Goal: Task Accomplishment & Management: Manage account settings

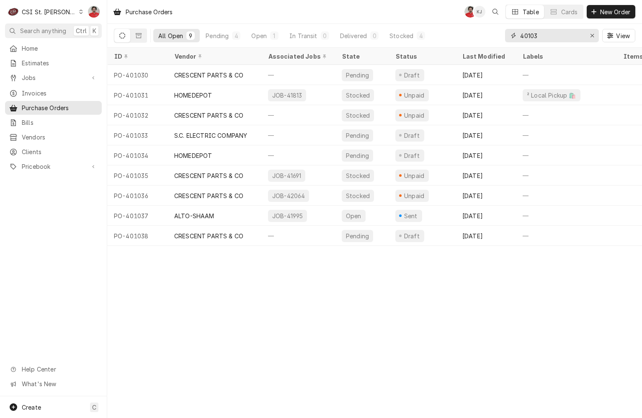
click at [559, 33] on input "40103" at bounding box center [551, 35] width 63 height 13
type input "401105"
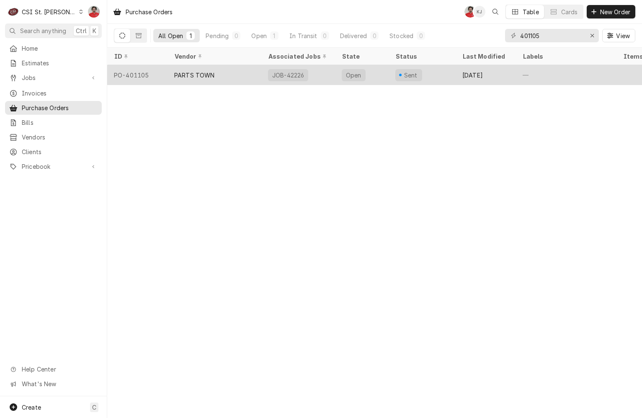
click at [229, 75] on div "PARTS TOWN" at bounding box center [215, 75] width 94 height 20
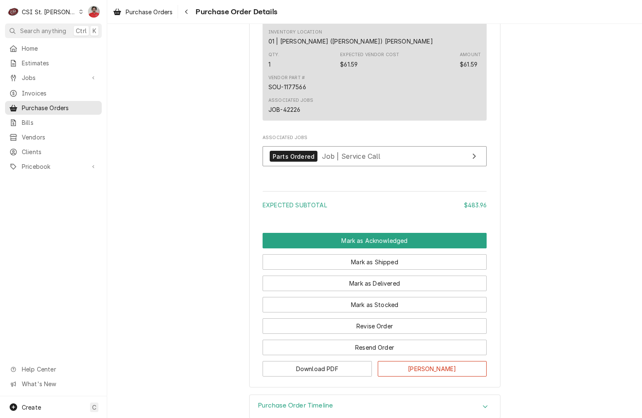
scroll to position [753, 0]
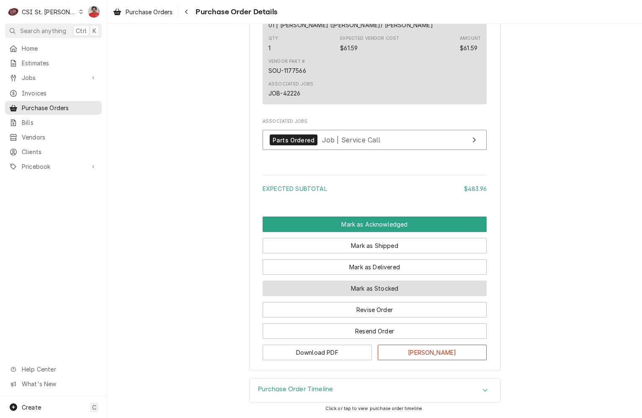
click at [353, 288] on button "Mark as Stocked" at bounding box center [375, 288] width 224 height 15
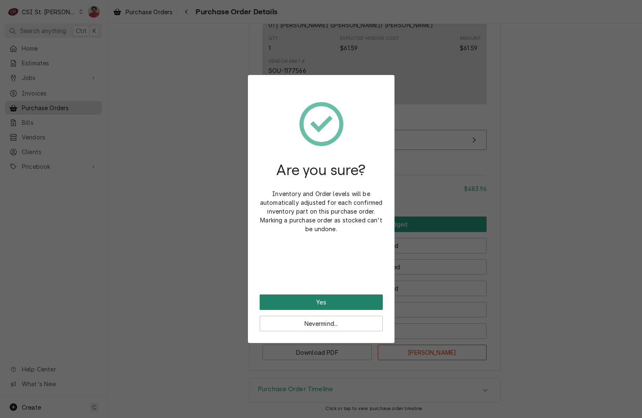
click at [350, 302] on button "Yes" at bounding box center [321, 301] width 123 height 15
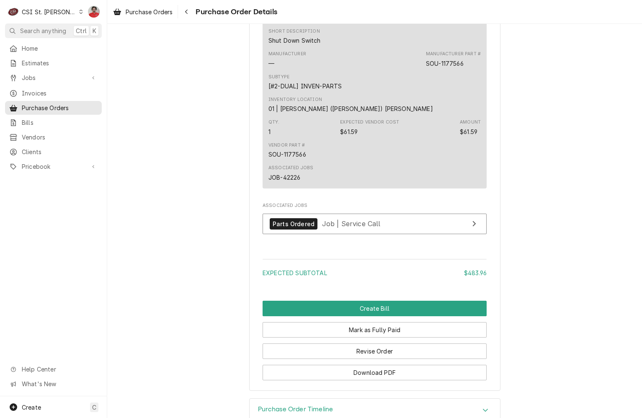
scroll to position [795, 0]
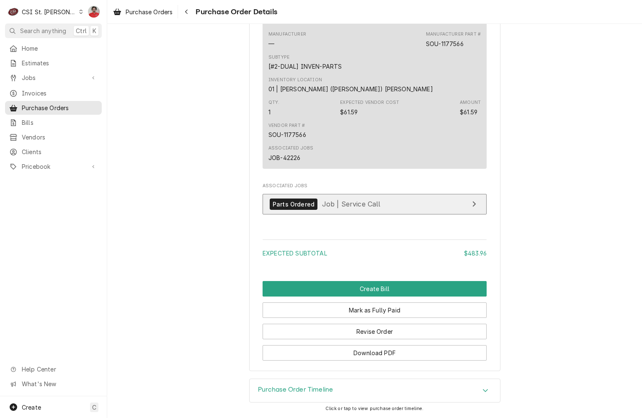
click at [356, 204] on span "Job | Service Call" at bounding box center [351, 204] width 59 height 8
click at [387, 209] on link "Parts Ordered Job | Service Call" at bounding box center [375, 204] width 224 height 21
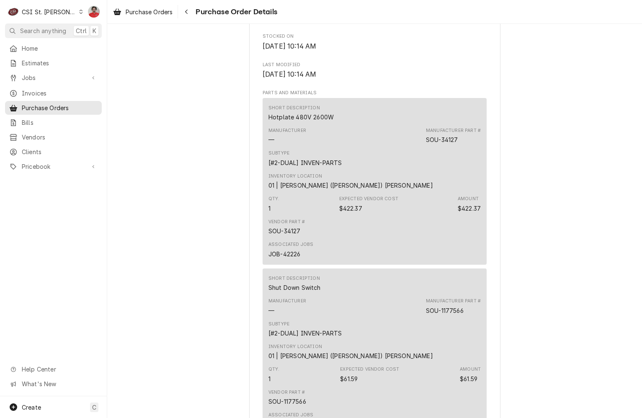
scroll to position [753, 0]
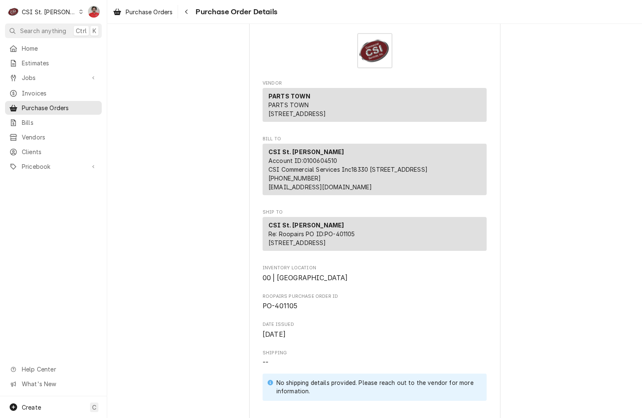
scroll to position [0, 0]
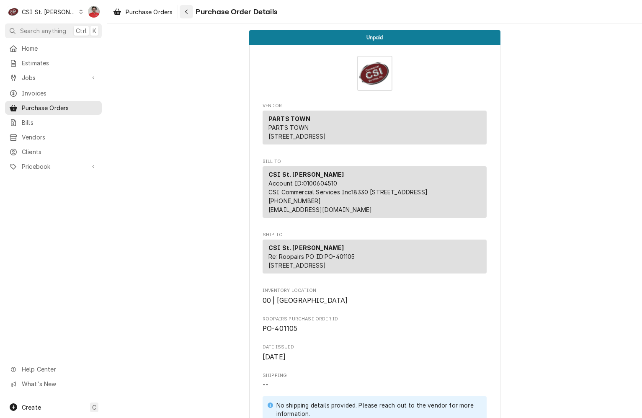
click at [184, 16] on button "Navigate back" at bounding box center [186, 11] width 13 height 13
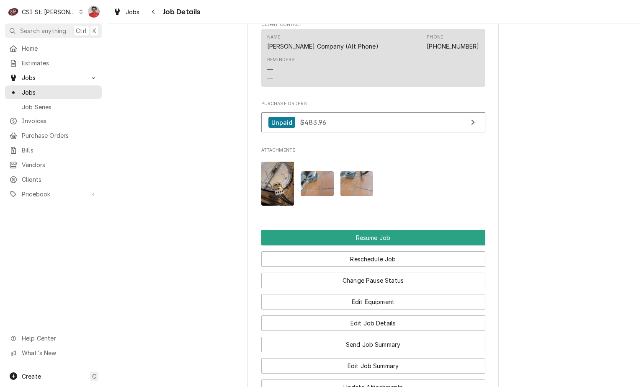
scroll to position [1131, 0]
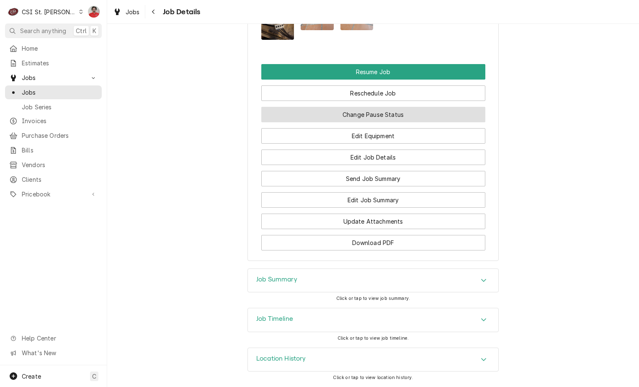
click at [396, 115] on button "Change Pause Status" at bounding box center [373, 114] width 224 height 15
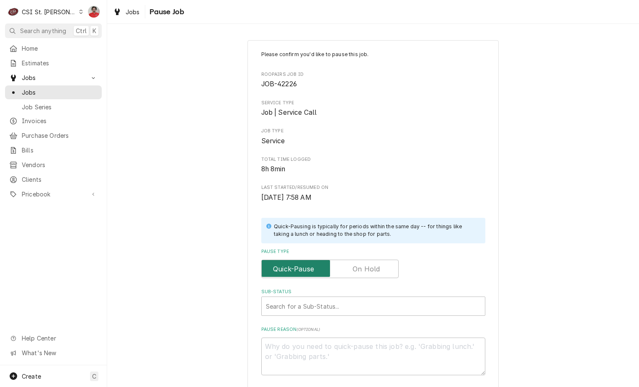
click at [342, 268] on input "Pause Type" at bounding box center [330, 269] width 130 height 18
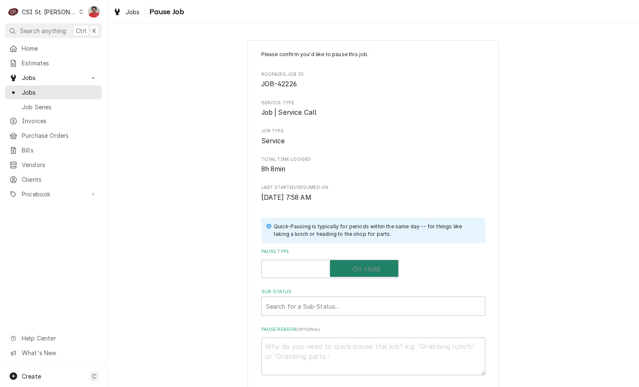
checkbox input "true"
click at [338, 310] on div "Sub-Status" at bounding box center [373, 306] width 215 height 15
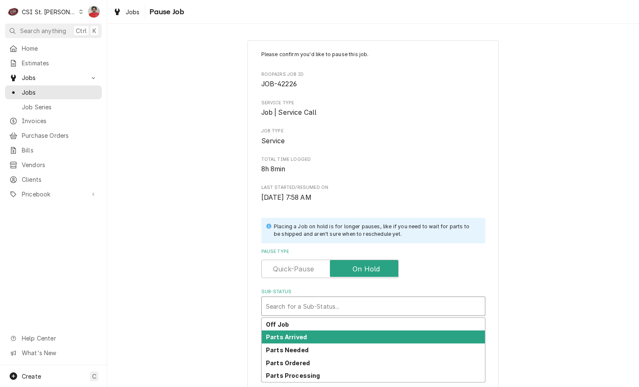
click at [332, 343] on div "Parts Arrived" at bounding box center [373, 336] width 223 height 13
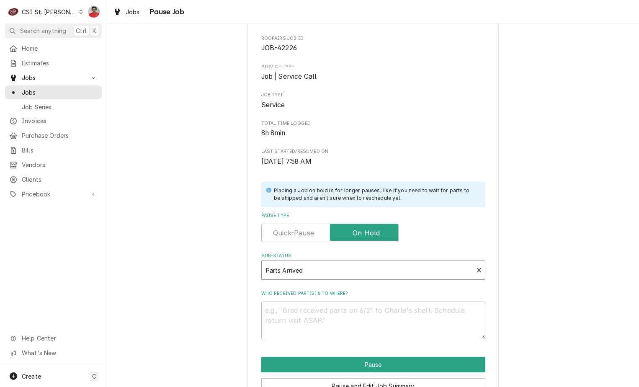
scroll to position [82, 0]
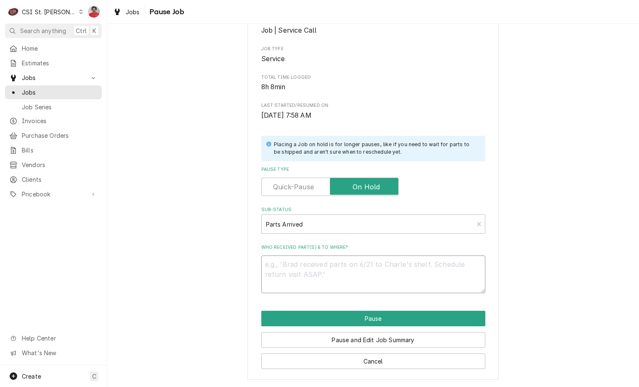
click at [344, 272] on textarea "Who received part(s) & to where?" at bounding box center [373, 274] width 224 height 38
type textarea "x"
type textarea "R"
type textarea "x"
type textarea "Re"
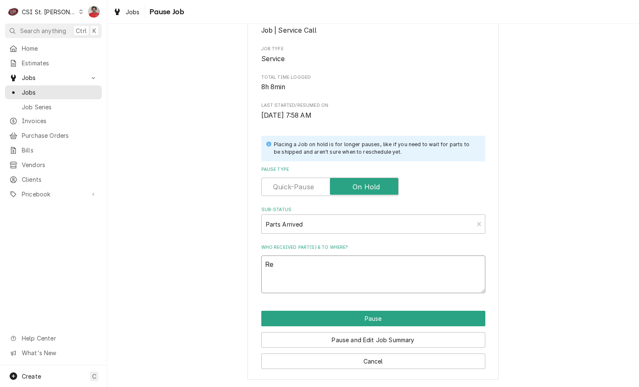
type textarea "x"
type textarea "Rec"
type textarea "x"
type textarea "Rec"
type textarea "x"
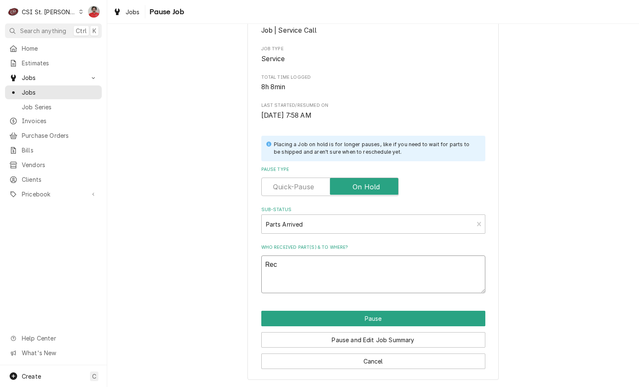
type textarea "Rec S"
type textarea "x"
type textarea "Rec SO"
type textarea "x"
type textarea "Rec SOU"
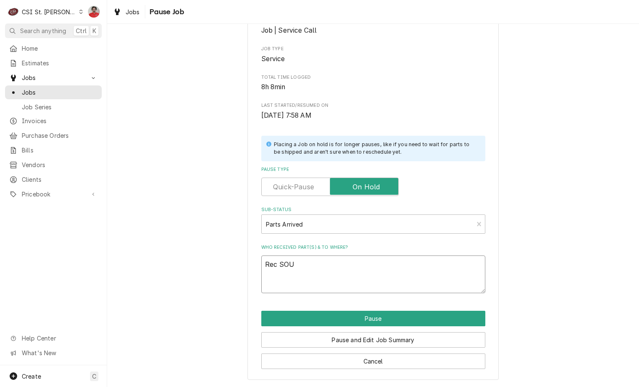
type textarea "x"
type textarea "Rec SOU-"
type textarea "x"
type textarea "Rec SOU-1"
type textarea "x"
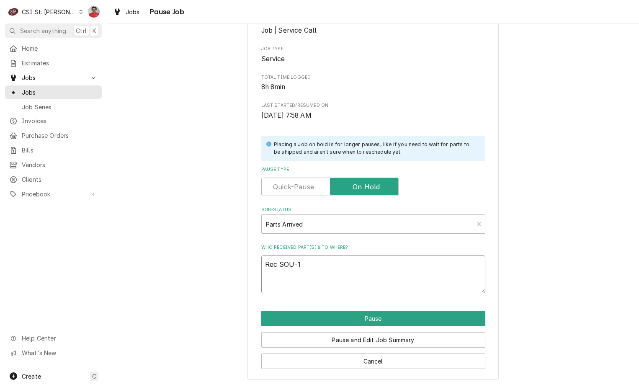
type textarea "Rec SOU-11"
type textarea "x"
type textarea "Rec SOU-117"
type textarea "x"
type textarea "Rec SOU-1177"
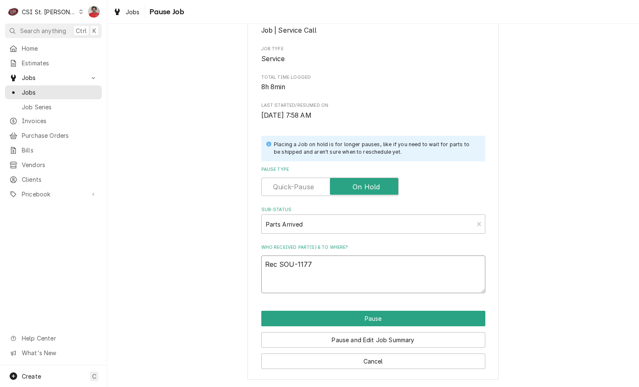
type textarea "x"
type textarea "Rec SOU-11775"
type textarea "x"
type textarea "Rec SOU-117756"
type textarea "x"
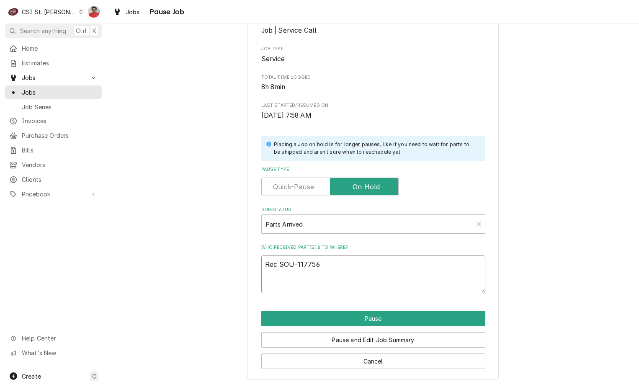
type textarea "Rec SOU-1177566"
click at [343, 277] on textarea "Rec SOU-1177566" at bounding box center [373, 274] width 224 height 38
type textarea "x"
type textarea "Rec SOU-1177566"
type textarea "x"
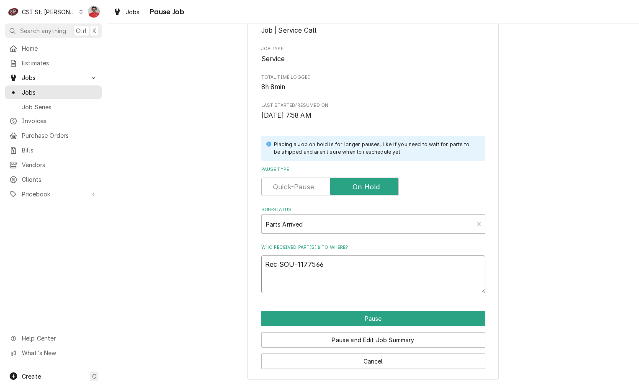
type textarea "Rec SOU-1177566 a"
type textarea "x"
type textarea "Rec SOU-1177566 an"
type textarea "x"
type textarea "Rec SOU-1177566 and"
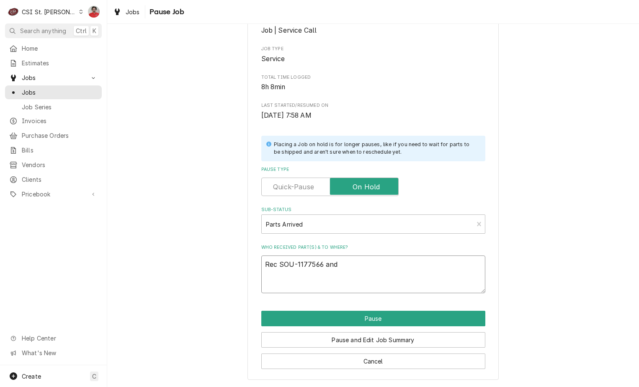
type textarea "x"
type textarea "Rec SOU-1177566 and"
type textarea "x"
type textarea "Rec SOU-1177566 and S"
type textarea "x"
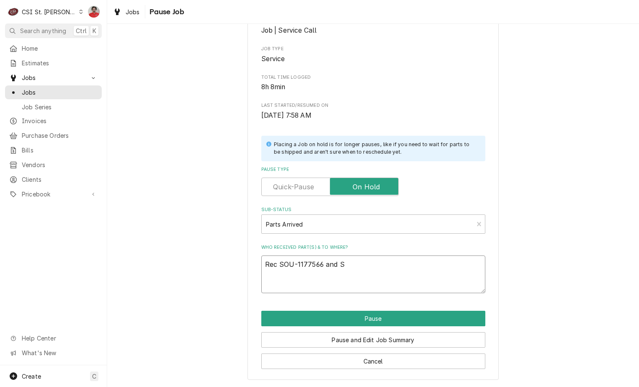
type textarea "Rec SOU-1177566 and SO"
type textarea "x"
type textarea "Rec SOU-1177566 and SOU"
type textarea "x"
type textarea "Rec SOU-1177566 and SOU-"
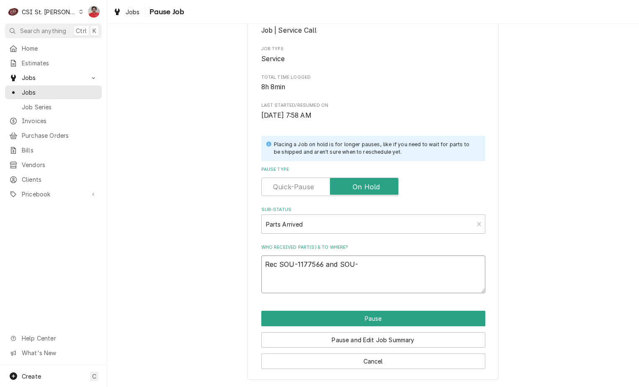
type textarea "x"
type textarea "Rec SOU-1177566 and SOU-3"
type textarea "x"
type textarea "Rec SOU-1177566 and SOU-34"
type textarea "x"
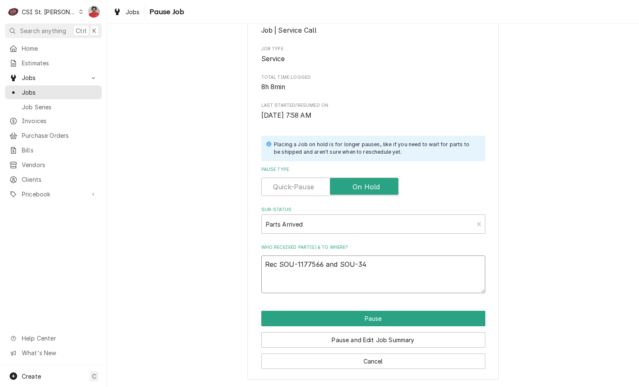
type textarea "Rec SOU-1177566 and SOU-341"
type textarea "x"
type textarea "Rec SOU-1177566 and SOU-3412"
type textarea "x"
type textarea "Rec SOU-1177566 and SOU-34127"
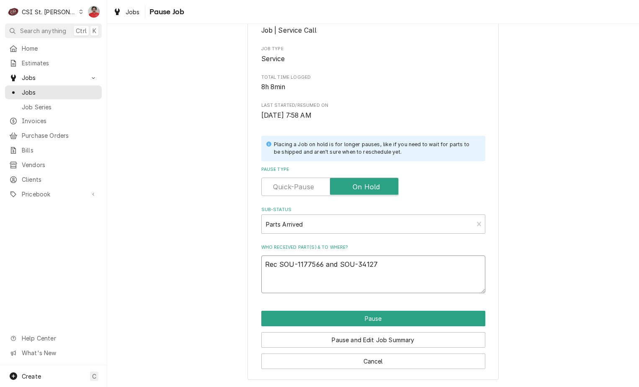
type textarea "x"
type textarea "Rec SOU-1177566 and SOU-34127"
type textarea "x"
type textarea "Rec SOU-1177566 and SOU-34127 t"
type textarea "x"
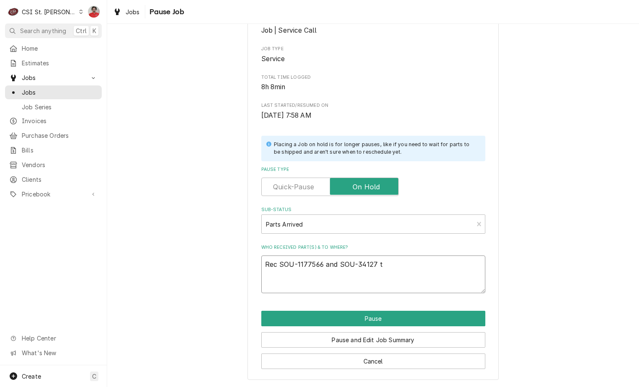
type textarea "Rec SOU-1177566 and SOU-34127 to"
type textarea "x"
type textarea "Rec SOU-1177566 and SOU-34127 to"
type textarea "x"
type textarea "Rec SOU-1177566 and SOU-34127 to B"
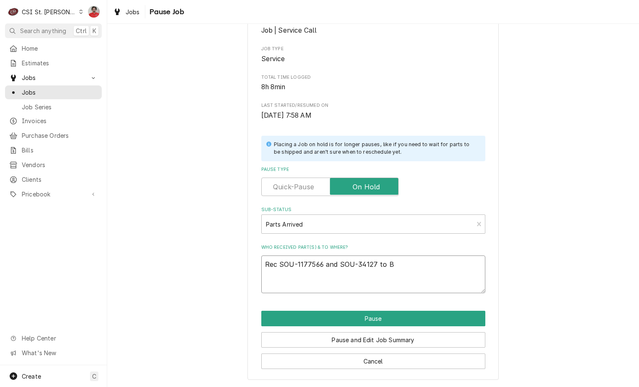
type textarea "x"
type textarea "Rec SOU-1177566 and SOU-34127 to Br"
type textarea "x"
type textarea "Rec SOU-1177566 and SOU-34127 to Bra"
type textarea "x"
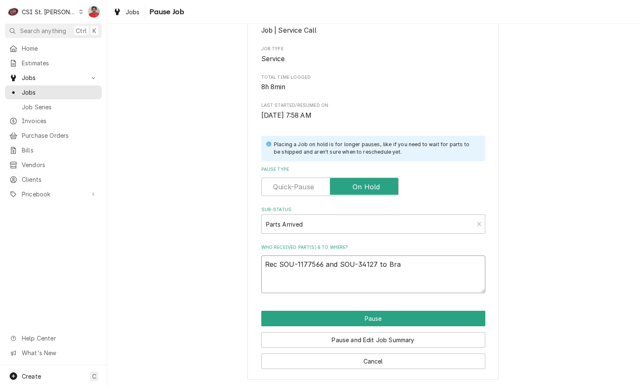
type textarea "Rec SOU-1177566 and SOU-34127 to Brad"
type textarea "x"
type textarea "Rec SOU-1177566 and SOU-34127 to Brad"
type textarea "x"
type textarea "Rec SOU-1177566 and SOU-34127 to Brad C"
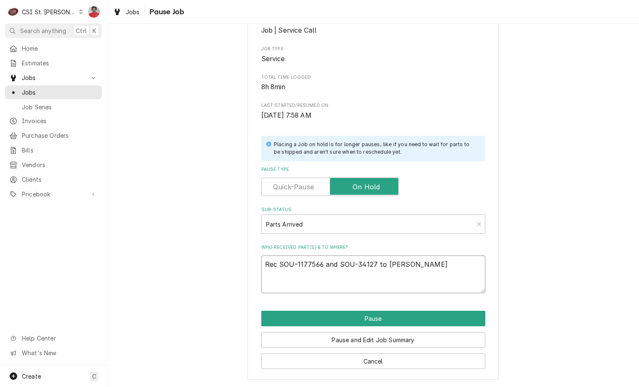
type textarea "x"
type textarea "Rec SOU-1177566 and SOU-34127 to Brad C'"
type textarea "x"
type textarea "Rec SOU-1177566 and SOU-34127 to Brad C's"
type textarea "x"
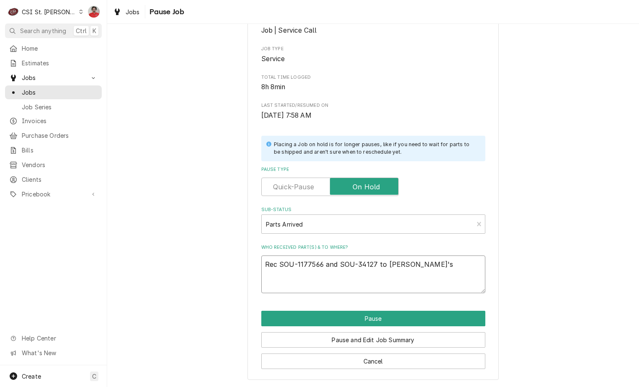
type textarea "Rec SOU-1177566 and SOU-34127 to Brad C's"
type textarea "x"
type textarea "Rec SOU-1177566 and SOU-34127 to Brad C's s"
type textarea "x"
type textarea "Rec SOU-1177566 and SOU-34127 to Brad C's sh"
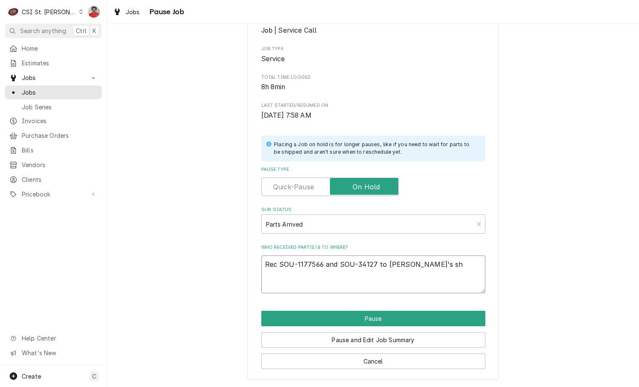
type textarea "x"
type textarea "Rec SOU-1177566 and SOU-34127 to Brad C's she"
type textarea "x"
type textarea "Rec SOU-1177566 and SOU-34127 to Brad C's shel"
type textarea "x"
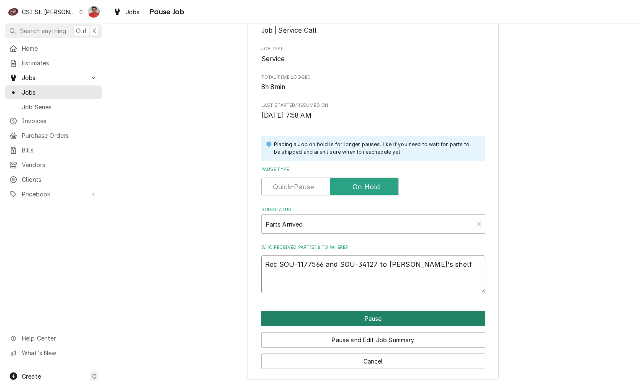
type textarea "Rec SOU-1177566 and SOU-34127 to Brad C's shelf"
click at [368, 317] on button "Pause" at bounding box center [373, 318] width 224 height 15
type textarea "x"
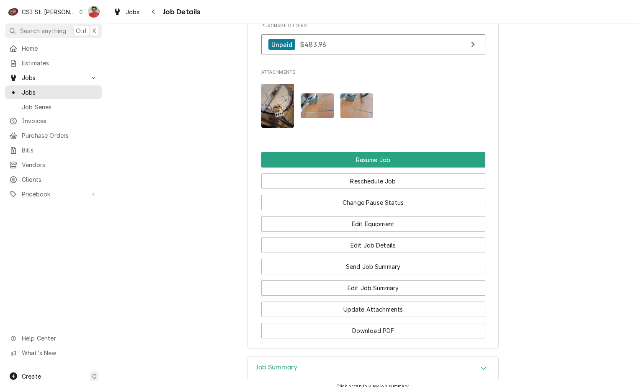
scroll to position [1089, 0]
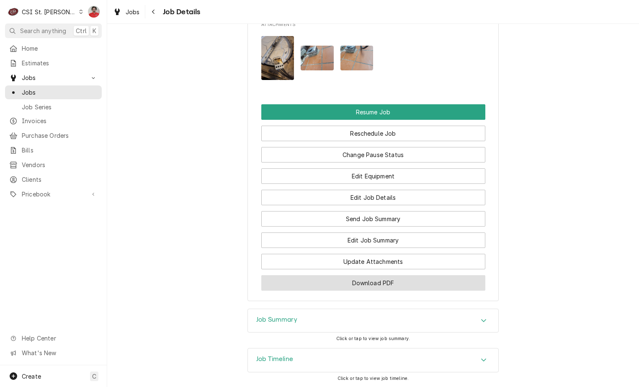
click at [328, 290] on button "Download PDF" at bounding box center [373, 282] width 224 height 15
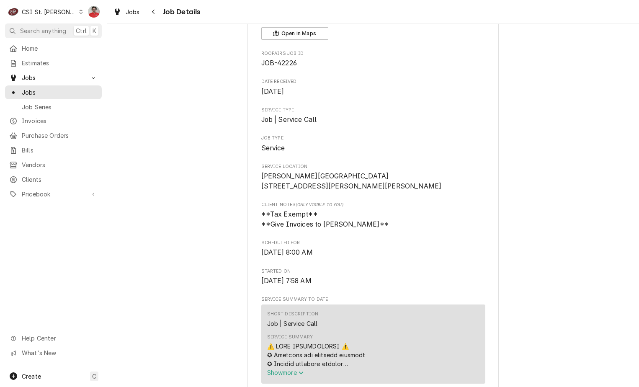
scroll to position [0, 0]
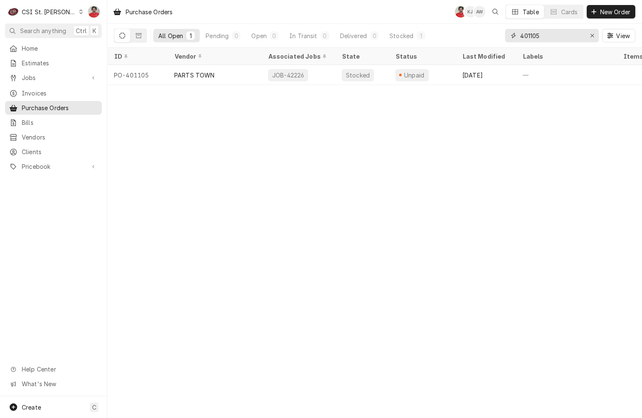
click at [562, 41] on input "401105" at bounding box center [551, 35] width 63 height 13
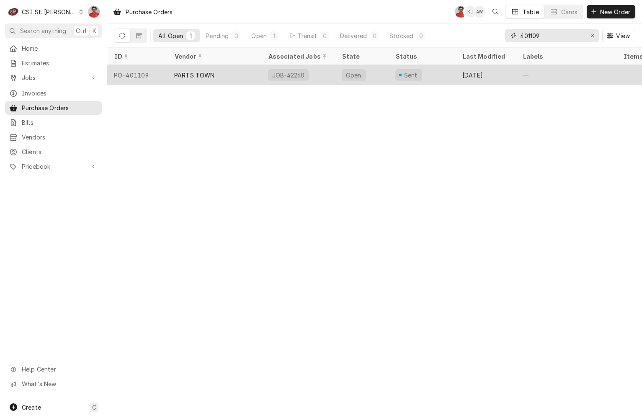
type input "401109"
click at [374, 74] on div "Open" at bounding box center [362, 75] width 54 height 20
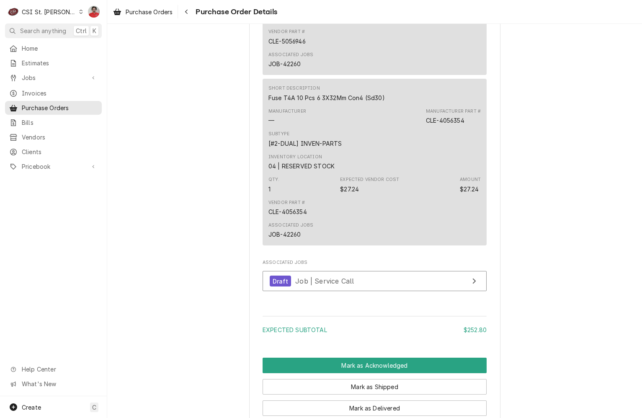
scroll to position [334, 0]
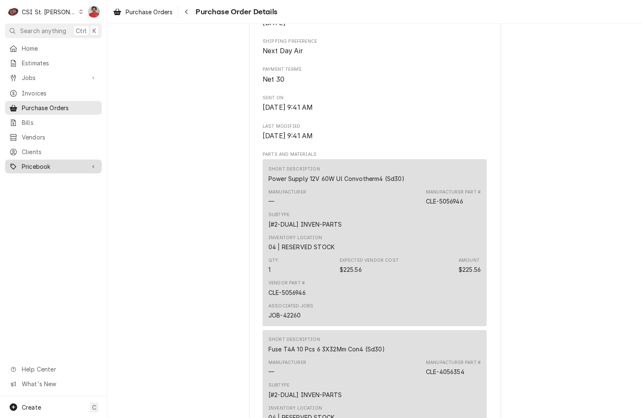
drag, startPoint x: 54, startPoint y: 163, endPoint x: 40, endPoint y: 160, distance: 13.8
click at [40, 162] on span "Pricebook" at bounding box center [53, 166] width 63 height 9
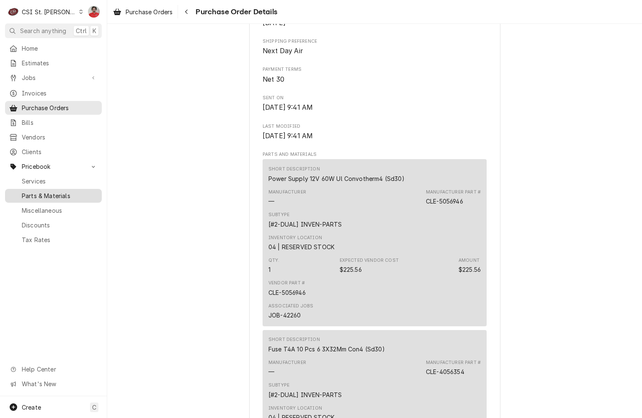
drag, startPoint x: 50, startPoint y: 192, endPoint x: 37, endPoint y: 189, distance: 12.9
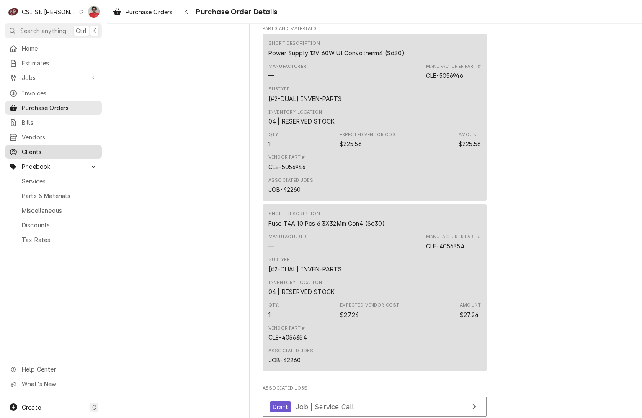
click at [43, 145] on link "Clients" at bounding box center [53, 152] width 97 height 14
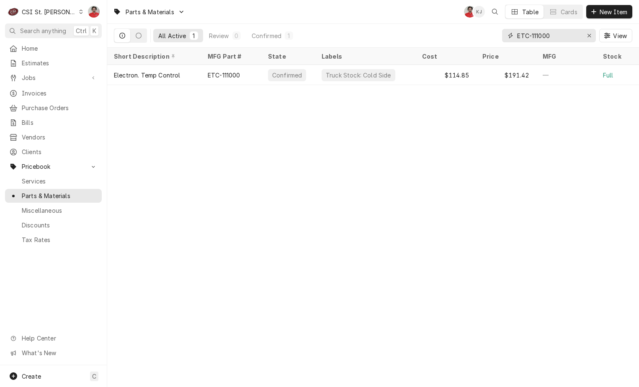
click at [549, 34] on input "ETC-111000" at bounding box center [548, 35] width 63 height 13
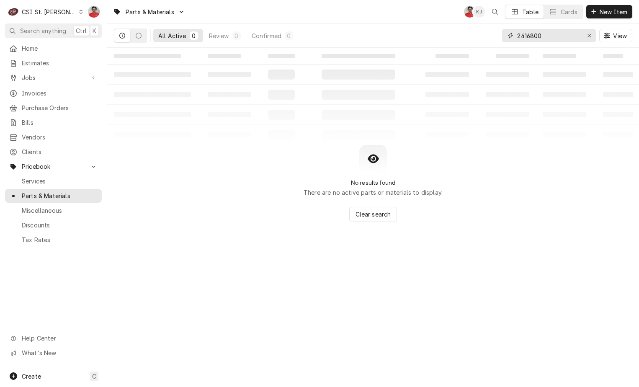
click at [549, 34] on input "2416800" at bounding box center [548, 35] width 63 height 13
click at [550, 37] on input "2416800" at bounding box center [548, 35] width 63 height 13
click at [560, 35] on input "2416800" at bounding box center [548, 35] width 63 height 13
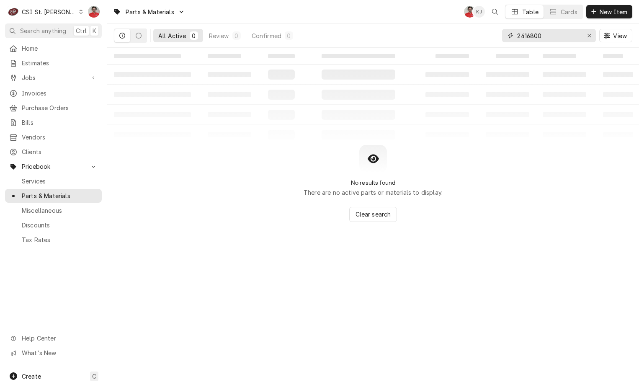
paste input "146800"
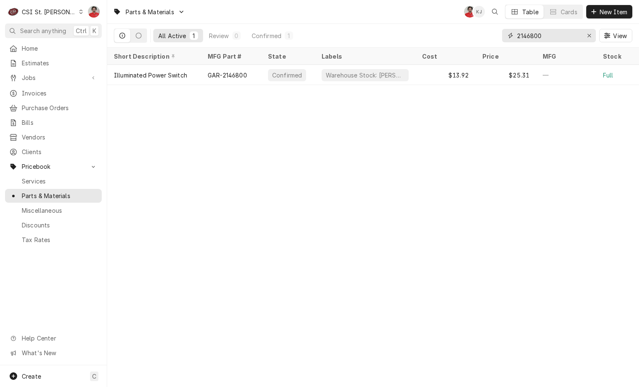
type input "2146800"
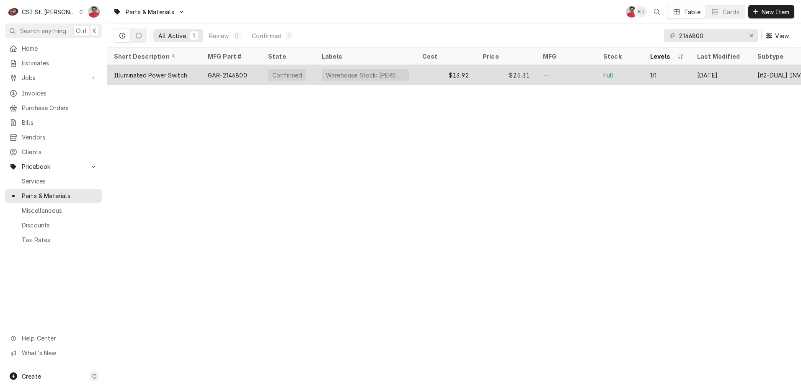
click at [236, 72] on div "GAR-2146800" at bounding box center [227, 75] width 39 height 9
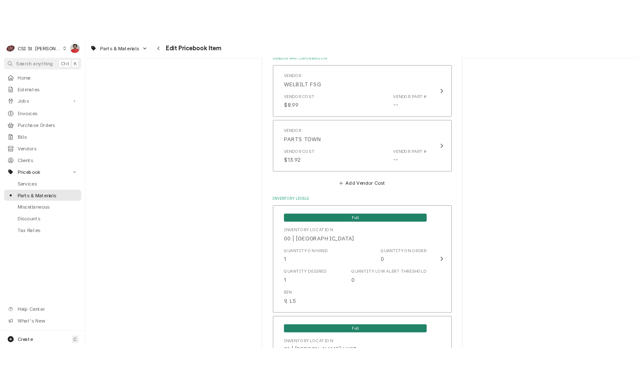
scroll to position [712, 0]
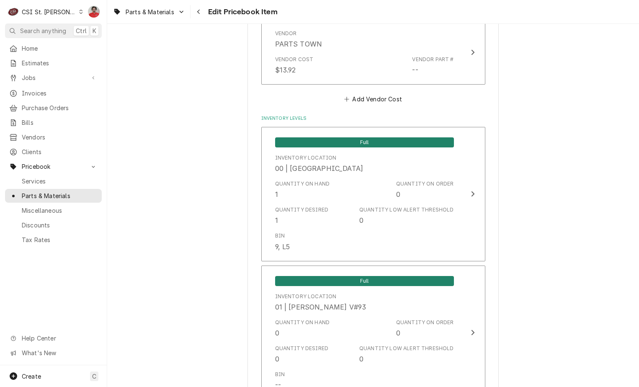
type textarea "x"
click at [46, 103] on span "Purchase Orders" at bounding box center [60, 107] width 76 height 9
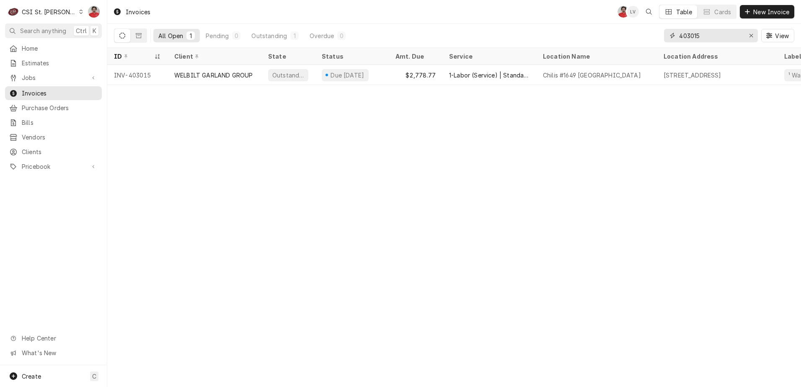
click at [712, 34] on input "403015" at bounding box center [710, 35] width 63 height 13
click at [752, 37] on icon "Erase input" at bounding box center [751, 36] width 5 height 6
click at [764, 14] on span "New Invoice" at bounding box center [770, 12] width 39 height 9
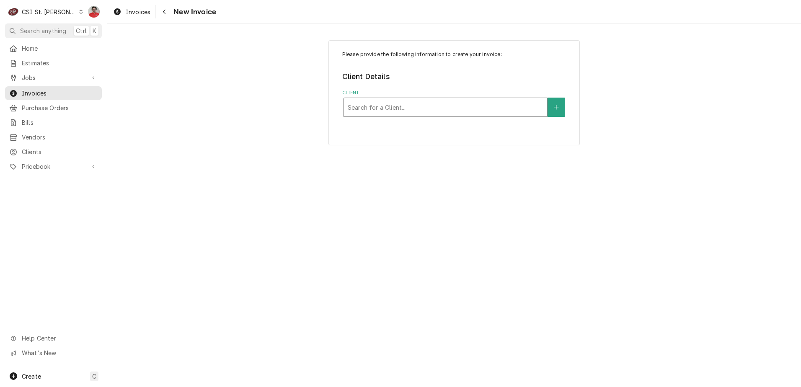
click at [457, 106] on div "Client" at bounding box center [445, 107] width 195 height 15
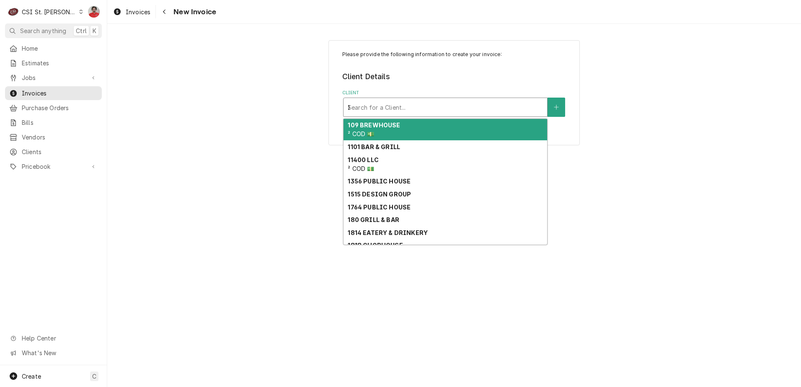
type input "IFS"
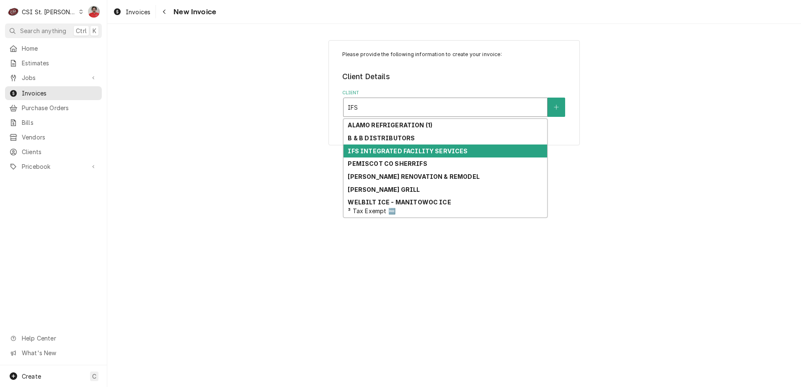
click at [446, 149] on strong "IFS INTEGRATED FACILITY SERVICES" at bounding box center [408, 150] width 120 height 7
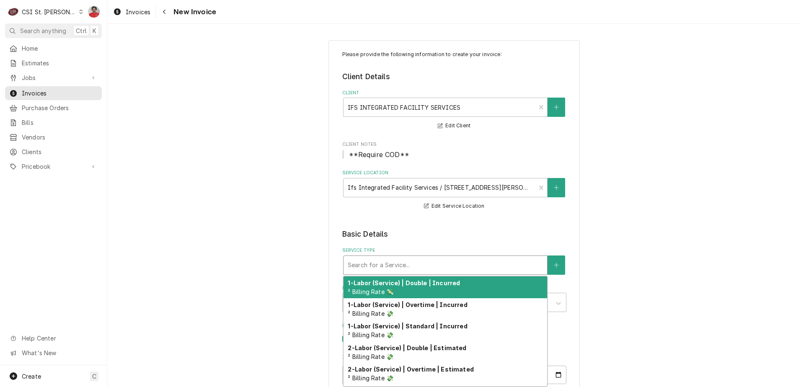
click at [404, 271] on div "Service Type" at bounding box center [445, 265] width 195 height 15
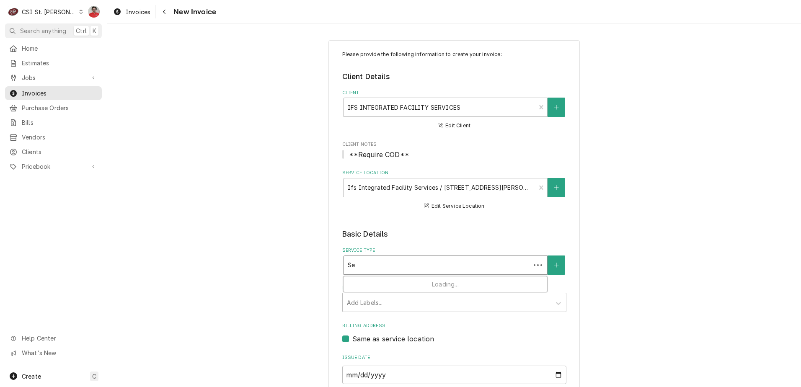
type input "S"
type input "Direct"
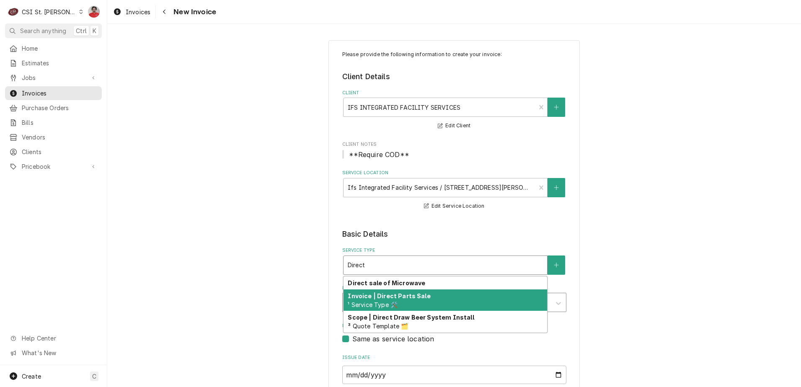
click at [397, 300] on div "Invoice | Direct Parts Sale ¹ Service Type 🛠️" at bounding box center [445, 300] width 204 height 22
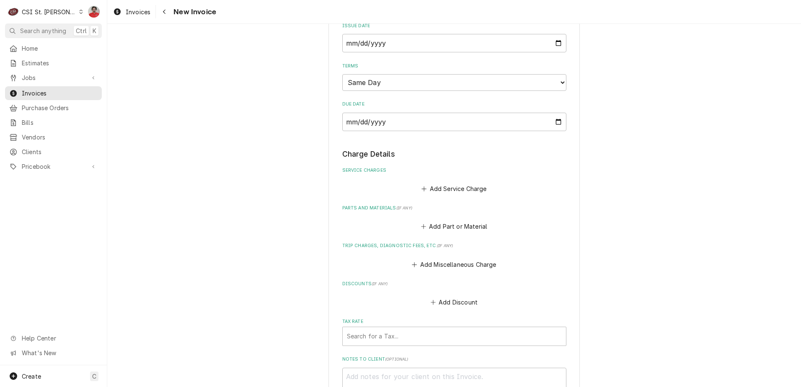
scroll to position [377, 0]
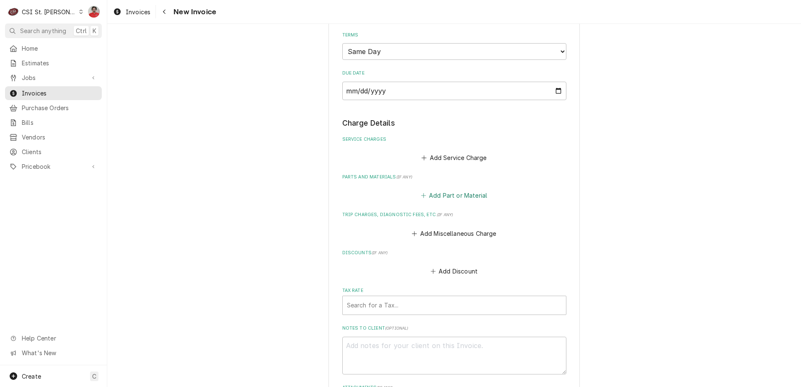
click at [429, 195] on button "Add Part or Material" at bounding box center [453, 196] width 69 height 12
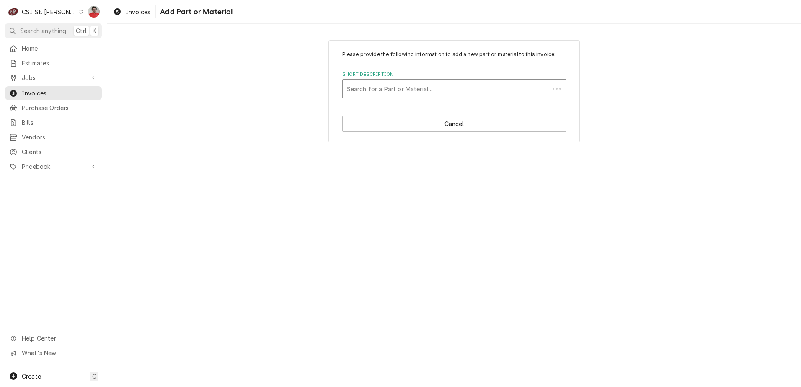
click at [396, 89] on div "Short Description" at bounding box center [446, 88] width 198 height 15
type input "gar-2146800"
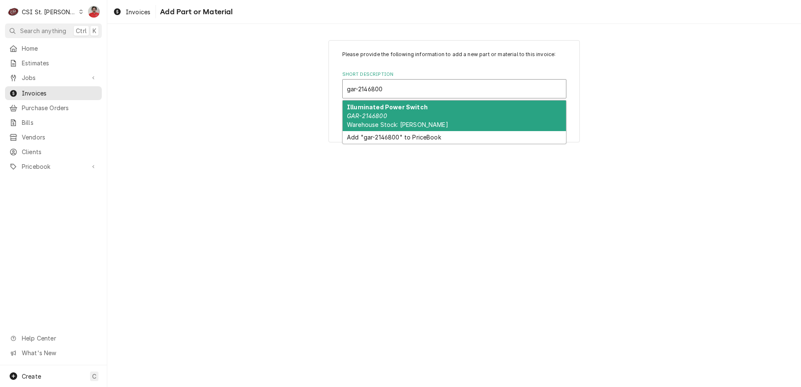
click at [392, 114] on div "Illuminated Power Switch GAR-2146800 Warehouse Stock: Garland" at bounding box center [454, 116] width 223 height 31
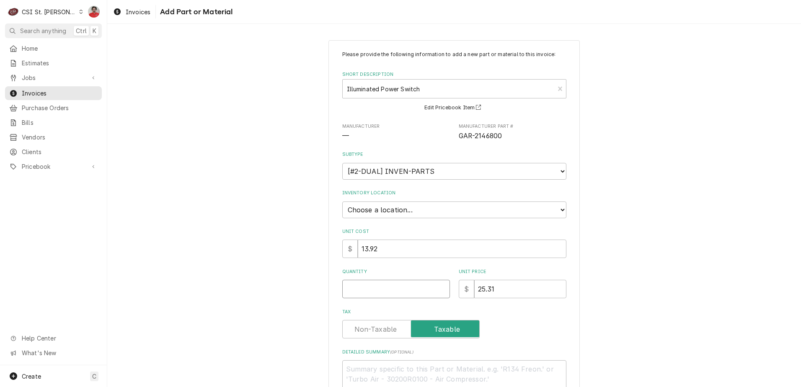
click at [397, 289] on input "Quantity" at bounding box center [396, 289] width 108 height 18
type textarea "x"
type input "1"
drag, startPoint x: 502, startPoint y: 289, endPoint x: 433, endPoint y: 284, distance: 69.7
click at [433, 284] on div "Quantity 1 Unit Price $ 25.31" at bounding box center [454, 283] width 224 height 30
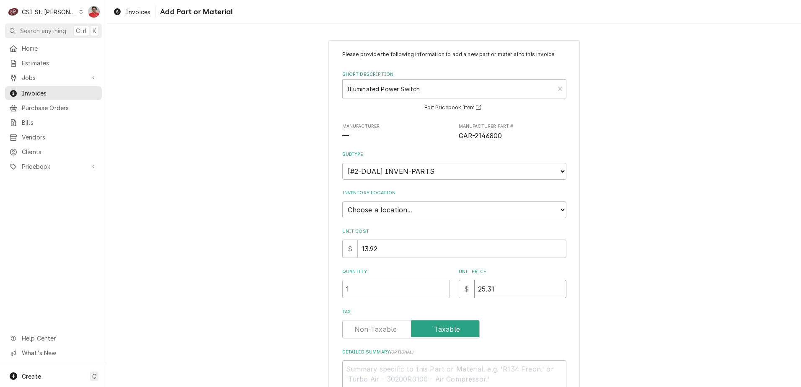
type textarea "x"
type input "3"
type textarea "x"
type input "35"
type textarea "x"
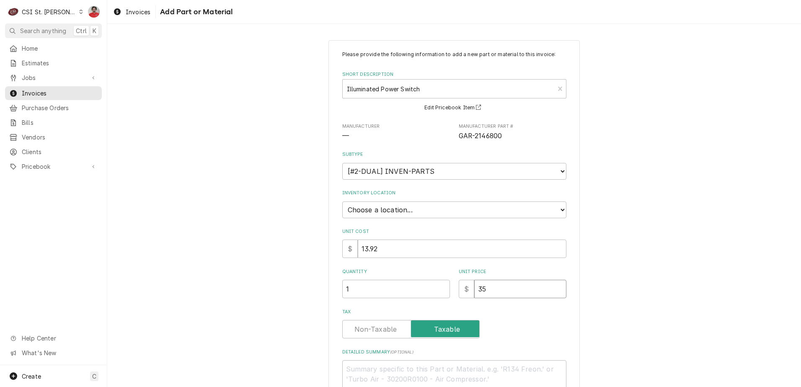
type input "35.8"
type textarea "x"
type input "35.86"
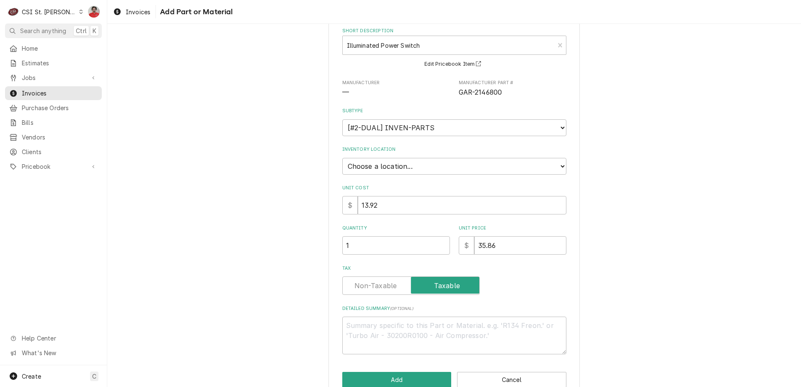
scroll to position [62, 0]
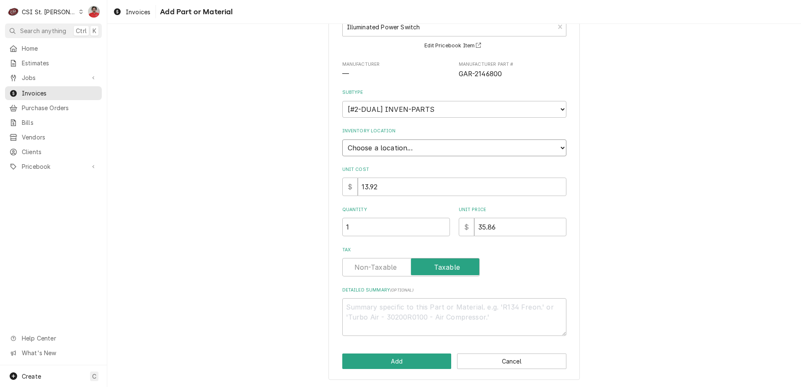
click at [364, 149] on select "Choose a location... 00 | STL WAREHOUSE 01 | CHUCK WAMBOLDT V#93 01 | COURTNEY …" at bounding box center [454, 147] width 224 height 17
select select "1370"
click at [342, 139] on select "Choose a location... 00 | STL WAREHOUSE 01 | CHUCK WAMBOLDT V#93 01 | COURTNEY …" at bounding box center [454, 147] width 224 height 17
click at [399, 361] on button "Add" at bounding box center [396, 360] width 109 height 15
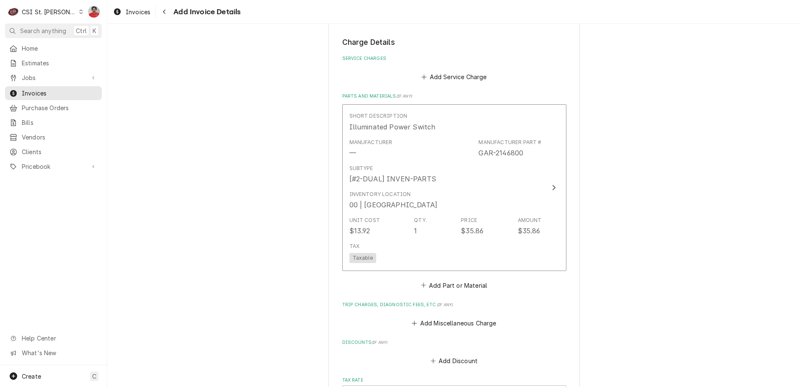
scroll to position [534, 0]
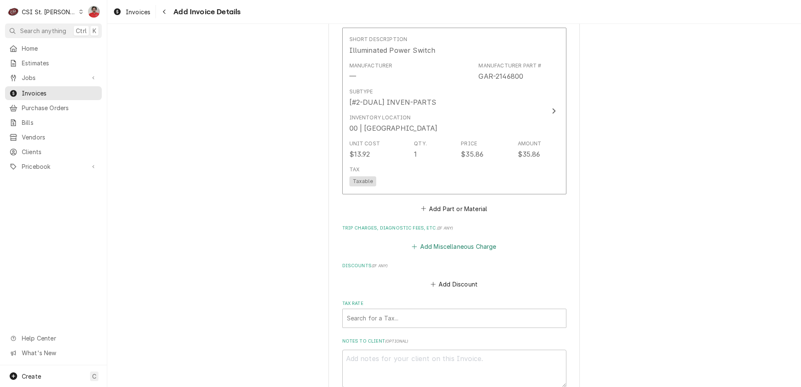
click at [426, 247] on button "Add Miscellaneous Charge" at bounding box center [453, 247] width 87 height 12
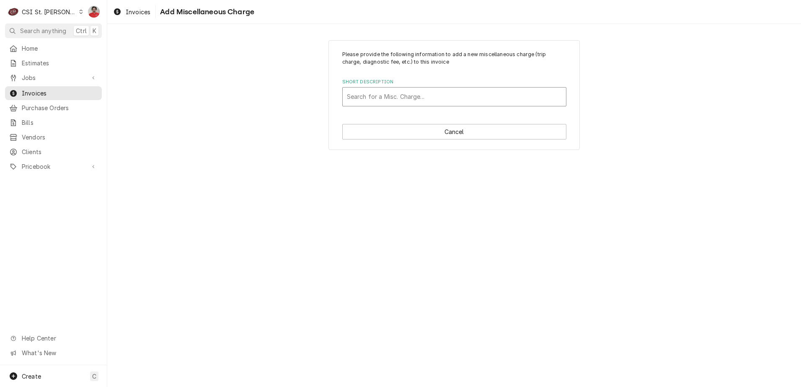
click at [388, 95] on div "Short Description" at bounding box center [454, 96] width 215 height 15
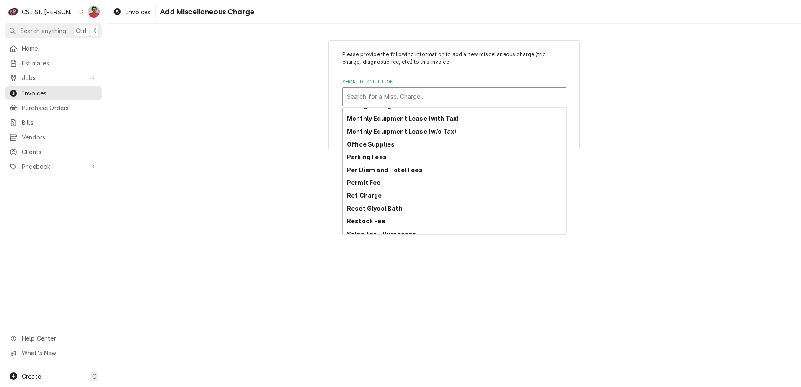
scroll to position [126, 0]
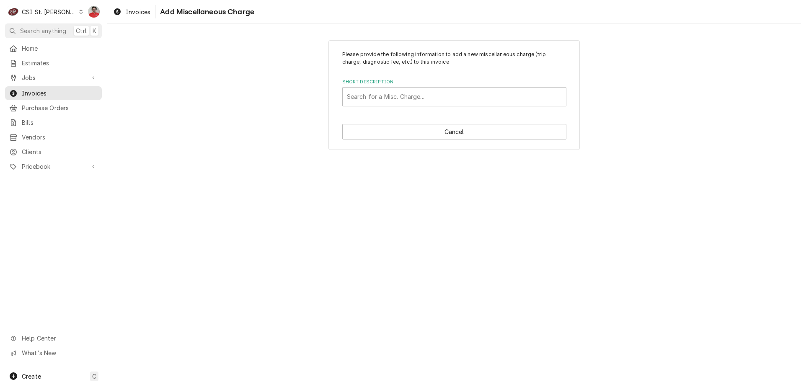
click at [216, 178] on div "Please provide the following information to add a new miscellaneous charge (tri…" at bounding box center [454, 205] width 694 height 363
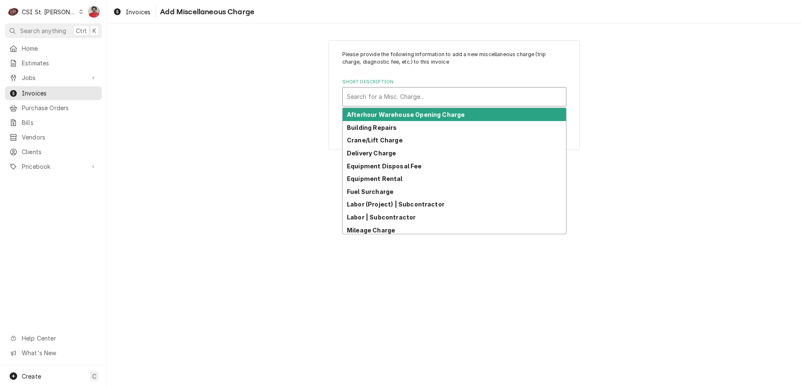
click at [415, 93] on div "Short Description" at bounding box center [454, 96] width 215 height 15
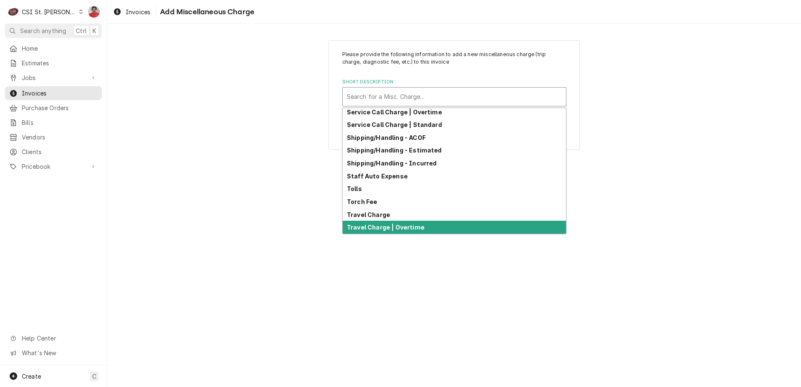
scroll to position [298, 0]
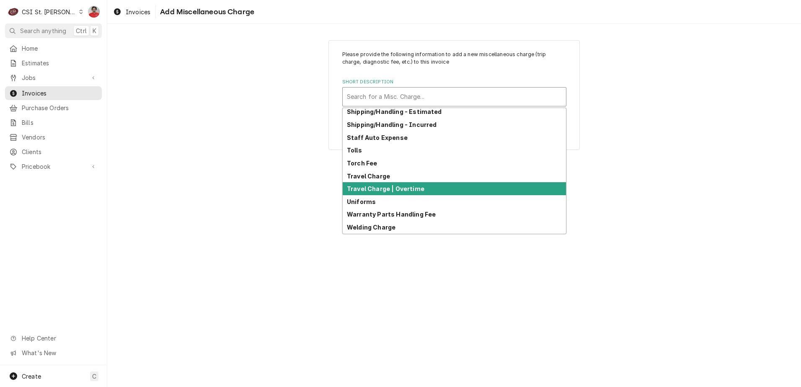
click at [211, 186] on div "Please provide the following information to add a new miscellaneous charge (tri…" at bounding box center [454, 205] width 694 height 363
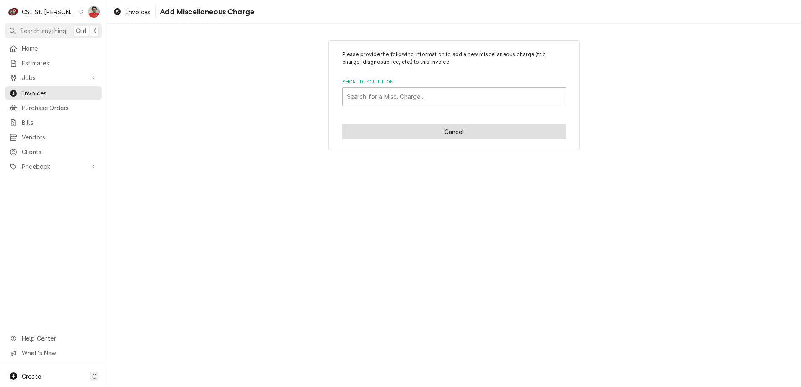
click at [399, 132] on button "Cancel" at bounding box center [454, 131] width 224 height 15
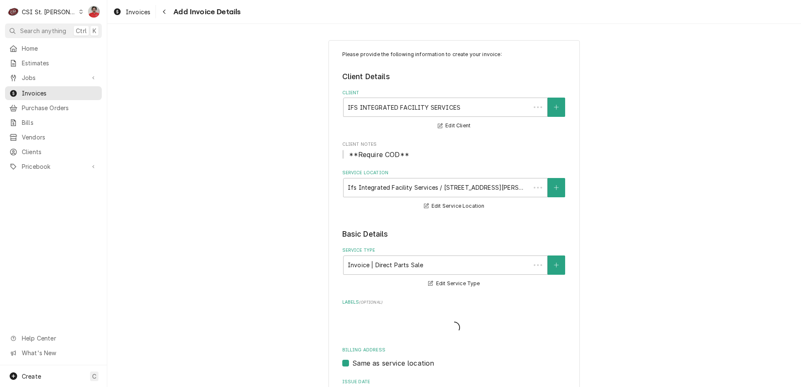
scroll to position [524, 0]
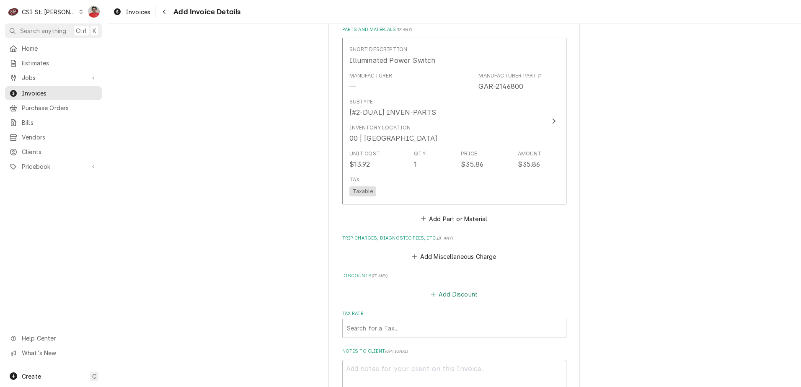
click at [439, 298] on button "Add Discount" at bounding box center [454, 295] width 50 height 12
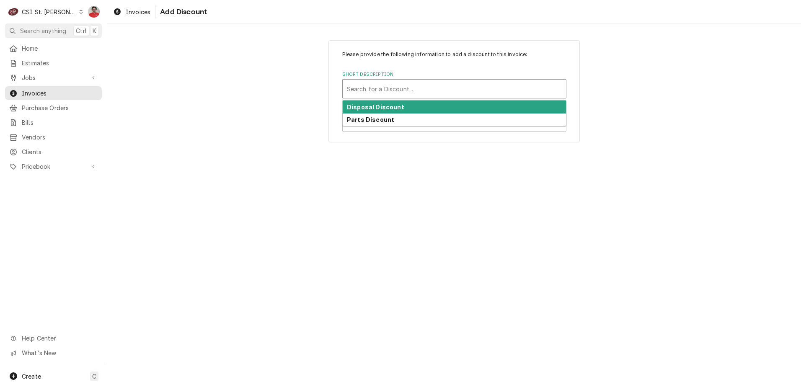
click at [386, 88] on div "Short Description" at bounding box center [454, 88] width 215 height 15
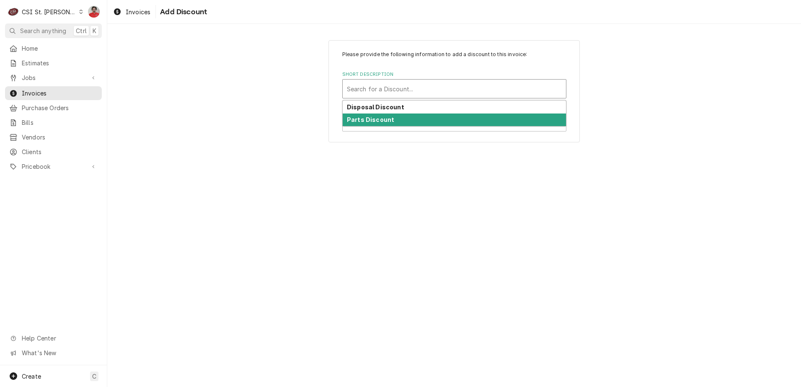
click at [380, 119] on strong "Parts Discount" at bounding box center [370, 119] width 47 height 7
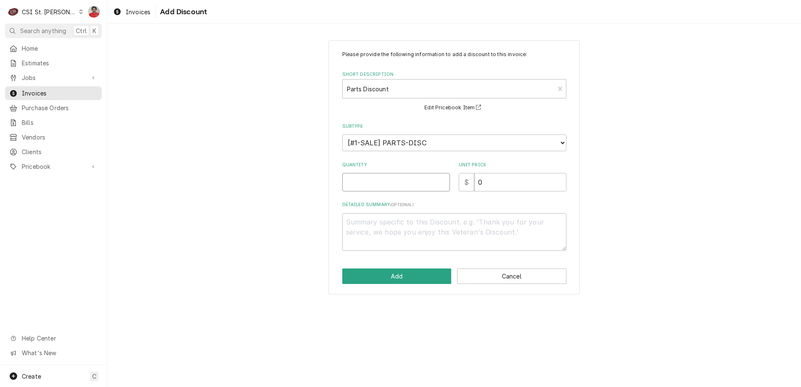
click at [385, 185] on input "Quantity" at bounding box center [396, 182] width 108 height 18
type textarea "x"
type input "1"
drag, startPoint x: 511, startPoint y: 185, endPoint x: 353, endPoint y: 183, distance: 157.1
click at [353, 183] on div "Quantity 1 Unit Price $ 0" at bounding box center [454, 177] width 224 height 30
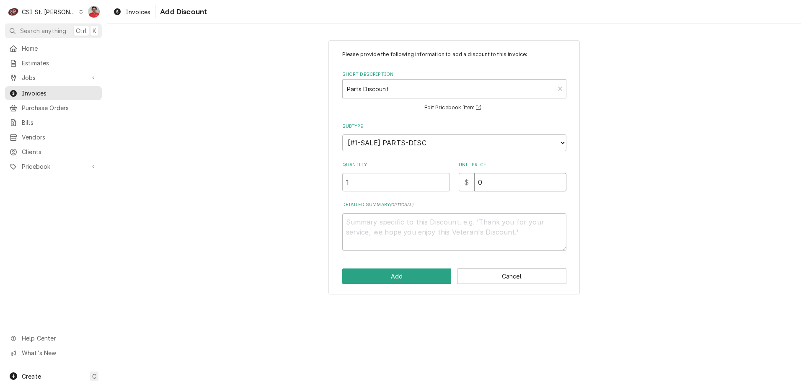
type textarea "x"
type input "7"
type textarea "x"
type input "7.1"
type textarea "x"
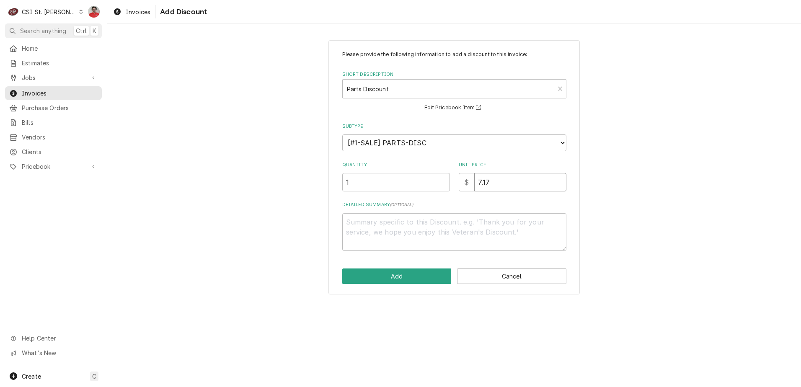
type input "7.17"
click at [372, 227] on textarea "Detailed Summary ( optional )" at bounding box center [454, 232] width 224 height 38
type textarea "x"
type textarea "2"
type textarea "x"
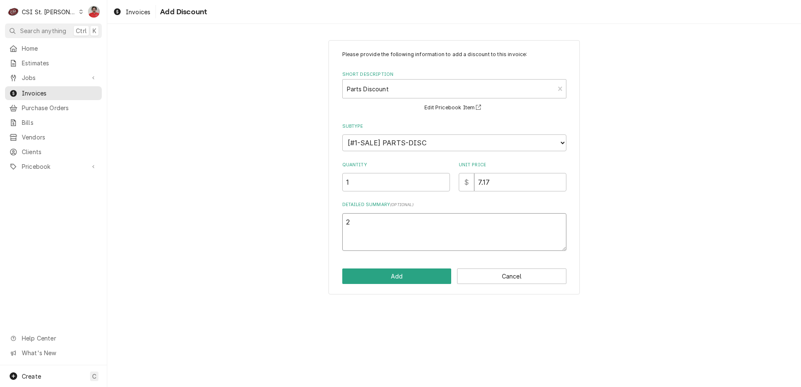
type textarea "20"
type textarea "x"
type textarea "20%"
click at [400, 276] on button "Add" at bounding box center [396, 275] width 109 height 15
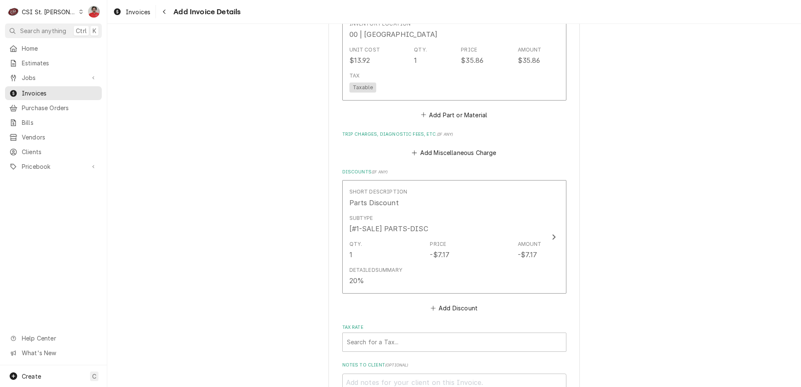
scroll to position [867, 0]
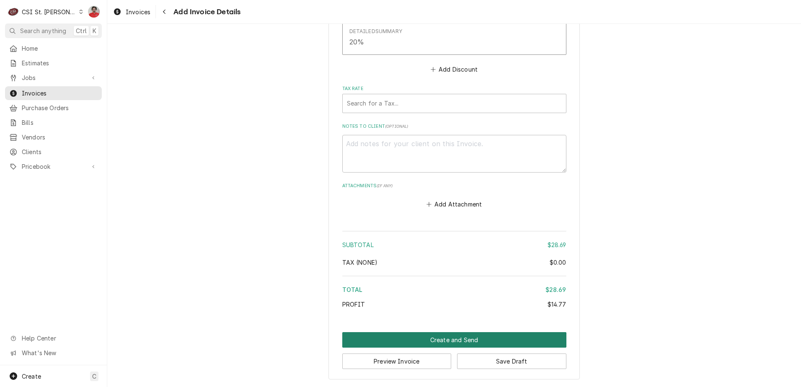
click at [420, 341] on button "Create and Send" at bounding box center [454, 339] width 224 height 15
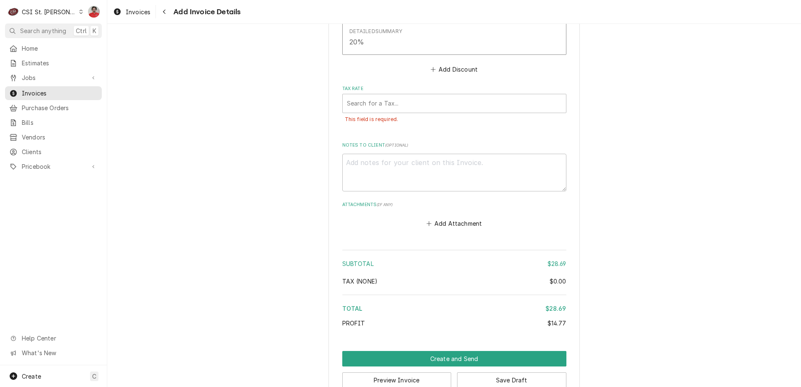
click at [457, 89] on label "Tax Rate" at bounding box center [454, 88] width 224 height 7
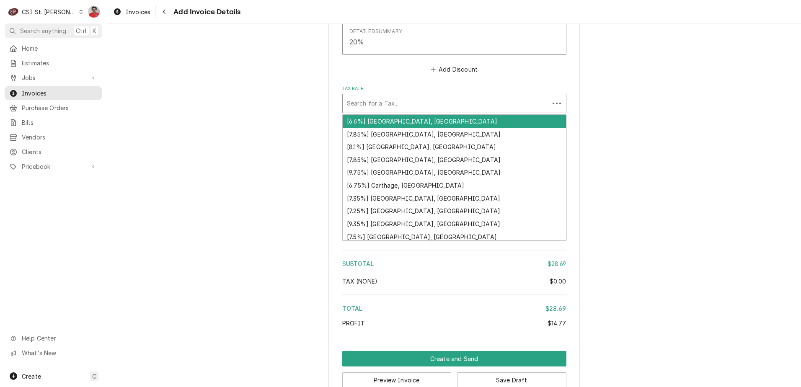
click at [457, 101] on div "Tax Rate" at bounding box center [446, 103] width 198 height 15
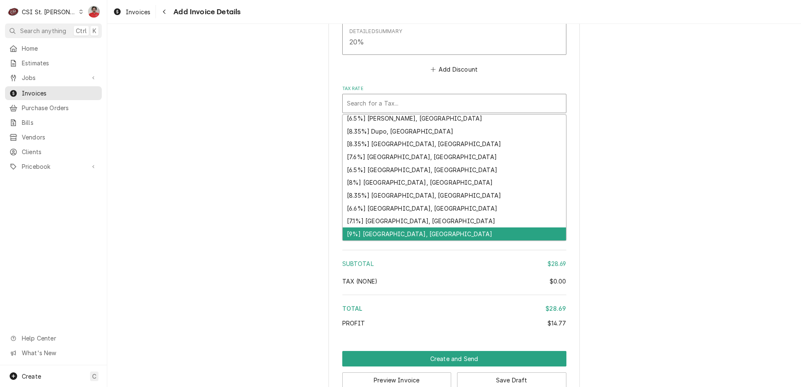
scroll to position [259, 0]
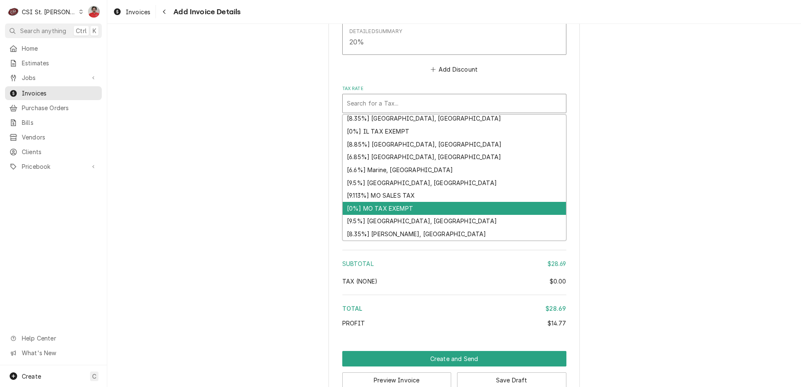
click at [451, 212] on div "[0%] MO TAX EXEMPT" at bounding box center [454, 208] width 223 height 13
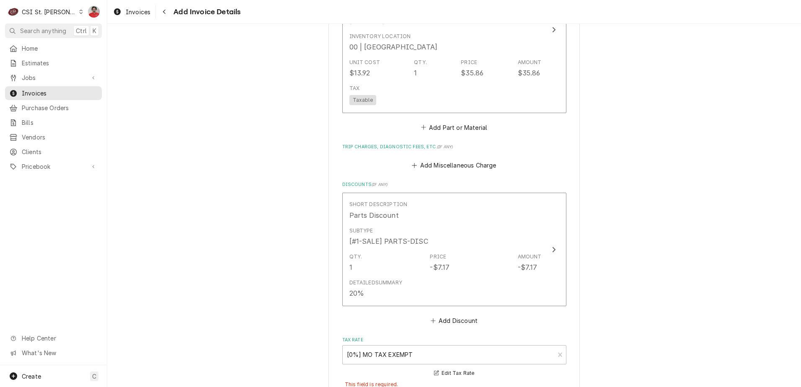
scroll to position [900, 0]
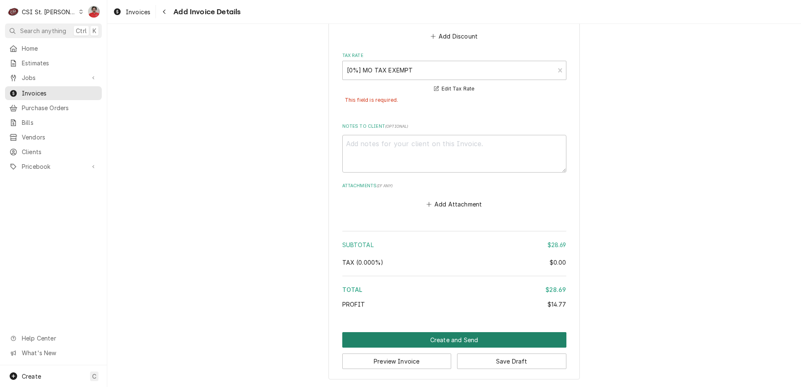
click at [446, 339] on button "Create and Send" at bounding box center [454, 339] width 224 height 15
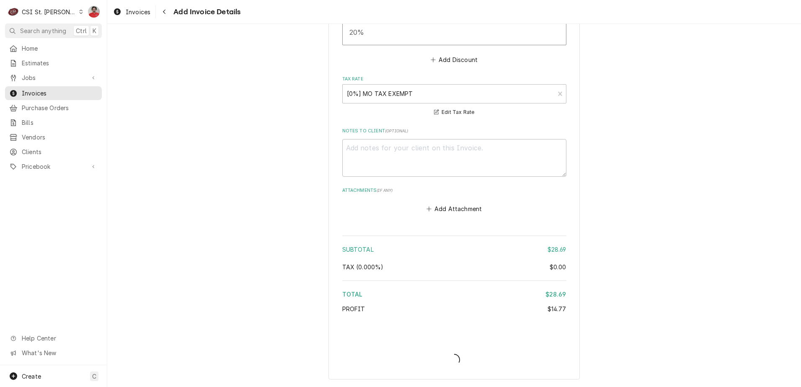
type textarea "x"
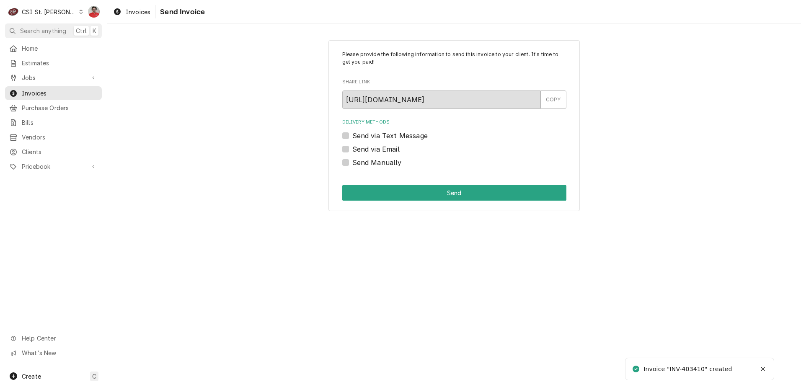
click at [375, 162] on label "Send Manually" at bounding box center [376, 162] width 49 height 10
click at [375, 162] on input "Send Manually" at bounding box center [464, 166] width 224 height 18
checkbox input "true"
click at [389, 191] on button "Send" at bounding box center [454, 192] width 224 height 15
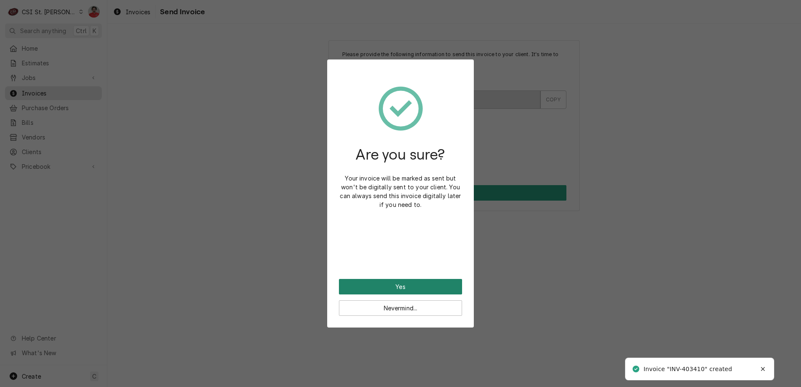
click at [381, 284] on button "Yes" at bounding box center [400, 286] width 123 height 15
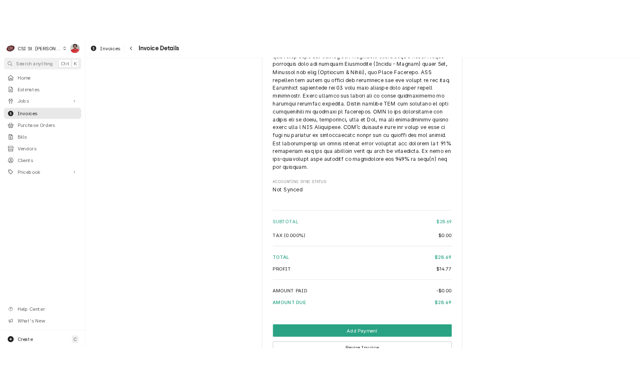
scroll to position [1182, 0]
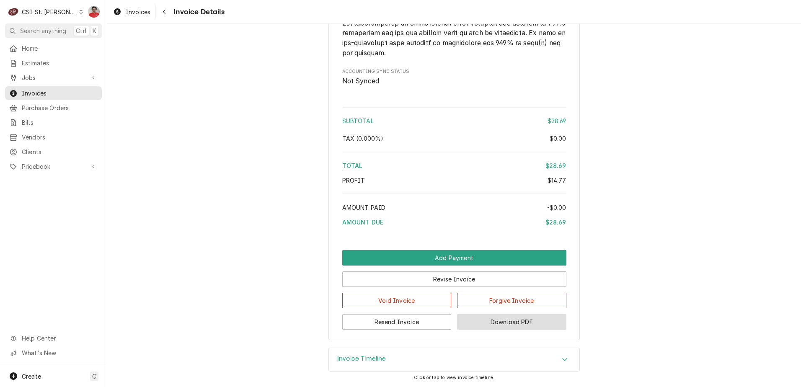
click at [497, 326] on button "Download PDF" at bounding box center [511, 321] width 109 height 15
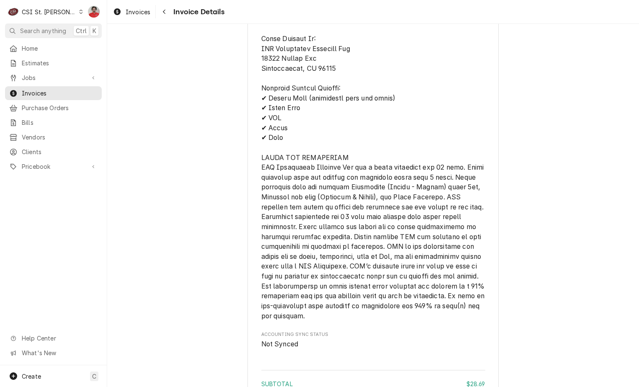
scroll to position [889, 0]
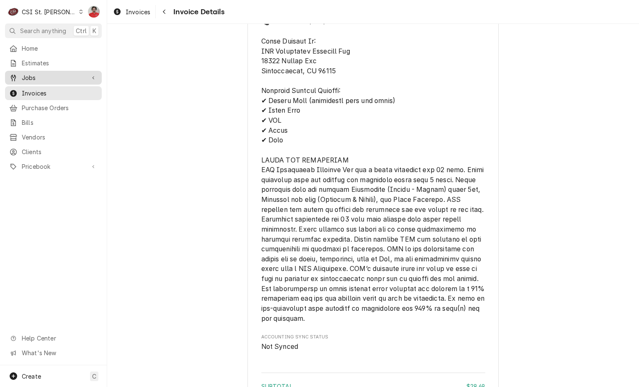
click at [41, 79] on span "Jobs" at bounding box center [53, 77] width 63 height 9
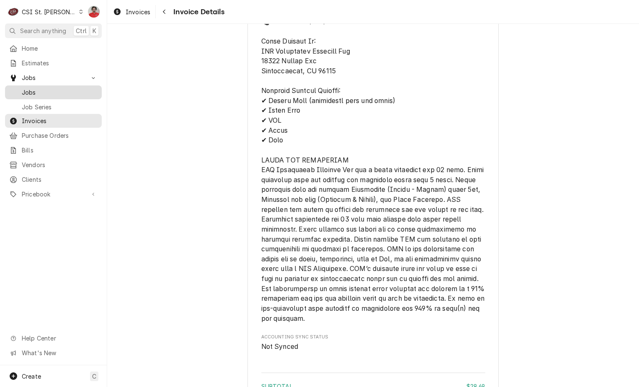
click at [40, 90] on span "Jobs" at bounding box center [60, 92] width 76 height 9
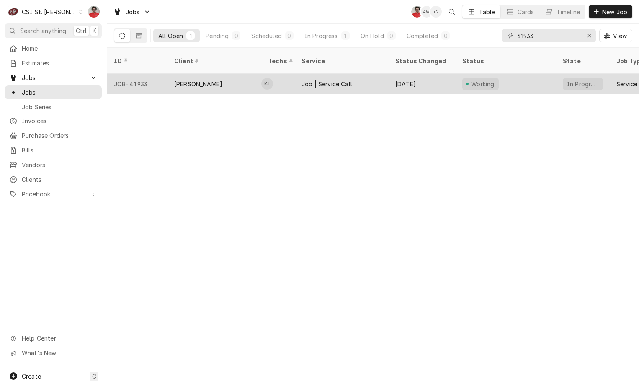
click at [281, 74] on td "KJ" at bounding box center [278, 84] width 34 height 20
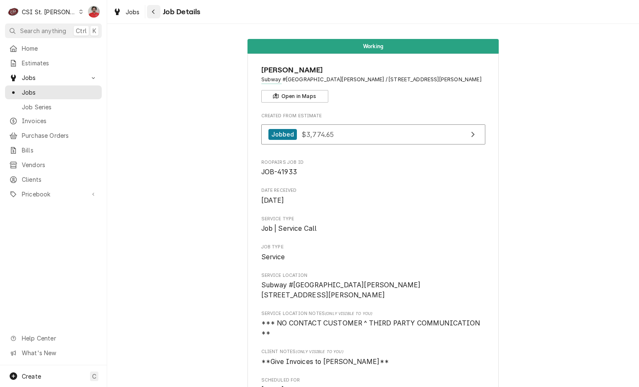
click at [152, 13] on icon "Navigate back" at bounding box center [154, 12] width 4 height 6
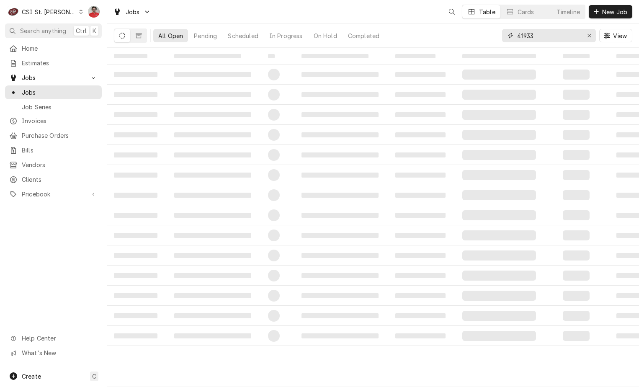
click at [558, 40] on input "41933" at bounding box center [548, 35] width 63 height 13
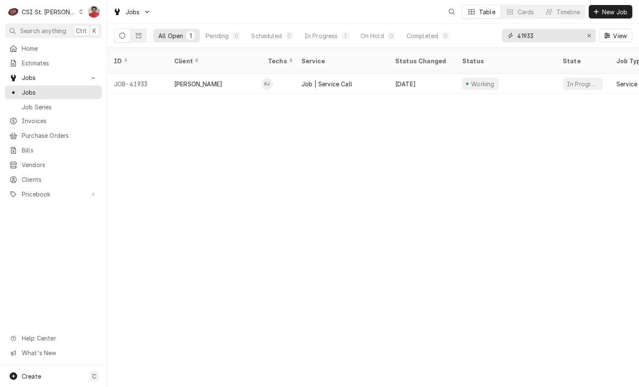
click at [558, 40] on input "41933" at bounding box center [548, 35] width 63 height 13
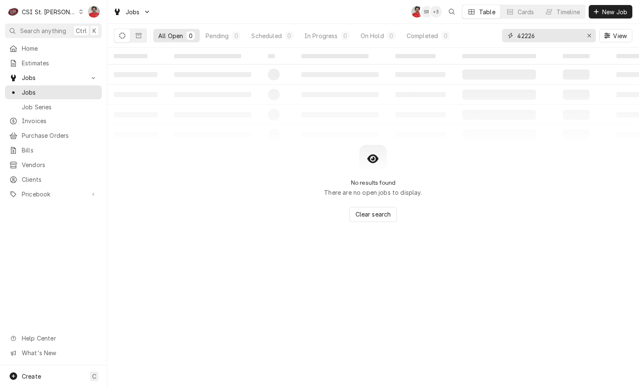
type input "42226"
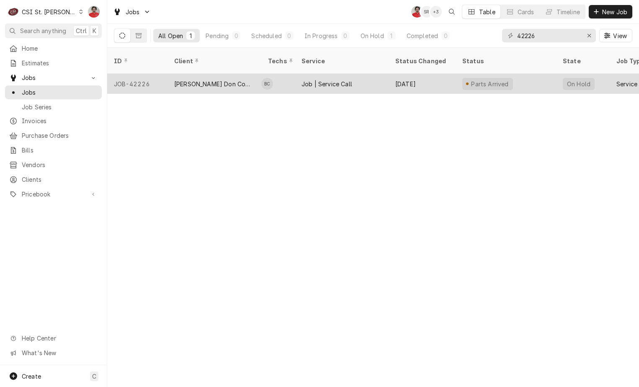
click at [309, 80] on div "Job | Service Call" at bounding box center [327, 84] width 51 height 9
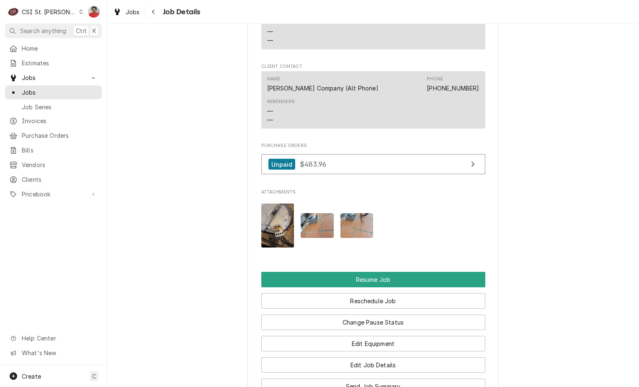
scroll to position [1131, 0]
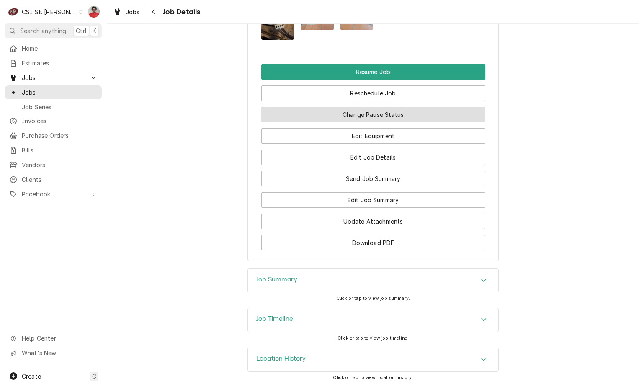
click at [326, 112] on button "Change Pause Status" at bounding box center [373, 114] width 224 height 15
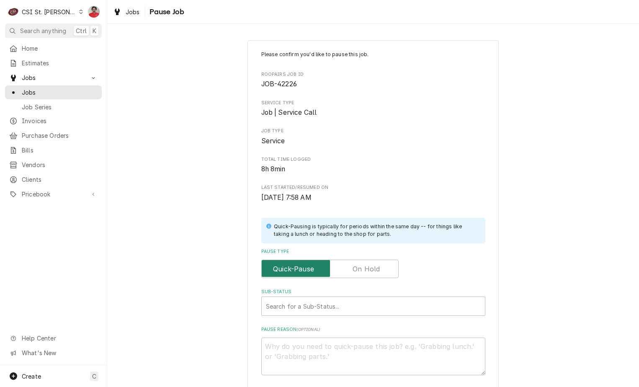
click at [341, 271] on input "Pause Type" at bounding box center [330, 269] width 130 height 18
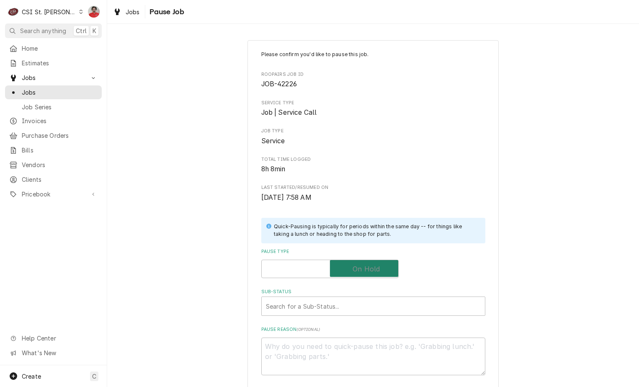
checkbox input "true"
click at [332, 301] on div "Sub-Status" at bounding box center [373, 306] width 215 height 15
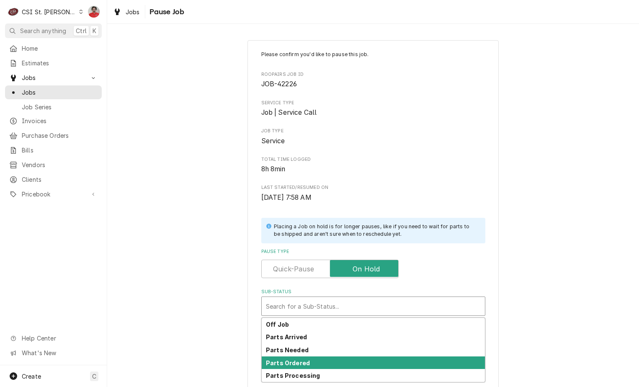
click at [324, 359] on div "Parts Ordered" at bounding box center [373, 362] width 223 height 13
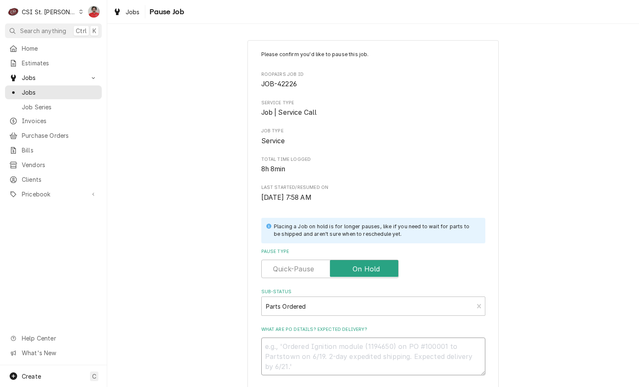
click at [323, 338] on textarea "What are PO details? Expected delivery?" at bounding box center [373, 357] width 224 height 38
type textarea "x"
type textarea "W"
type textarea "x"
type textarea "Wa"
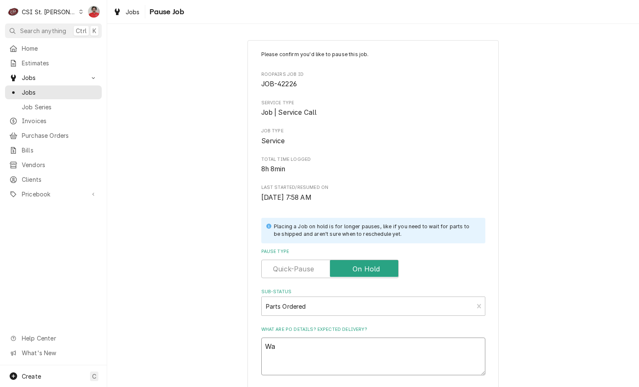
type textarea "x"
type textarea "Wai"
type textarea "x"
type textarea "Wait"
type textarea "x"
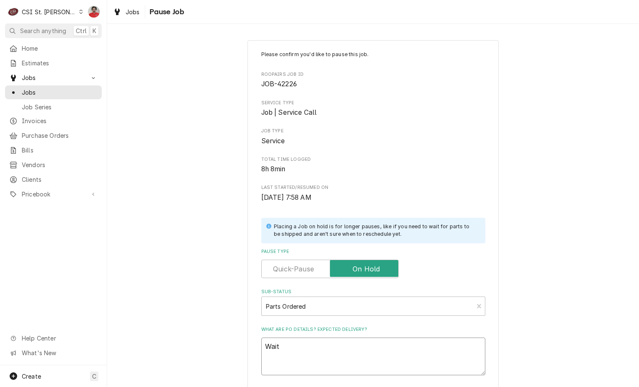
type textarea "Waiti"
type textarea "x"
type textarea "Waitig"
type textarea "x"
type textarea "Waitign"
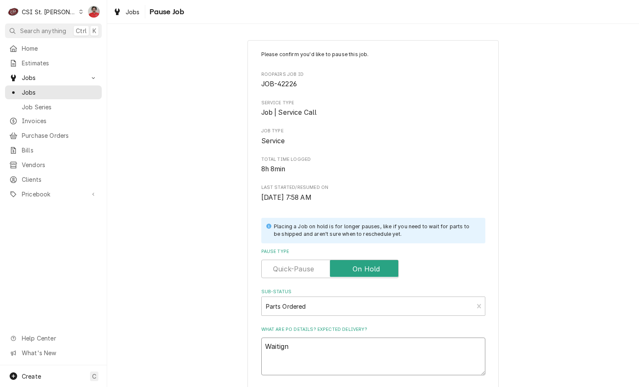
type textarea "x"
type textarea "Waitign"
type textarea "x"
type textarea "Waitign f"
type textarea "x"
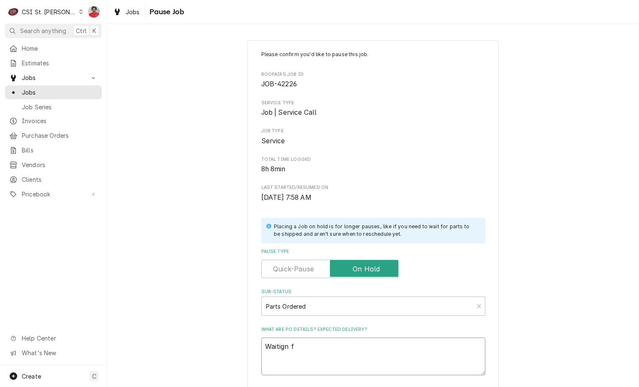
type textarea "Waitign fo"
type textarea "x"
type textarea "Waitign f"
type textarea "x"
type textarea "Waitign"
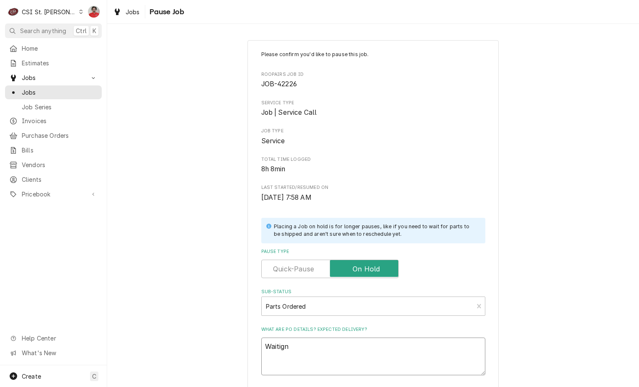
type textarea "x"
type textarea "Waitign"
type textarea "x"
type textarea "Waitig"
type textarea "x"
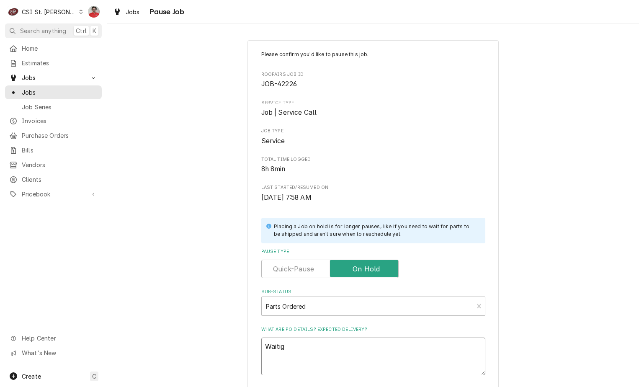
type textarea "Waiti"
type textarea "x"
type textarea "Waitin"
type textarea "x"
type textarea "Waiting"
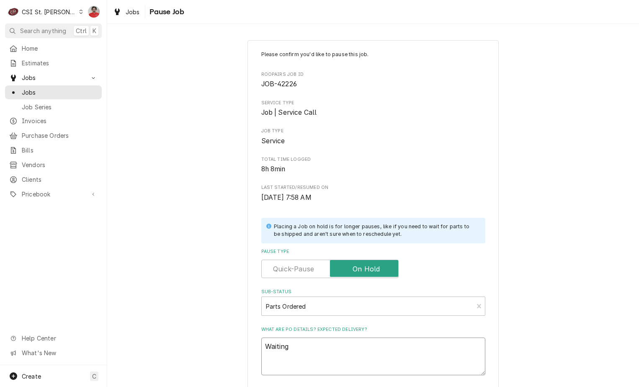
type textarea "x"
type textarea "Waiting"
type textarea "x"
type textarea "Waiting f"
type textarea "x"
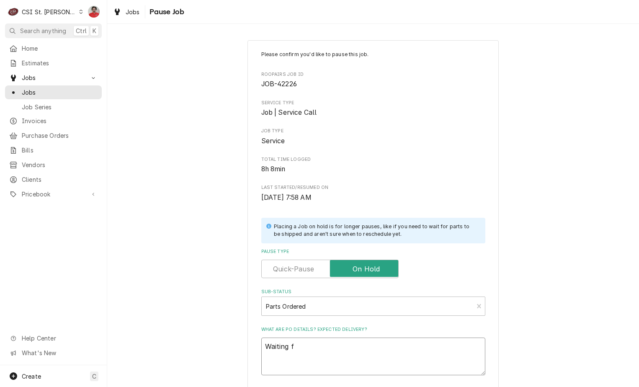
type textarea "Waiting fo"
type textarea "x"
type textarea "Waiting fo"
type textarea "x"
type textarea "Waiting fo r"
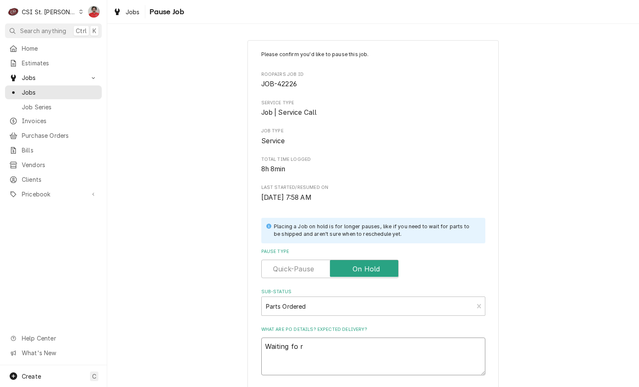
type textarea "x"
type textarea "Waiting fo"
type textarea "x"
type textarea "Waiting fo"
type textarea "x"
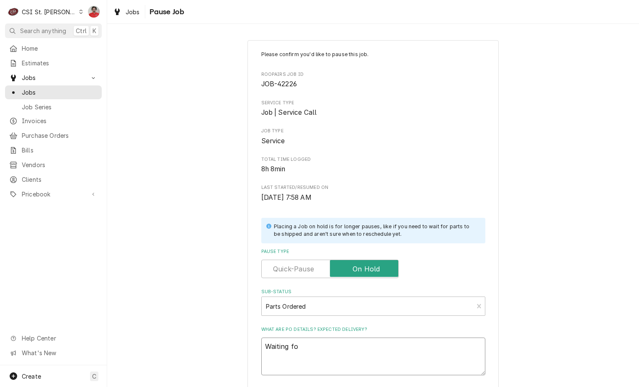
type textarea "Waiting for"
type textarea "x"
type textarea "Waiting for"
click at [351, 344] on textarea "Waiting for" at bounding box center [373, 357] width 224 height 38
paste textarea "SOU34127"
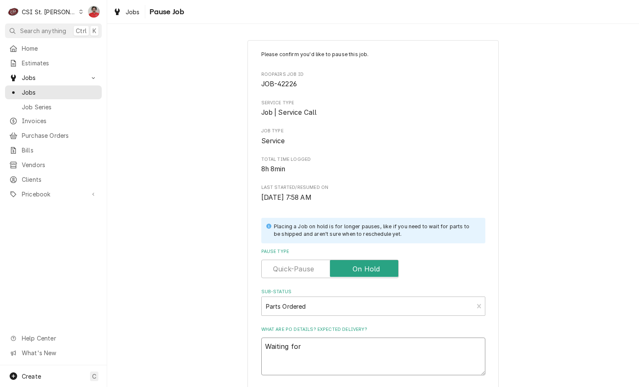
type textarea "x"
type textarea "Waiting for SOU34127"
click at [314, 345] on textarea "Waiting for SOU34127" at bounding box center [373, 357] width 224 height 38
type textarea "x"
type textarea "Waiting for SOU-34127"
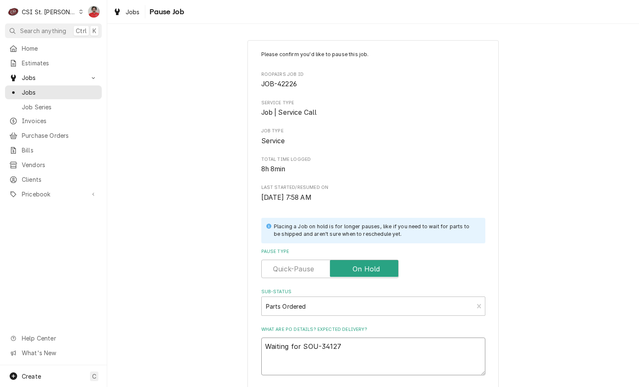
scroll to position [82, 0]
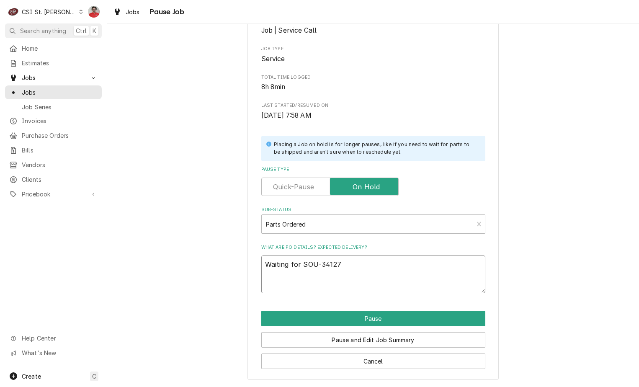
click at [379, 280] on textarea "Waiting for SOU-34127" at bounding box center [373, 274] width 224 height 38
type textarea "x"
type textarea "Waiting for SOU-34127;"
type textarea "x"
type textarea "Waiting for SOU-34127;"
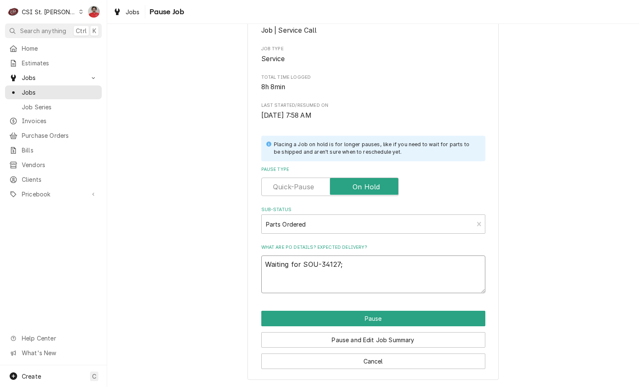
type textarea "x"
type textarea "Waiting for SOU-34127; S"
type textarea "x"
type textarea "Waiting for SOU-34127; SO"
type textarea "x"
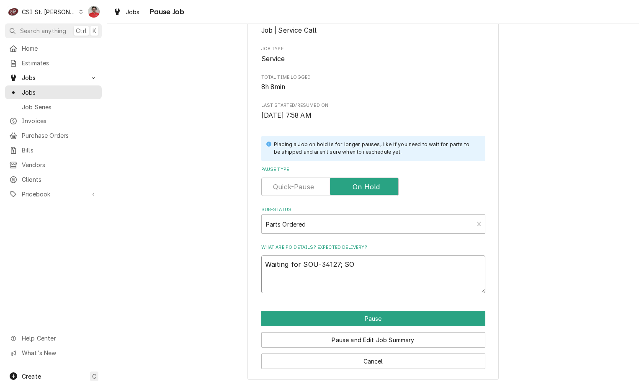
type textarea "Waiting for SOU-34127; SOU"
type textarea "x"
type textarea "Waiting for SOU-34127; SOU-"
type textarea "x"
type textarea "Waiting for SOU-34127; SOU-1"
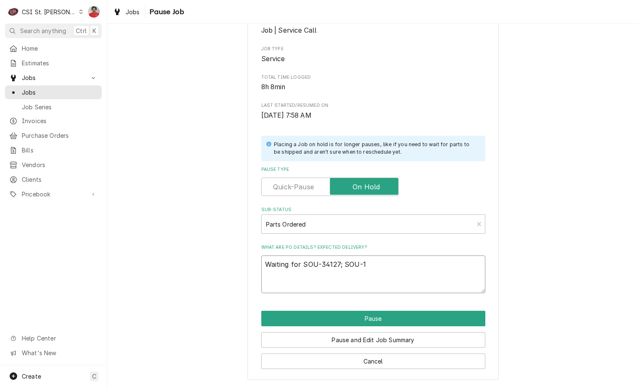
type textarea "x"
type textarea "Waiting for SOU-34127; SOU-11"
type textarea "x"
type textarea "Waiting for SOU-34127; SOU-117"
type textarea "x"
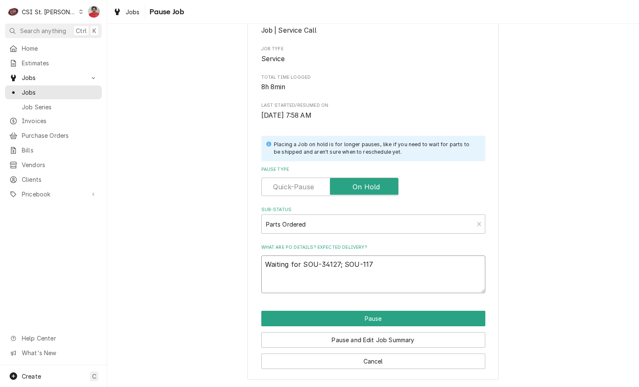
type textarea "Waiting for SOU-34127; SOU-1177"
type textarea "x"
type textarea "Waiting for SOU-34127; SOU-11775"
type textarea "x"
type textarea "Waiting for SOU-34127; SOU-117756"
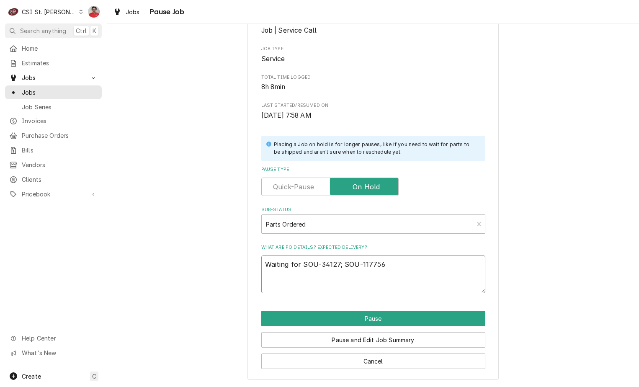
type textarea "x"
type textarea "Waiting for SOU-34127; SOU-1177566"
type textarea "x"
type textarea "Waiting for SOU-34127; SOU-1177566"
type textarea "x"
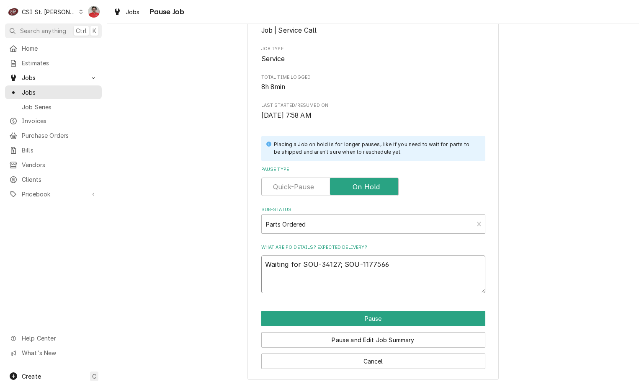
type textarea "Waiting for SOU-34127; SOU-1177566 s"
type textarea "x"
type textarea "Waiting for SOU-34127; SOU-1177566 st"
type textarea "x"
type textarea "Waiting for SOU-34127; SOU-1177566 sta"
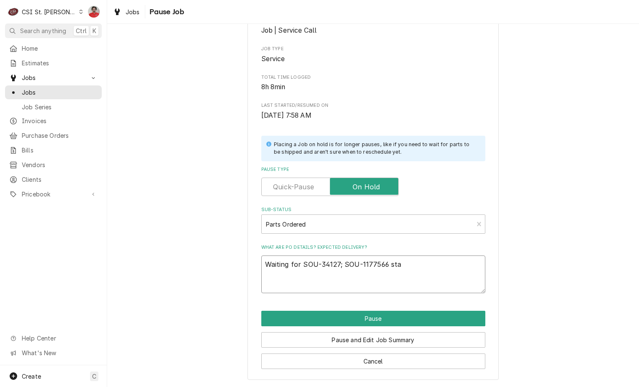
type textarea "x"
type textarea "Waiting for SOU-34127; SOU-1177566 stag"
type textarea "x"
type textarea "Waiting for SOU-34127; SOU-1177566 stage"
type textarea "x"
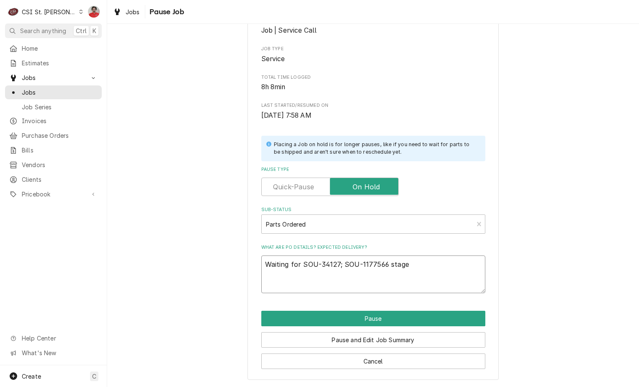
type textarea "Waiting for SOU-34127; SOU-1177566 staged"
type textarea "x"
type textarea "Waiting for SOU-34127; SOU-1177566 staged"
type textarea "x"
type textarea "Waiting for SOU-34127; SOU-1177566 staged t"
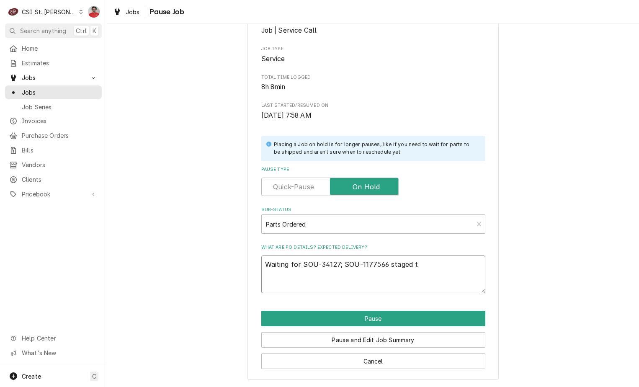
type textarea "x"
type textarea "Waiting for SOU-34127; SOU-1177566 staged to"
type textarea "x"
type textarea "Waiting for SOU-34127; SOU-1177566 staged to"
type textarea "x"
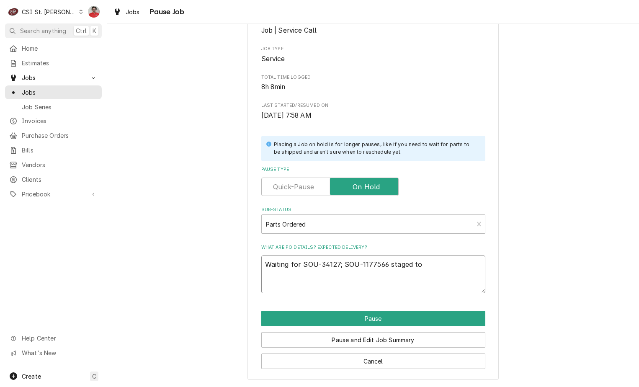
type textarea "Waiting for SOU-34127; SOU-1177566 staged to B"
type textarea "x"
type textarea "Waiting for SOU-34127; SOU-1177566 staged to Br"
type textarea "x"
type textarea "Waiting for SOU-34127; SOU-1177566 staged to Bra"
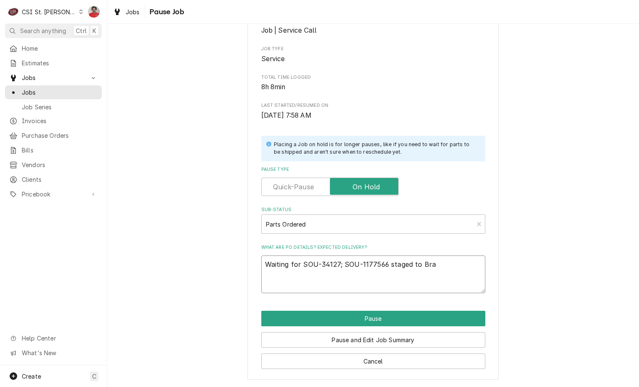
type textarea "x"
type textarea "Waiting for SOU-34127; SOU-1177566 staged to Brad"
type textarea "x"
type textarea "Waiting for SOU-34127; SOU-1177566 staged to Brad"
type textarea "x"
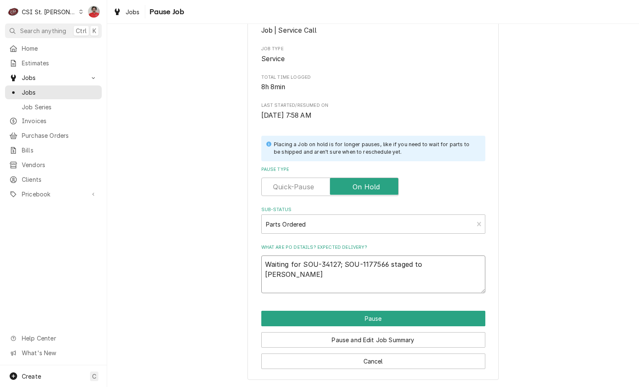
type textarea "Waiting for SOU-34127; SOU-1177566 staged to Brad C'"
type textarea "x"
type textarea "Waiting for SOU-34127; SOU-1177566 staged to Brad C's"
type textarea "x"
type textarea "Waiting for SOU-34127; SOU-1177566 staged to Brad C's"
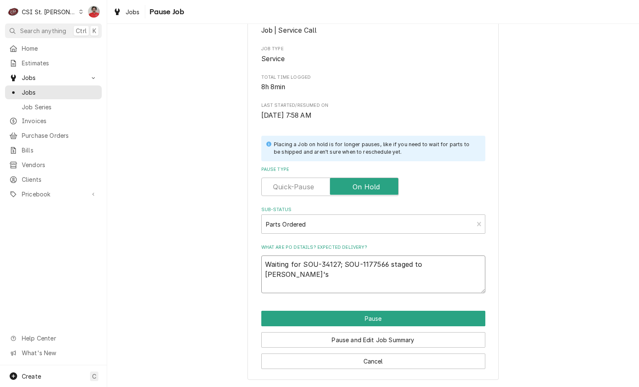
type textarea "x"
type textarea "Waiting for SOU-34127; SOU-1177566 staged to Brad C's s"
type textarea "x"
type textarea "Waiting for SOU-34127; SOU-1177566 staged to Brad C's sh"
type textarea "x"
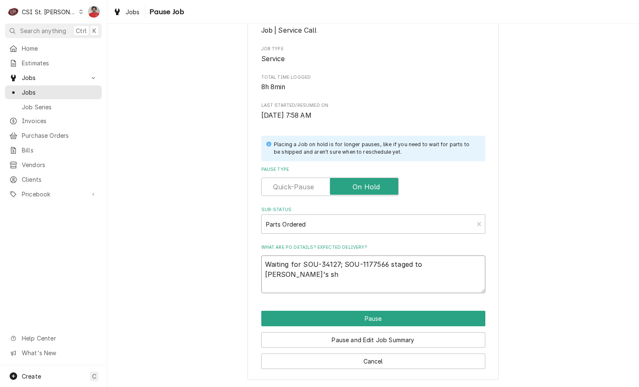
type textarea "Waiting for SOU-34127; SOU-1177566 staged to Brad C's she"
type textarea "x"
type textarea "Waiting for SOU-34127; SOU-1177566 staged to Brad C's shel"
type textarea "x"
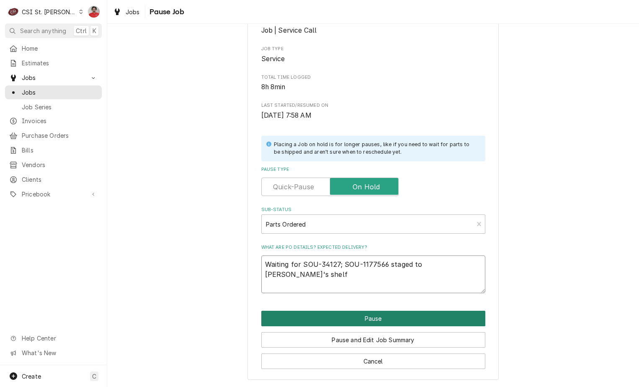
type textarea "Waiting for SOU-34127; SOU-1177566 staged to Brad C's shelf"
click at [391, 319] on button "Pause" at bounding box center [373, 318] width 224 height 15
type textarea "x"
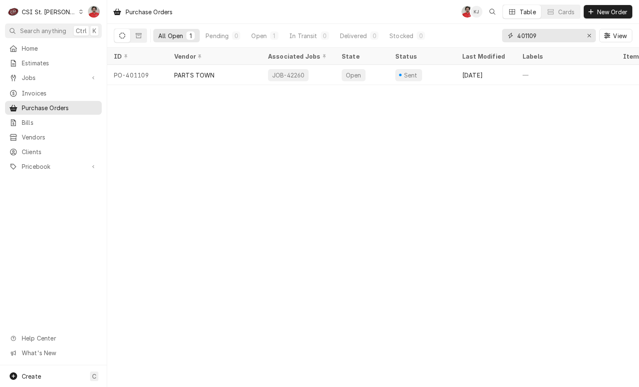
click at [530, 39] on input "401109" at bounding box center [548, 35] width 63 height 13
click at [531, 39] on input "401109" at bounding box center [548, 35] width 63 height 13
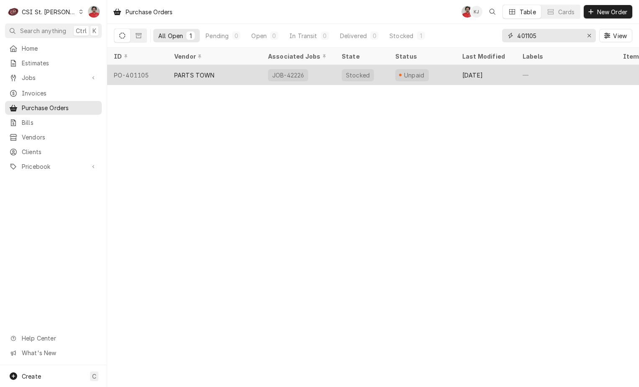
type input "401105"
click at [400, 70] on div "Unpaid" at bounding box center [412, 75] width 34 height 12
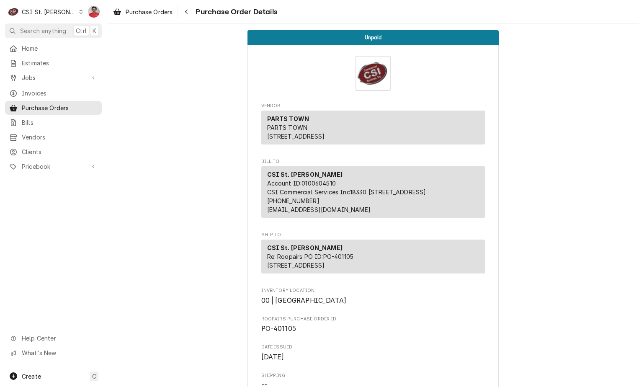
click at [346, 140] on div "PARTS TOWN PARTS TOWN [STREET_ADDRESS]" at bounding box center [373, 128] width 224 height 34
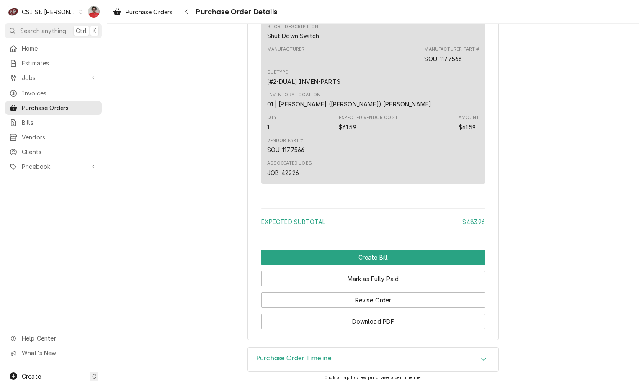
scroll to position [780, 0]
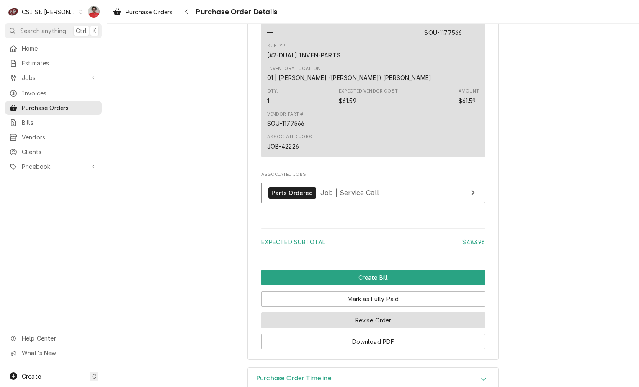
click at [355, 328] on button "Revise Order" at bounding box center [373, 319] width 224 height 15
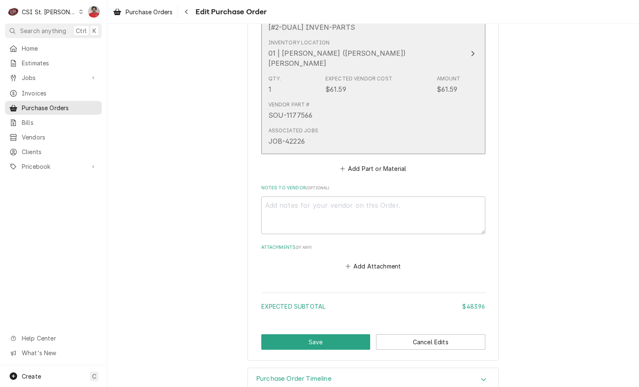
scroll to position [672, 0]
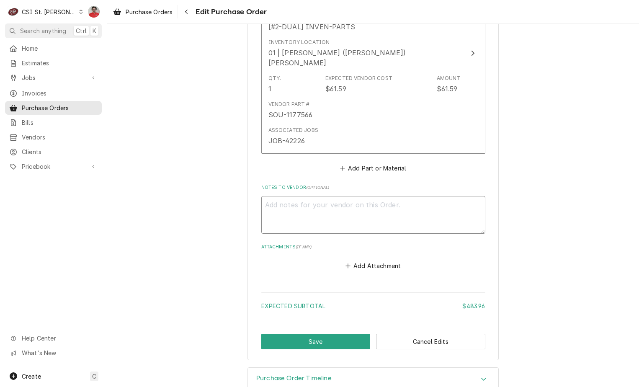
click at [333, 199] on textarea "Notes to Vendor ( optional )" at bounding box center [373, 215] width 224 height 38
type textarea "x"
type textarea "wa"
type textarea "x"
type textarea "wai"
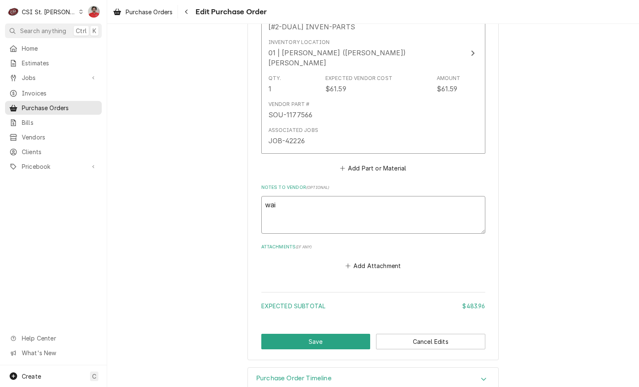
type textarea "x"
type textarea "wait"
type textarea "x"
type textarea "waiti"
type textarea "x"
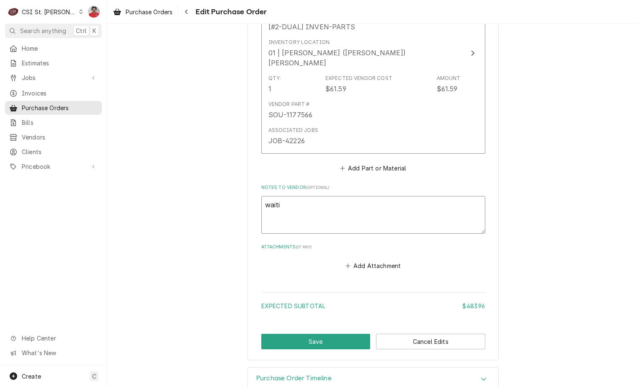
type textarea "waitig"
type textarea "x"
type textarea "waitigh"
type textarea "x"
type textarea "waitighn"
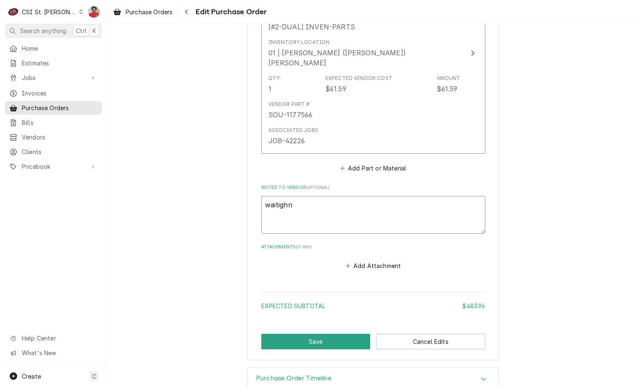
type textarea "x"
type textarea "waitigh"
type textarea "x"
type textarea "waitig"
type textarea "x"
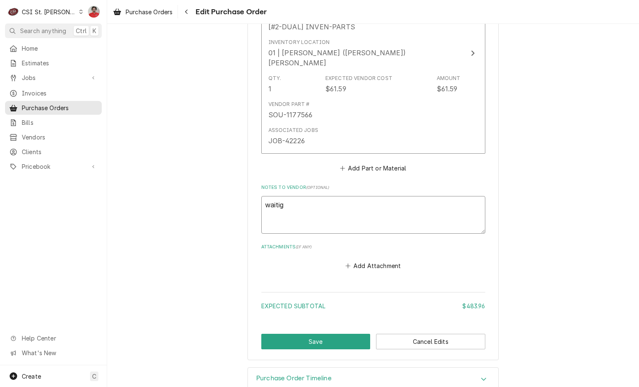
type textarea "waiti"
type textarea "x"
type textarea "waitin"
type textarea "x"
type textarea "waiting"
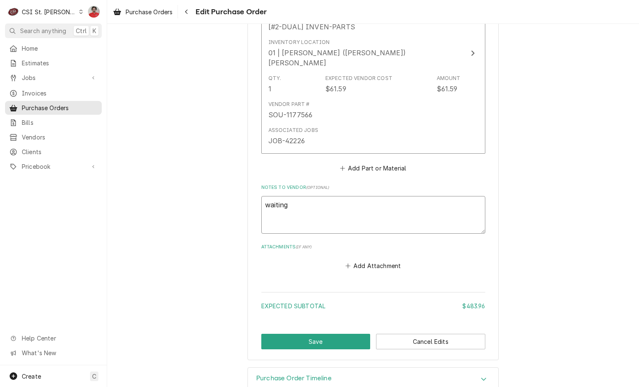
type textarea "x"
type textarea "waiting"
type textarea "x"
type textarea "waiting f"
type textarea "x"
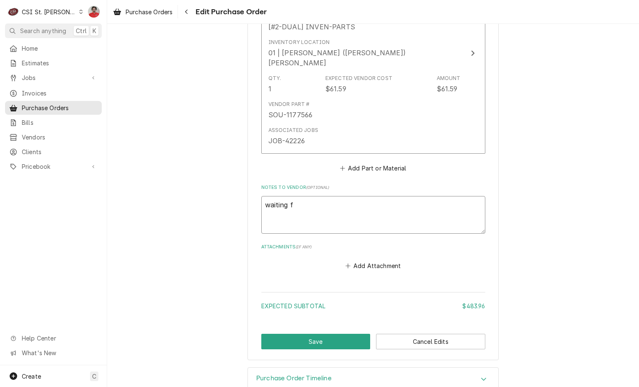
type textarea "waiting fo"
type textarea "x"
type textarea "waiting for"
type textarea "x"
type textarea "waiting for"
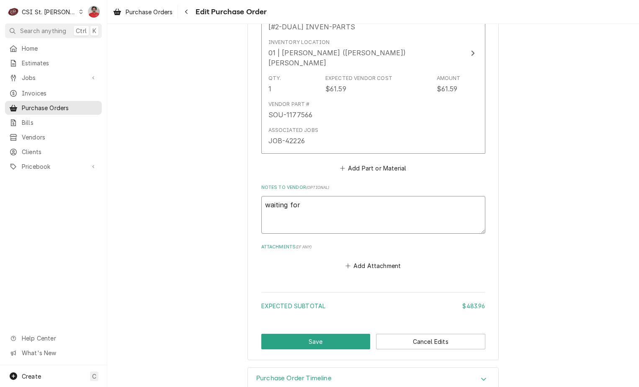
type textarea "x"
type textarea "waiting for S"
type textarea "x"
type textarea "waiting for SO"
type textarea "x"
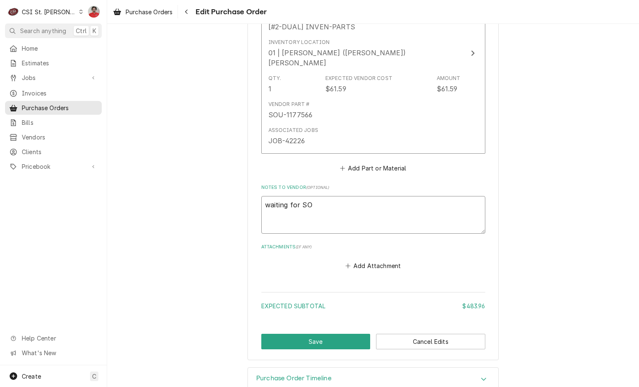
type textarea "waiting for SOU"
type textarea "x"
type textarea "waiting for SOU-"
drag, startPoint x: 344, startPoint y: 191, endPoint x: 298, endPoint y: 184, distance: 46.2
click at [298, 196] on textarea "waiting for SOU-" at bounding box center [373, 215] width 224 height 38
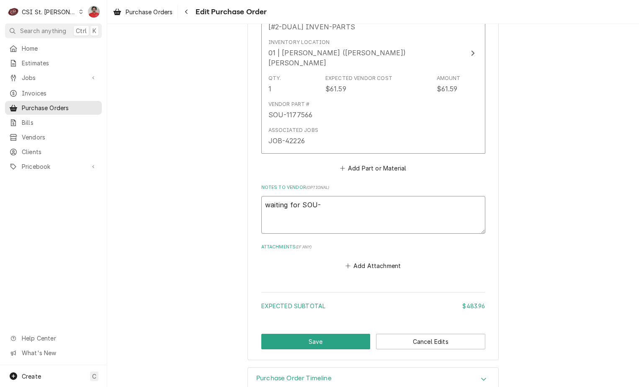
paste textarea "34127"
type textarea "x"
type textarea "waiting for SOU34127"
click at [314, 196] on textarea "waiting for SOU34127" at bounding box center [373, 215] width 224 height 38
type textarea "x"
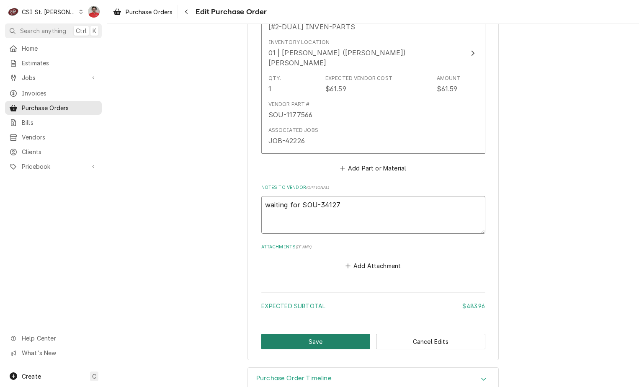
type textarea "waiting for SOU-34127"
click at [340, 334] on button "Save" at bounding box center [315, 341] width 109 height 15
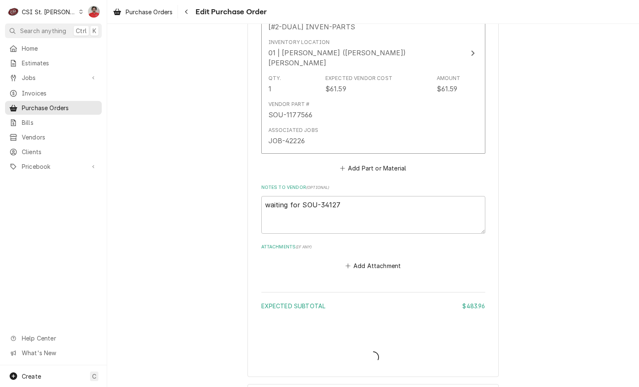
type textarea "x"
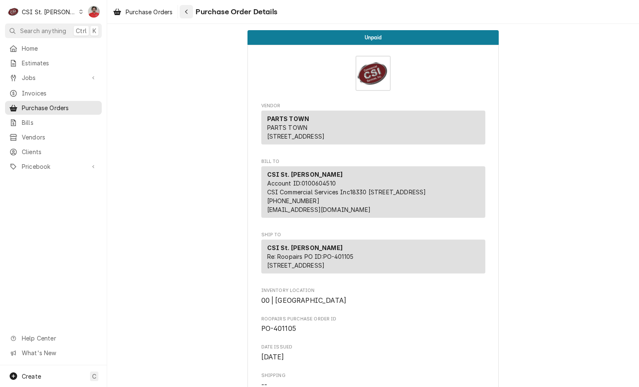
click at [188, 10] on icon "Navigate back" at bounding box center [187, 12] width 4 height 6
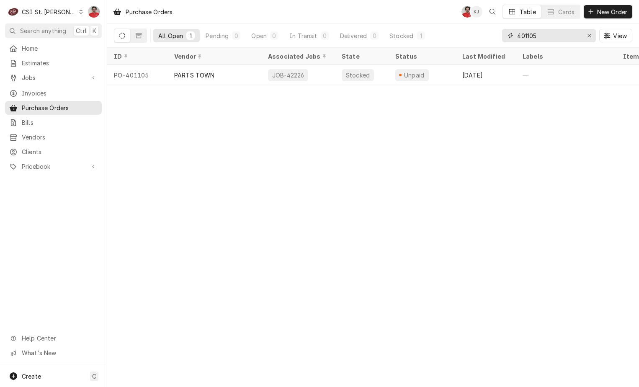
click at [562, 36] on input "401105" at bounding box center [548, 35] width 63 height 13
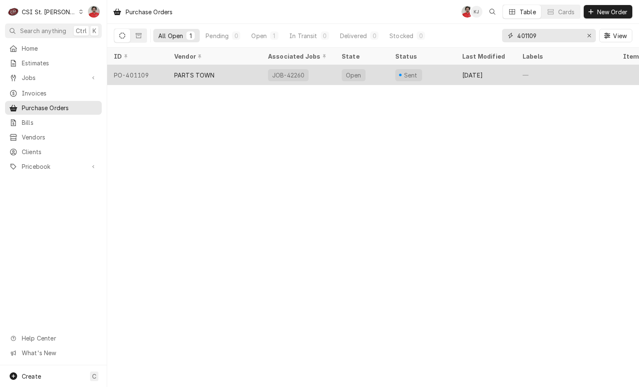
type input "401109"
click at [439, 75] on div "Sent" at bounding box center [422, 75] width 67 height 20
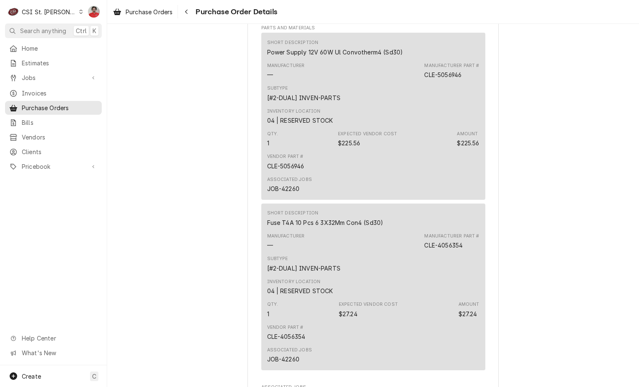
scroll to position [784, 0]
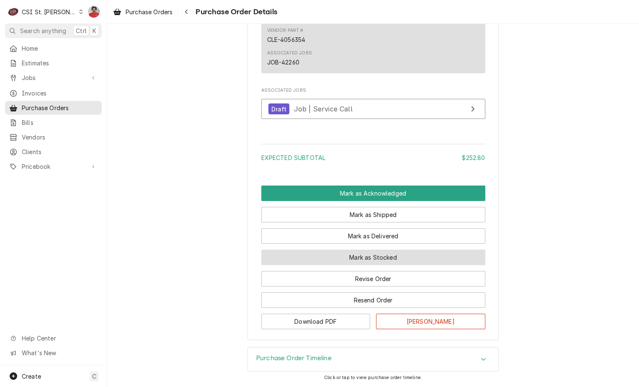
click at [367, 261] on button "Mark as Stocked" at bounding box center [373, 257] width 224 height 15
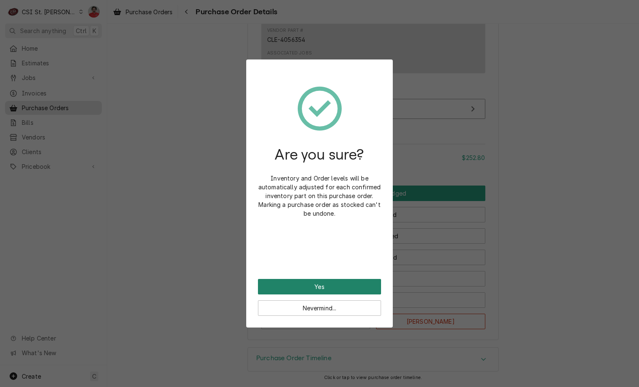
click at [345, 287] on button "Yes" at bounding box center [319, 286] width 123 height 15
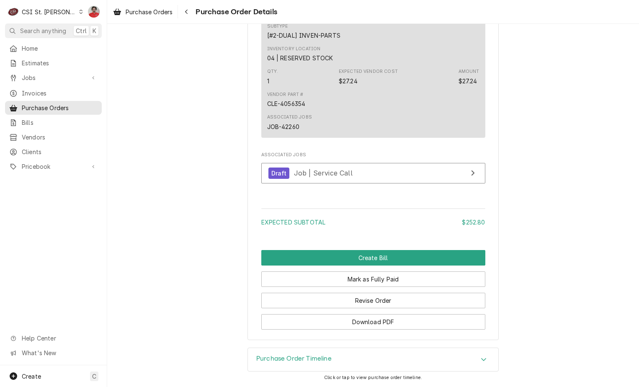
scroll to position [826, 0]
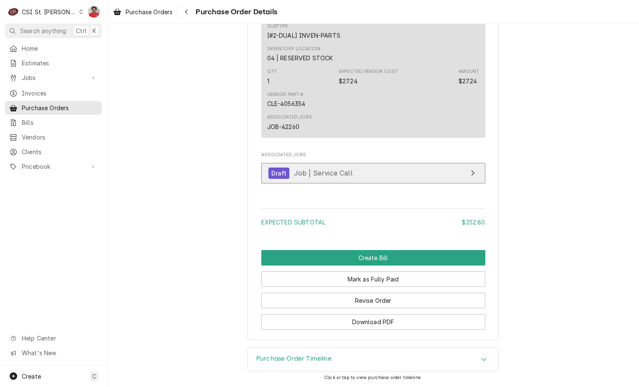
click at [321, 170] on span "Job | Service Call" at bounding box center [323, 173] width 59 height 8
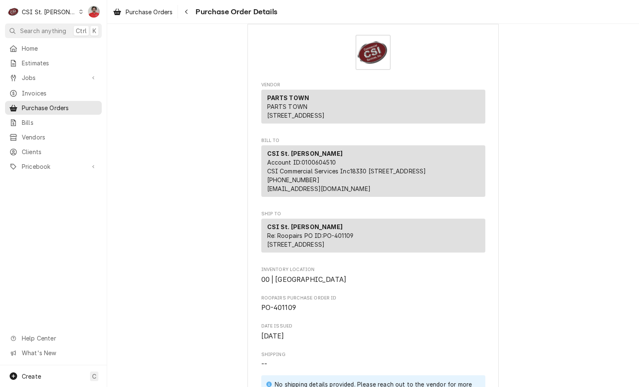
scroll to position [0, 0]
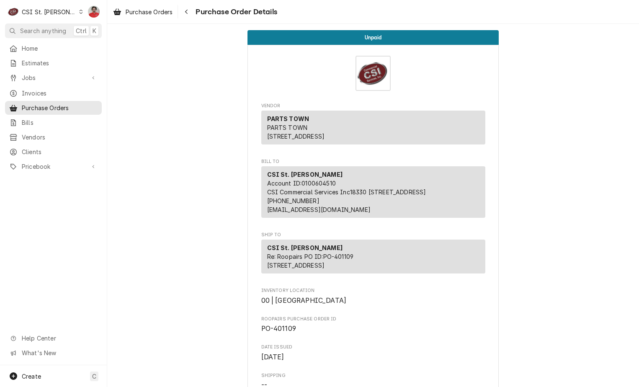
click at [199, 15] on span "Purchase Order Details" at bounding box center [235, 11] width 84 height 11
click at [190, 14] on div "Navigate back" at bounding box center [186, 12] width 8 height 8
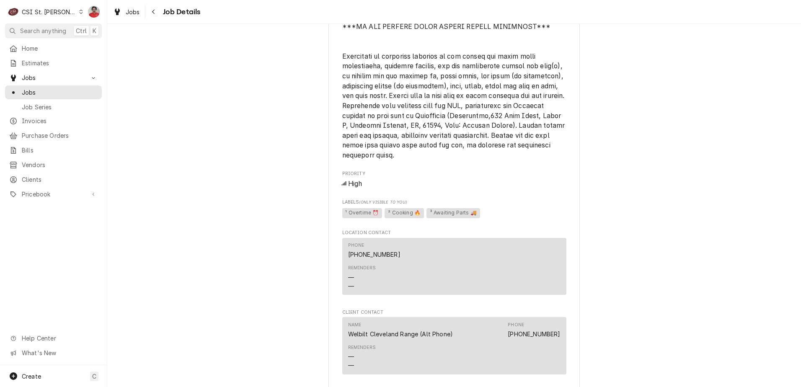
scroll to position [907, 0]
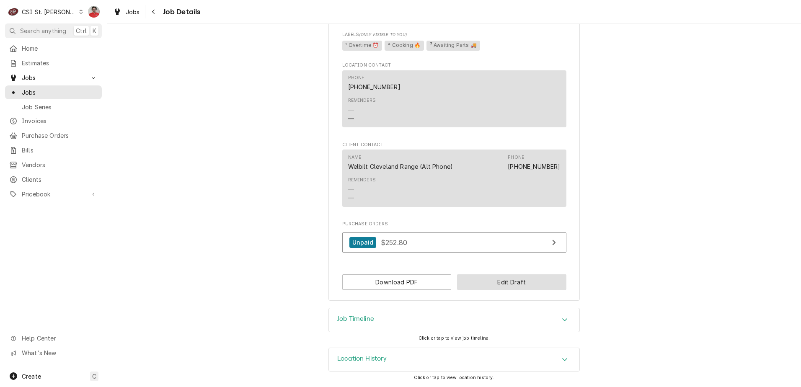
click at [494, 285] on button "Edit Draft" at bounding box center [511, 281] width 109 height 15
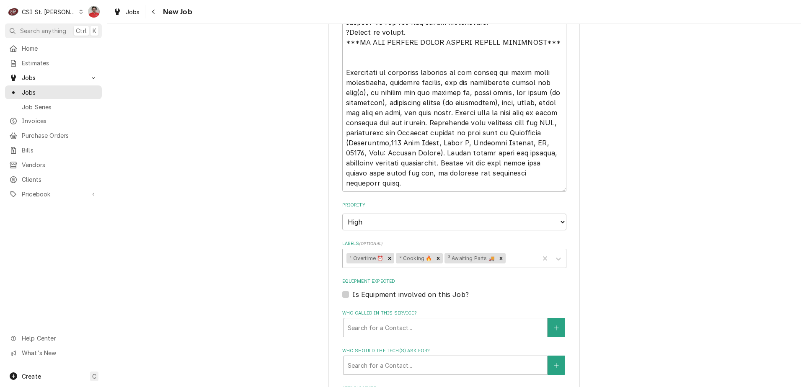
scroll to position [963, 0]
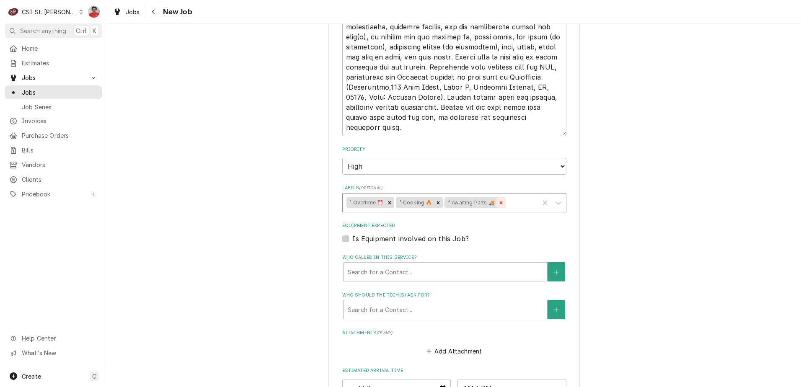
click at [500, 201] on div "Remove ³ Awaiting Parts 🚚" at bounding box center [500, 202] width 9 height 11
click at [500, 201] on div "Labels" at bounding box center [489, 202] width 90 height 15
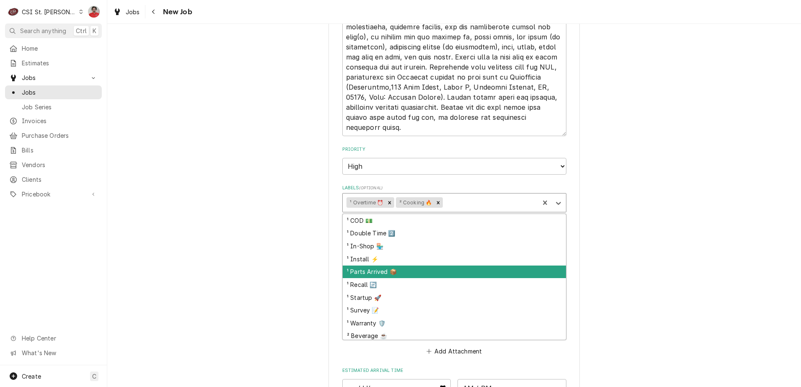
click at [430, 268] on div "¹ Parts Arrived 📦" at bounding box center [454, 272] width 223 height 13
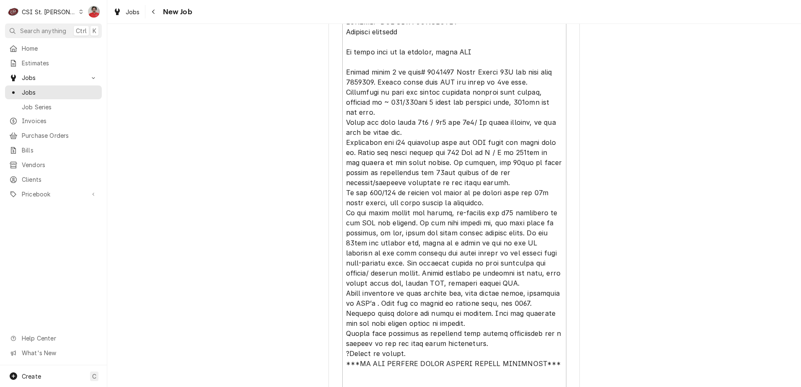
scroll to position [293, 0]
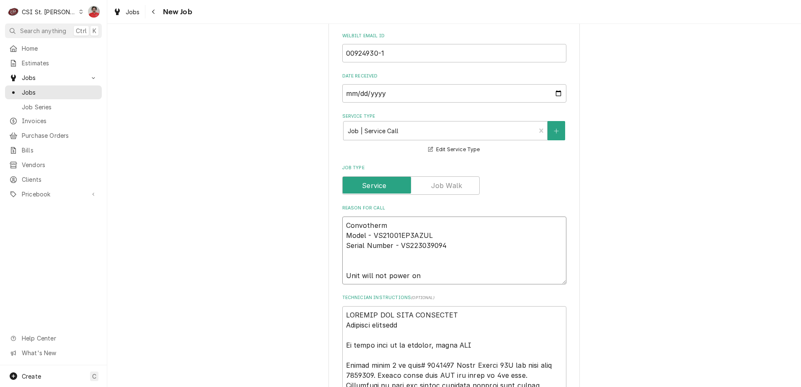
click at [416, 226] on textarea "Convotherm Model - VS21001EP3AZUL Serial Number - VS223039094 Unit will not pow…" at bounding box center [454, 251] width 224 height 68
type textarea "x"
type textarea "Convotherm Model - VS21001EP3AZUL Serial Number - VS223039094 Unit will not pow…"
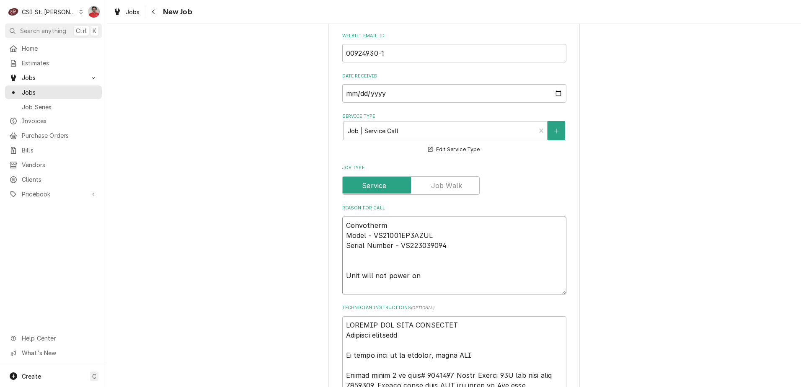
type textarea "x"
type textarea "R Convotherm Model - VS21001EP3AZUL Serial Number - VS223039094 Unit will not p…"
type textarea "x"
type textarea "Re Convotherm Model - VS21001EP3AZUL Serial Number - VS223039094 Unit will not …"
type textarea "x"
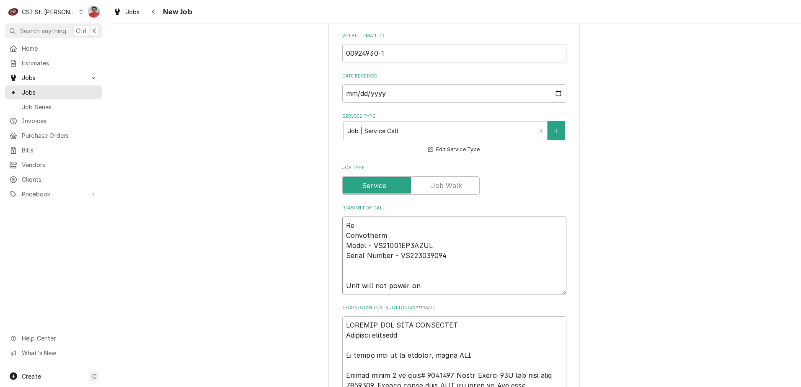
type textarea "Rec Convotherm Model - VS21001EP3AZUL Serial Number - VS223039094 Unit will not…"
type textarea "x"
type textarea "Rec Convotherm Model - VS21001EP3AZUL Serial Number - VS223039094 Unit will not…"
type textarea "x"
type textarea "Rec C Convotherm Model - VS21001EP3AZUL Serial Number - VS223039094 Unit will n…"
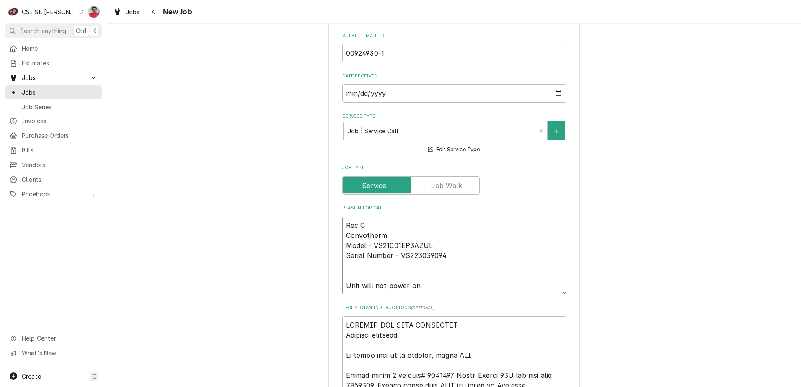
type textarea "x"
type textarea "Rec CL Convotherm Model - VS21001EP3AZUL Serial Number - VS223039094 Unit will …"
type textarea "x"
type textarea "Rec CLE Convotherm Model - VS21001EP3AZUL Serial Number - VS223039094 Unit will…"
type textarea "x"
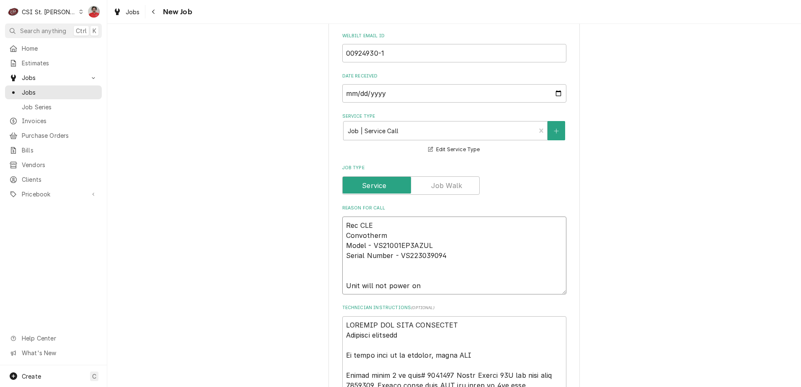
type textarea "Rec CLE- Convotherm Model - VS21001EP3AZUL Serial Number - VS223039094 Unit wil…"
type textarea "x"
type textarea "Rec CLE-50 Convotherm Model - VS21001EP3AZUL Serial Number - VS223039094 Unit w…"
type textarea "x"
type textarea "Rec CLE-505 Convotherm Model - VS21001EP3AZUL Serial Number - VS223039094 Unit …"
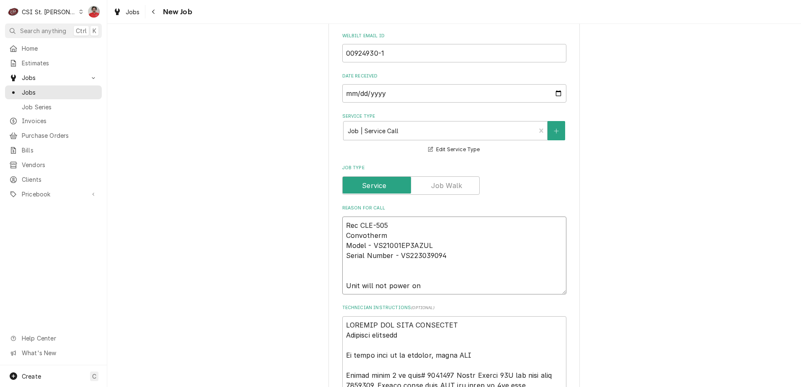
type textarea "x"
type textarea "Rec CLE-5056 Convotherm Model - VS21001EP3AZUL Serial Number - VS223039094 Unit…"
type textarea "x"
type textarea "Rec CLE-50569 Convotherm Model - VS21001EP3AZUL Serial Number - VS223039094 Uni…"
type textarea "x"
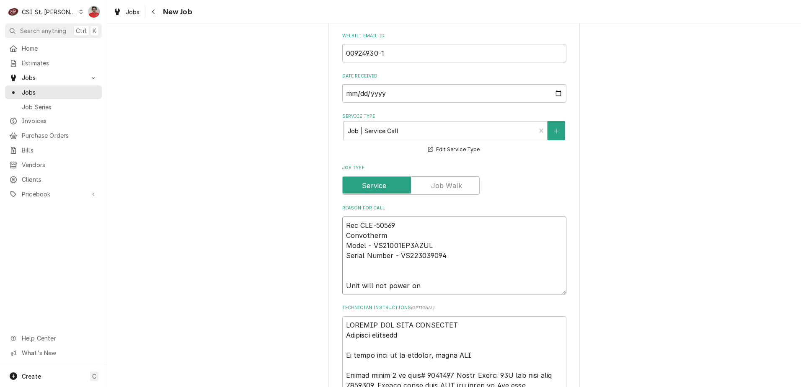
type textarea "Rec CLE-505694 Convotherm Model - VS21001EP3AZUL Serial Number - VS223039094 Un…"
type textarea "x"
type textarea "Rec CLE-5056946 Convotherm Model - VS21001EP3AZUL Serial Number - VS223039094 U…"
type textarea "x"
type textarea "Rec CLE-5056946 Convotherm Model - VS21001EP3AZUL Serial Number - VS223039094 U…"
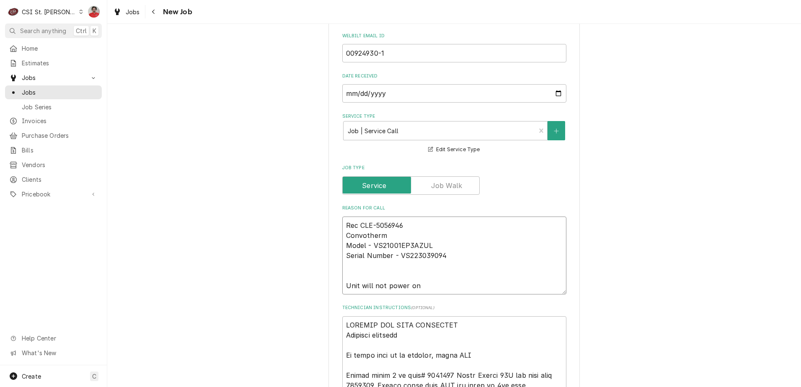
type textarea "x"
type textarea "Rec CLE-5056946 a Convotherm Model - VS21001EP3AZUL Serial Number - VS223039094…"
type textarea "x"
type textarea "Rec CLE-5056946 an Convotherm Model - VS21001EP3AZUL Serial Number - VS22303909…"
type textarea "x"
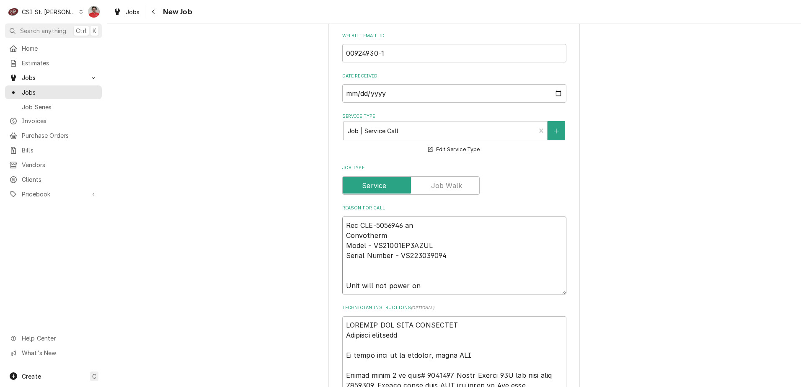
type textarea "Rec CLE-5056946 and Convotherm Model - VS21001EP3AZUL Serial Number - VS2230390…"
type textarea "x"
type textarea "Rec CLE-5056946 and Convotherm Model - VS21001EP3AZUL Serial Number - VS2230390…"
click at [425, 224] on textarea "Rec CLE-5056946 and Convotherm Model - VS21001EP3AZUL Serial Number - VS2230390…" at bounding box center [454, 256] width 224 height 78
type textarea "x"
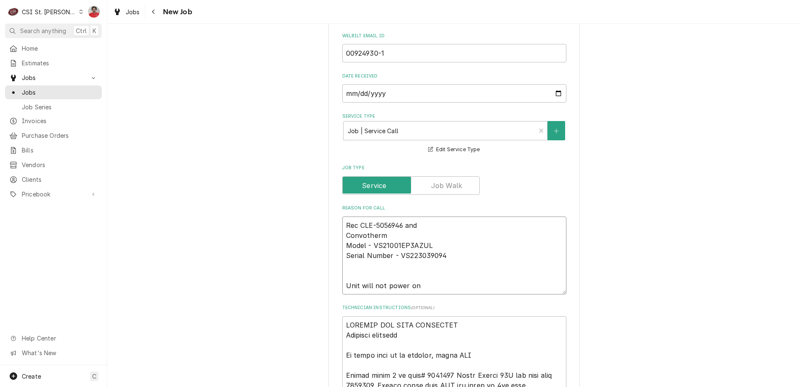
type textarea "Rec CLE-5056946 and C Convotherm Model - VS21001EP3AZUL Serial Number - VS22303…"
type textarea "x"
type textarea "Rec CLE-5056946 and CL Convotherm Model - VS21001EP3AZUL Serial Number - VS2230…"
type textarea "x"
type textarea "Rec CLE-5056946 and CLE Convotherm Model - VS21001EP3AZUL Serial Number - VS223…"
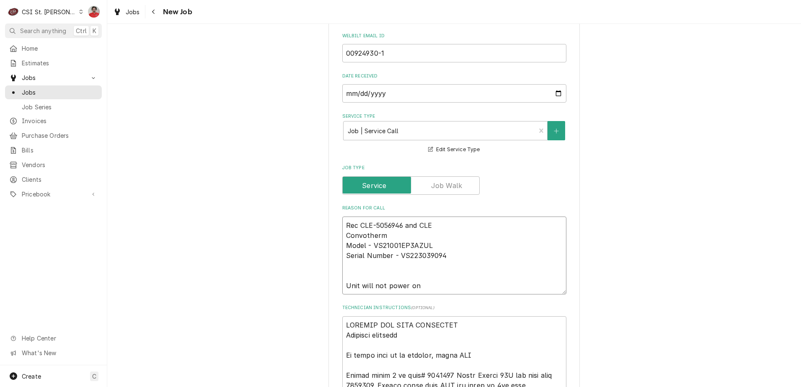
type textarea "x"
type textarea "Rec CLE-5056946 and CLE- Convotherm Model - VS21001EP3AZUL Serial Number - VS22…"
type textarea "x"
type textarea "Rec CLE-5056946 and CLE-4 Convotherm Model - VS21001EP3AZUL Serial Number - VS2…"
type textarea "x"
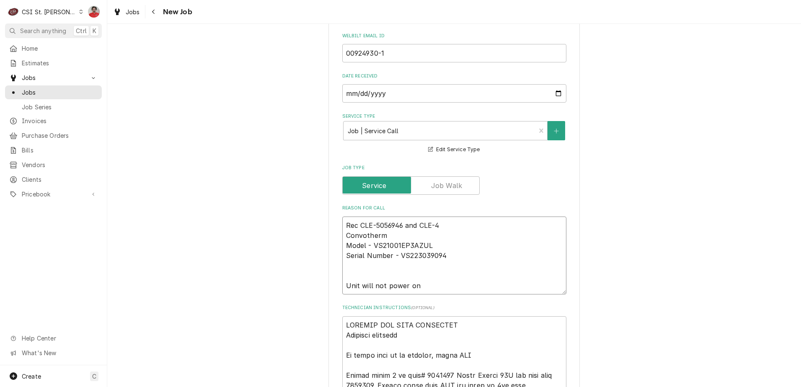
type textarea "Rec CLE-5056946 and CLE-40 Convotherm Model - VS21001EP3AZUL Serial Number - VS…"
type textarea "x"
type textarea "Rec CLE-5056946 and CLE-405 Convotherm Model - VS21001EP3AZUL Serial Number - V…"
type textarea "x"
type textarea "Rec CLE-5056946 and CLE-4056 Convotherm Model - VS21001EP3AZUL Serial Number - …"
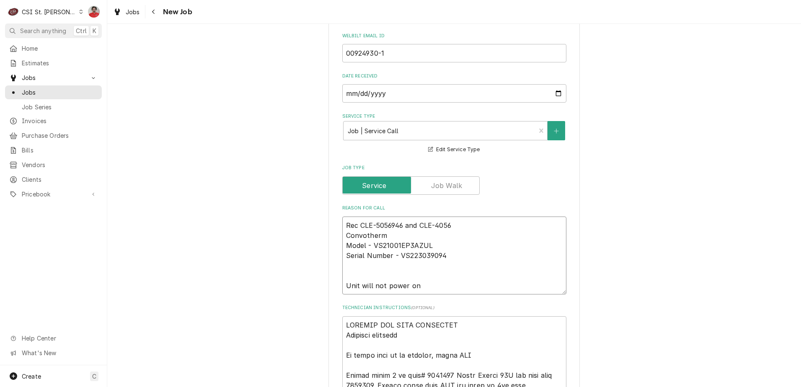
type textarea "x"
type textarea "Rec CLE-5056946 and CLE-40564 Convotherm Model - VS21001EP3AZUL Serial Number -…"
type textarea "x"
type textarea "Rec CLE-5056946 and CLE-4056 Convotherm Model - VS21001EP3AZUL Serial Number - …"
type textarea "x"
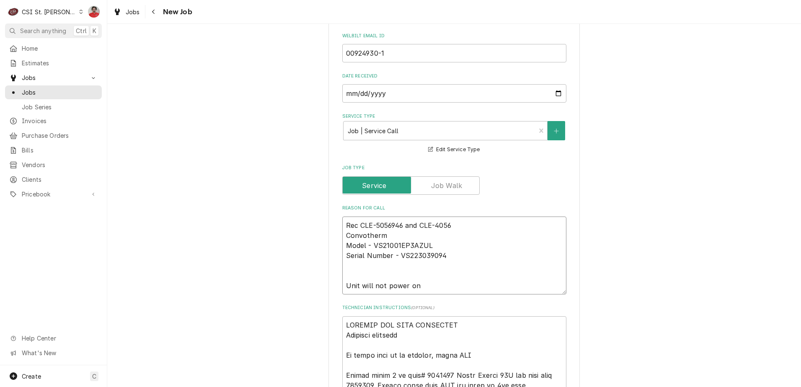
type textarea "Rec CLE-5056946 and CLE-40563 Convotherm Model - VS21001EP3AZUL Serial Number -…"
type textarea "x"
type textarea "Rec CLE-5056946 and CLE-405635 Convotherm Model - VS21001EP3AZUL Serial Number …"
type textarea "x"
type textarea "Rec CLE-5056946 and CLE-4056354 Convotherm Model - VS21001EP3AZUL Serial Number…"
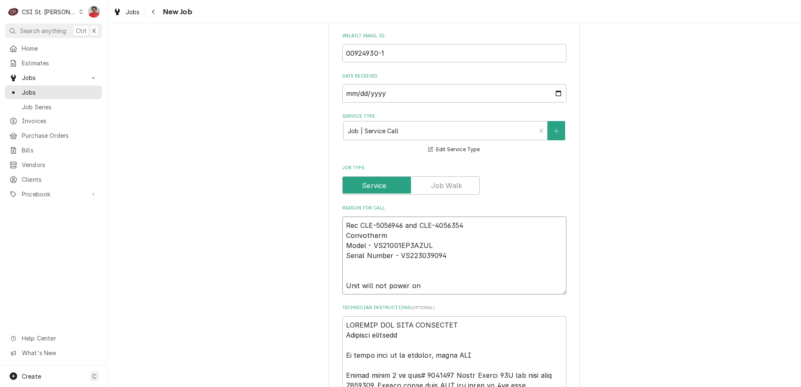
type textarea "x"
type textarea "Rec CLE-5056946 and CLE-4056354 Convotherm Model - VS21001EP3AZUL Serial Number…"
type textarea "x"
type textarea "Rec CLE-5056946 and CLE-4056354 t Convotherm Model - VS21001EP3AZUL Serial Numb…"
type textarea "x"
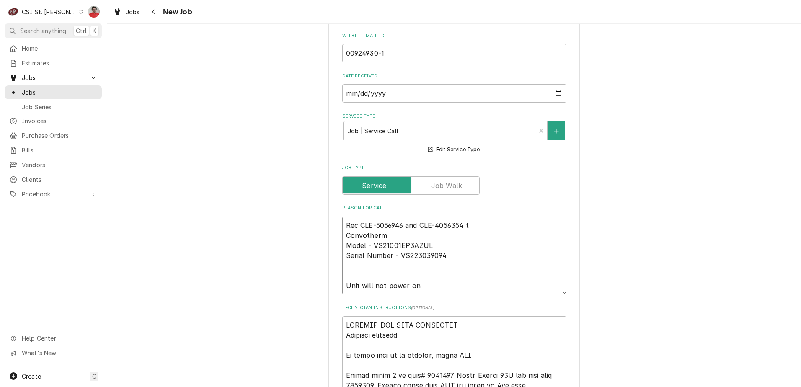
type textarea "Rec CLE-5056946 and CLE-4056354 tp Convotherm Model - VS21001EP3AZUL Serial Num…"
type textarea "x"
type textarea "Rec CLE-5056946 and CLE-4056354 tp Convotherm Model - VS21001EP3AZUL Serial Num…"
type textarea "x"
type textarea "Rec CLE-5056946 and CLE-4056354 tp S Convotherm Model - VS21001EP3AZUL Serial N…"
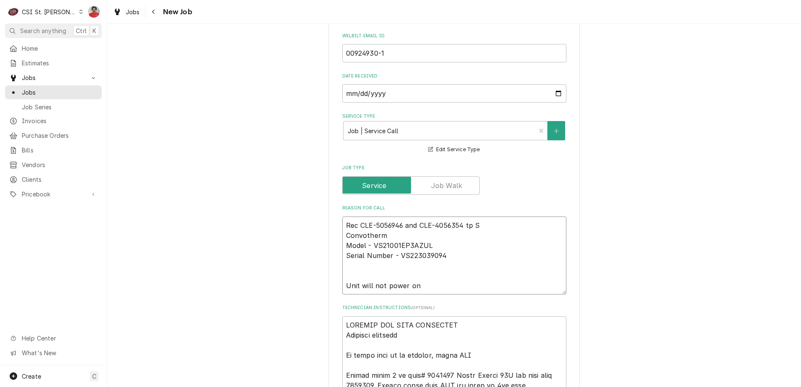
type textarea "x"
type textarea "Rec CLE-5056946 and CLE-4056354 tp Convotherm Model - VS21001EP3AZUL Serial Num…"
type textarea "x"
type textarea "Rec CLE-5056946 and CLE-4056354 tp Convotherm Model - VS21001EP3AZUL Serial Num…"
type textarea "x"
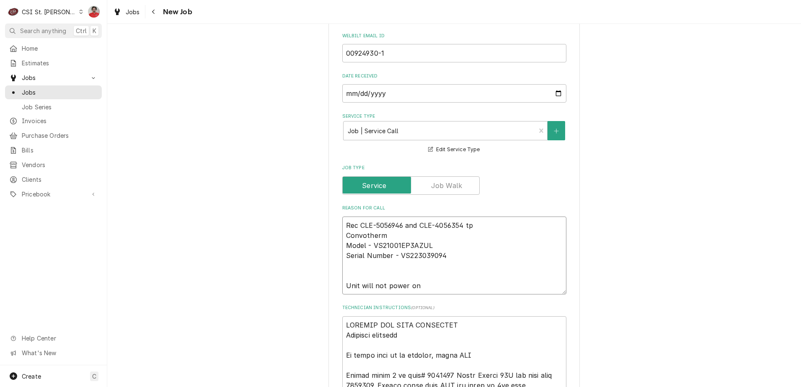
type textarea "Rec CLE-5056946 and CLE-4056354 t Convotherm Model - VS21001EP3AZUL Serial Numb…"
type textarea "x"
type textarea "Rec CLE-5056946 and CLE-4056354 to Convotherm Model - VS21001EP3AZUL Serial Num…"
type textarea "x"
type textarea "Rec CLE-5056946 and CLE-4056354 to Convotherm Model - VS21001EP3AZUL Serial Num…"
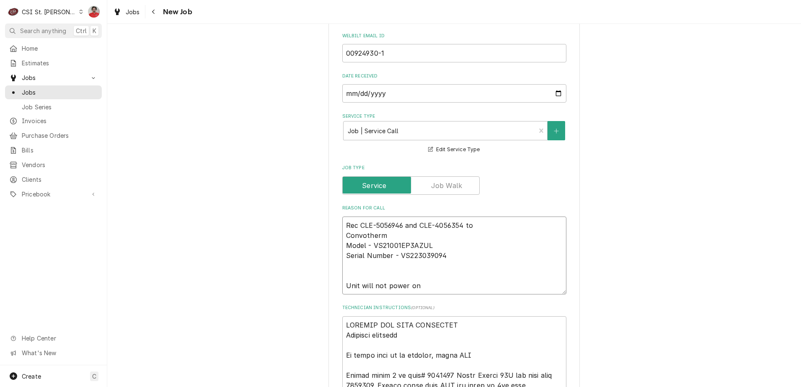
type textarea "x"
type textarea "Rec CLE-5056946 and CLE-4056354 to R Convotherm Model - VS21001EP3AZUL Serial N…"
type textarea "x"
type textarea "Rec CLE-5056946 and CLE-4056354 to Re Convotherm Model - VS21001EP3AZUL Serial …"
type textarea "x"
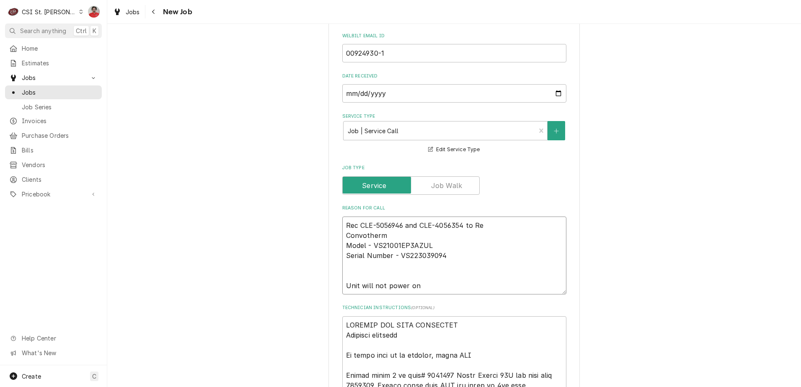
type textarea "Rec CLE-5056946 and CLE-4056354 to Res Convotherm Model - VS21001EP3AZUL Serial…"
type textarea "x"
type textarea "Rec CLE-5056946 and CLE-4056354 to Rese Convotherm Model - VS21001EP3AZUL Seria…"
type textarea "x"
type textarea "Rec CLE-5056946 and CLE-4056354 to Reserv Convotherm Model - VS21001EP3AZUL Ser…"
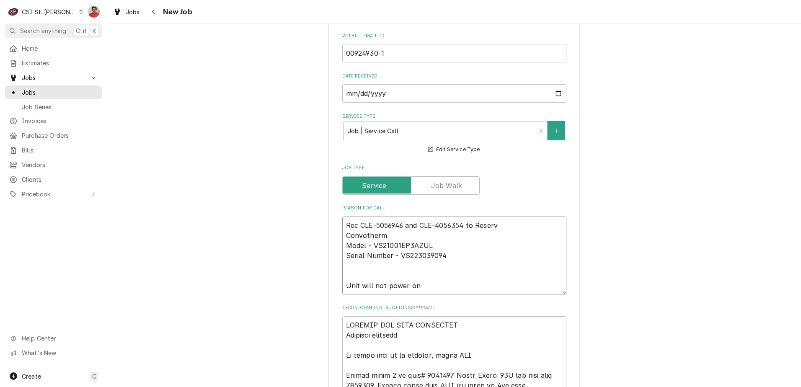
type textarea "x"
type textarea "Rec CLE-5056946 and CLE-4056354 to Reserve Convotherm Model - VS21001EP3AZUL Se…"
type textarea "x"
type textarea "Rec CLE-5056946 and CLE-4056354 to Reserve Convotherm Model - VS21001EP3AZUL Se…"
type textarea "x"
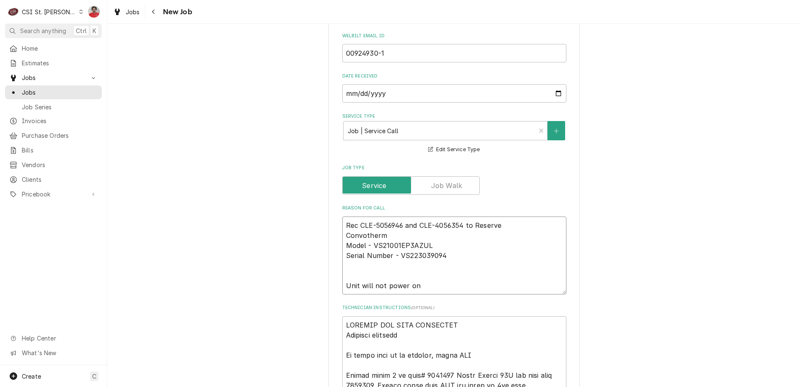
type textarea "Rec CLE-5056946 and CLE-4056354 to Reserve s Convotherm Model - VS21001EP3AZUL …"
type textarea "x"
type textarea "Rec CLE-5056946 and CLE-4056354 to Reserve Convotherm Model - VS21001EP3AZUL Se…"
type textarea "x"
type textarea "Rec CLE-5056946 and CLE-4056354 to Reserve S Convotherm Model - VS21001EP3AZUL …"
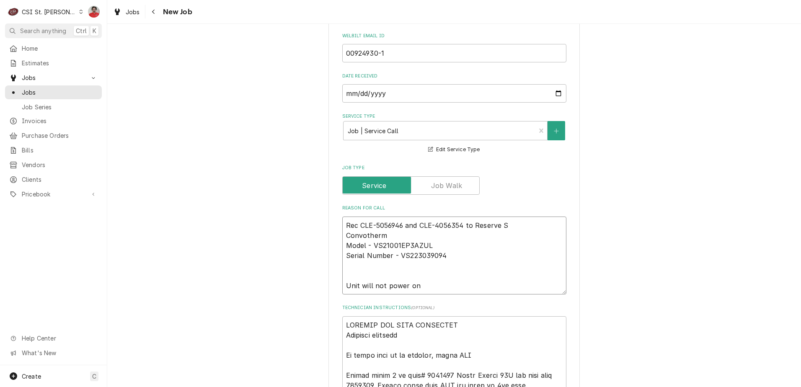
type textarea "x"
type textarea "Rec CLE-5056946 and CLE-4056354 to Reserve Sh Convotherm Model - VS21001EP3AZUL…"
type textarea "x"
type textarea "Rec CLE-5056946 and CLE-4056354 to Reserve She Convotherm Model - VS21001EP3AZU…"
type textarea "x"
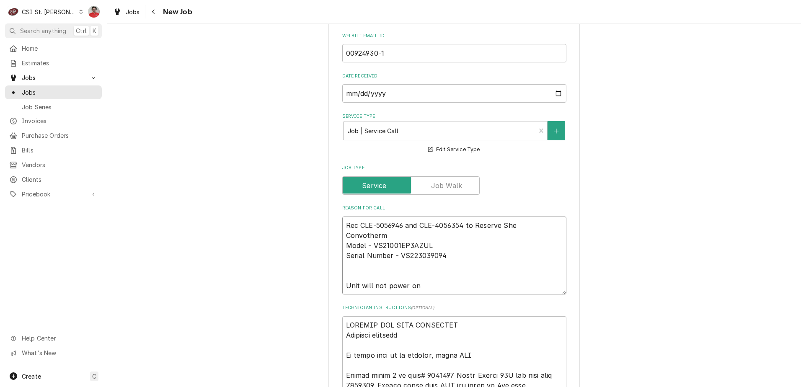
type textarea "Rec CLE-5056946 and CLE-4056354 to Reserve Shel Convotherm Model - VS21001EP3AZ…"
type textarea "x"
type textarea "Rec CLE-5056946 and CLE-4056354 to Reserve Shelf Convotherm Model - VS21001EP3A…"
type textarea "x"
type textarea "Rec CLE-5056946 and CLE-4056354 to Reserve Shelf. Convotherm Model - VS21001EP3…"
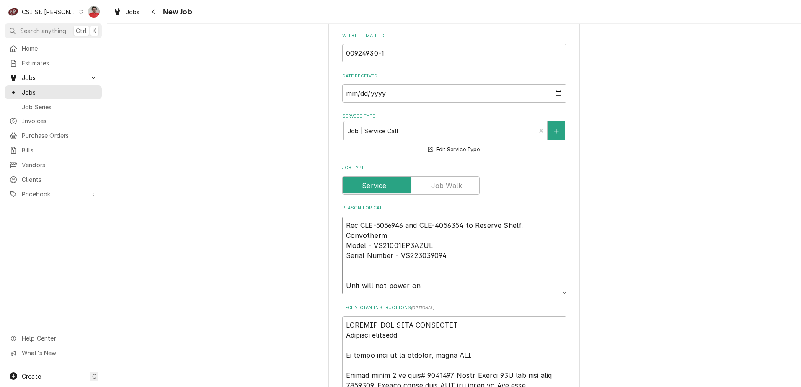
type textarea "x"
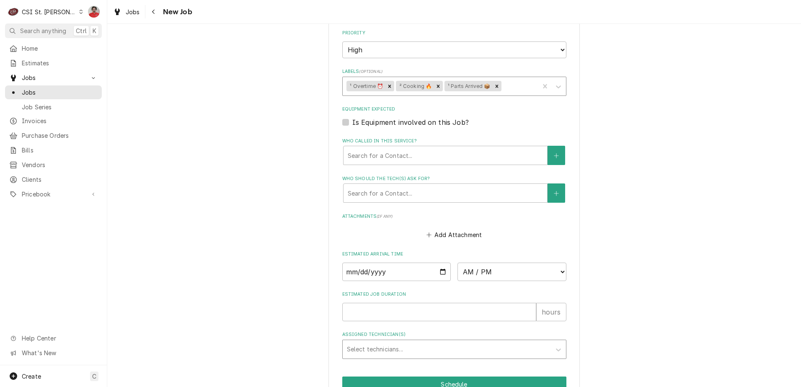
scroll to position [1155, 0]
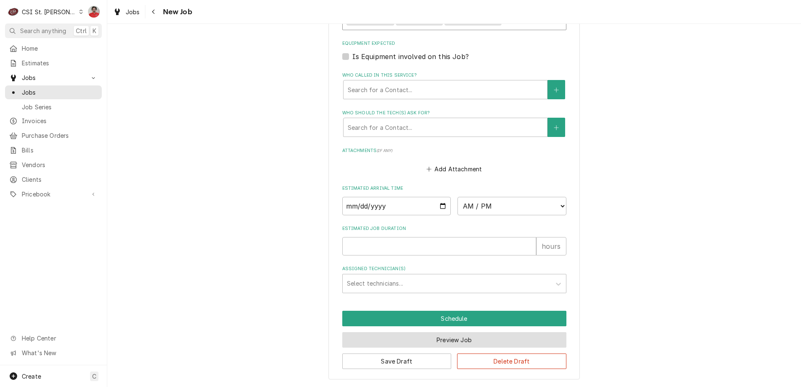
type textarea "Rec CLE-5056946 and CLE-4056354 to Reserve Shelf. Convotherm Model - VS21001EP3…"
click at [425, 338] on button "Preview Job" at bounding box center [454, 339] width 224 height 15
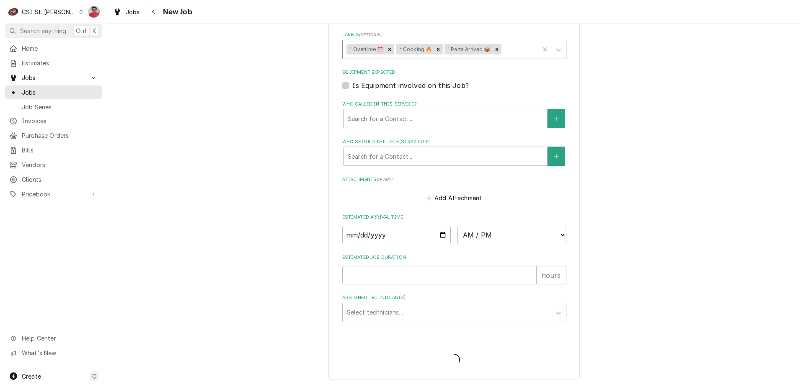
type textarea "x"
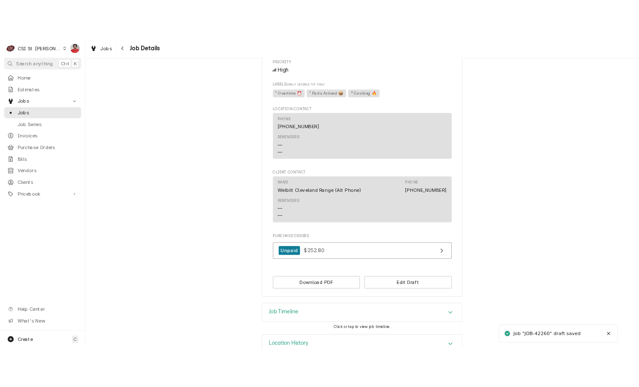
scroll to position [917, 0]
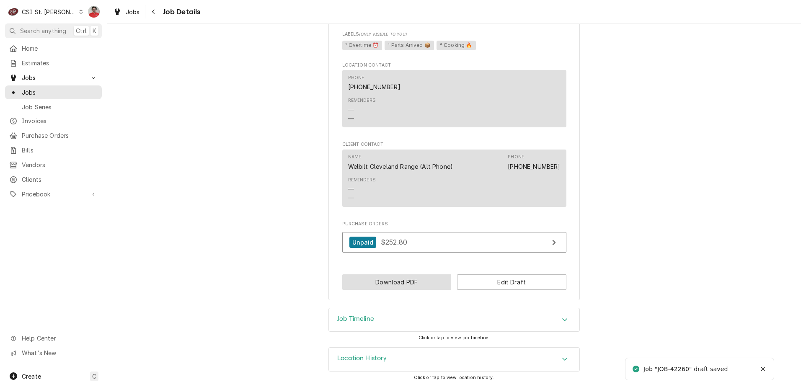
click at [446, 279] on button "Download PDF" at bounding box center [396, 281] width 109 height 15
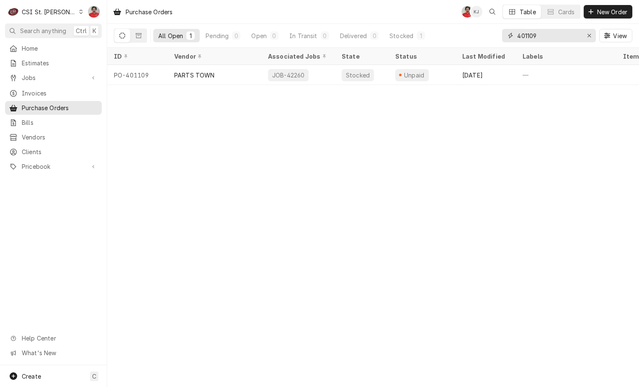
click at [544, 31] on input "401109" at bounding box center [548, 35] width 63 height 13
type input "401115"
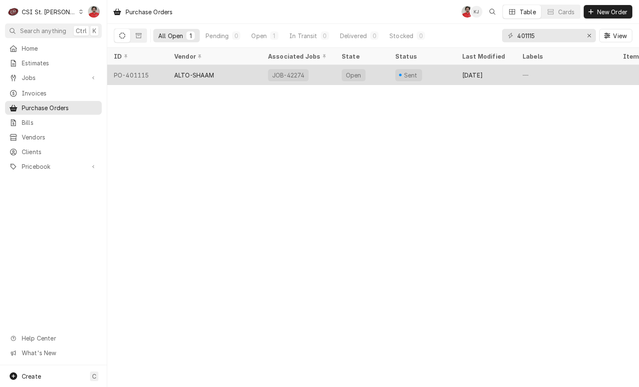
click at [235, 78] on div "ALTO-SHAAM" at bounding box center [215, 75] width 94 height 20
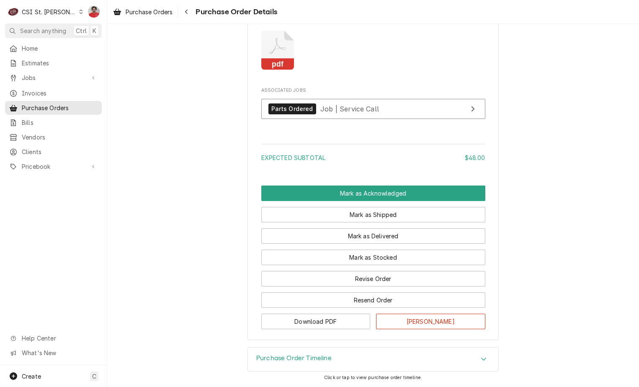
scroll to position [685, 0]
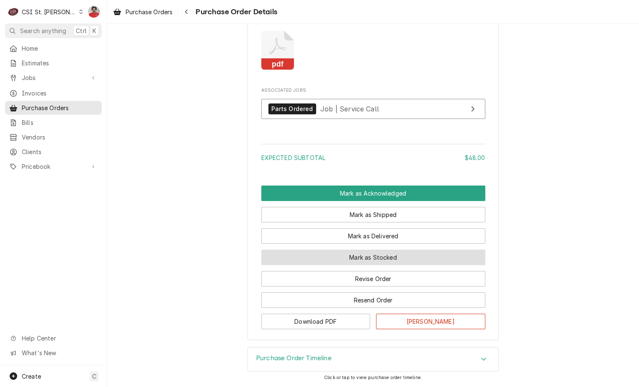
click at [382, 259] on button "Mark as Stocked" at bounding box center [373, 257] width 224 height 15
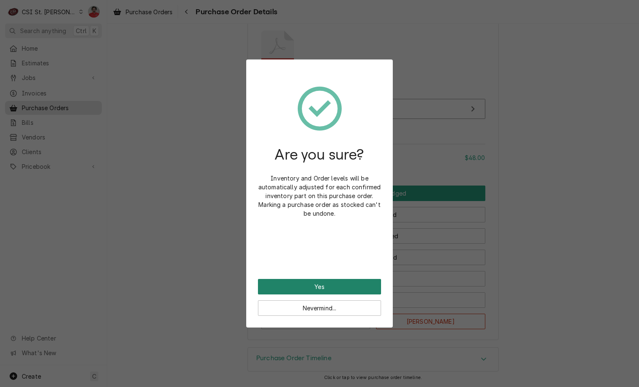
click at [352, 288] on button "Yes" at bounding box center [319, 286] width 123 height 15
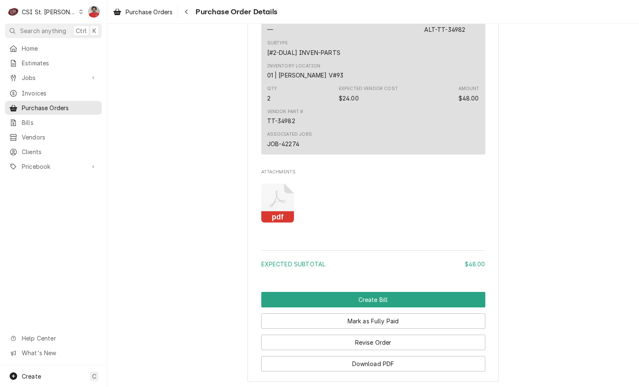
scroll to position [680, 0]
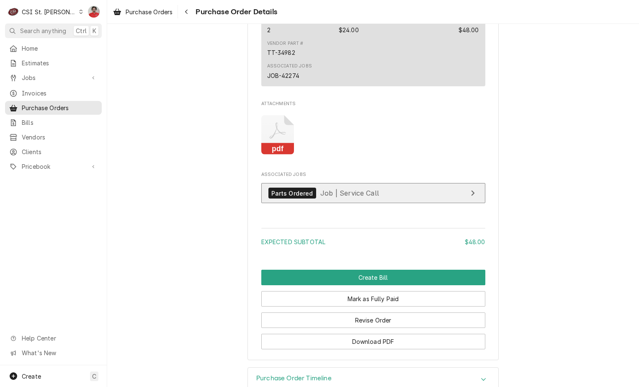
click at [330, 197] on span "Job | Service Call" at bounding box center [349, 193] width 59 height 8
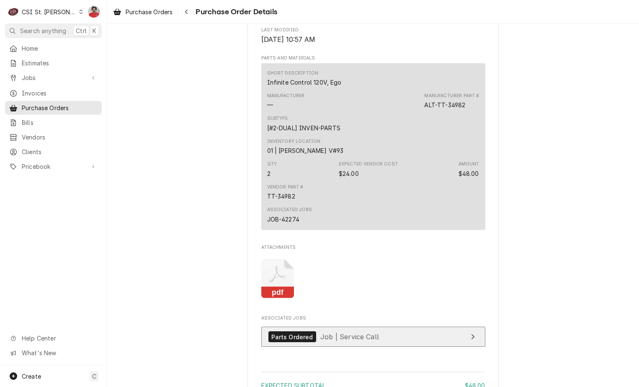
scroll to position [596, 0]
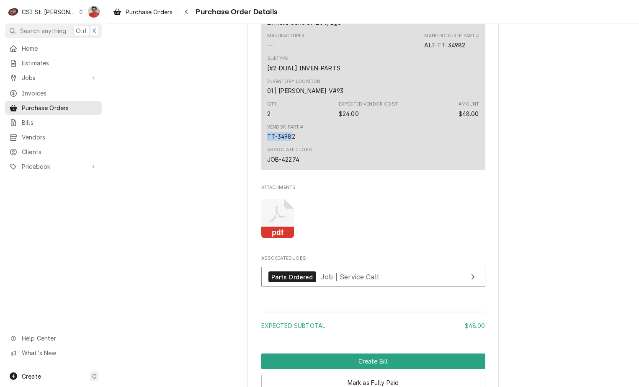
drag, startPoint x: 282, startPoint y: 162, endPoint x: 235, endPoint y: 165, distance: 47.0
drag, startPoint x: 235, startPoint y: 165, endPoint x: 299, endPoint y: 158, distance: 64.1
click at [299, 141] on div "Vendor Part # TT-34982" at bounding box center [285, 132] width 36 height 17
drag, startPoint x: 298, startPoint y: 161, endPoint x: 264, endPoint y: 161, distance: 33.5
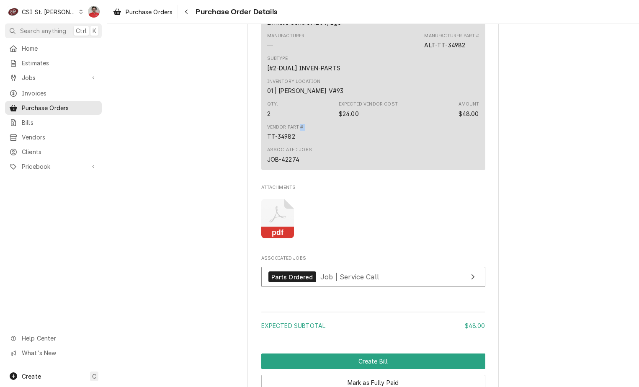
click at [267, 141] on div "Vendor Part # TT-34982" at bounding box center [285, 132] width 36 height 17
drag, startPoint x: 465, startPoint y: 71, endPoint x: 395, endPoint y: 72, distance: 69.5
click at [395, 52] on div "Manufacturer — Manufacturer Part # ALT-TT-34982" at bounding box center [373, 41] width 212 height 23
copy div "ALT-TT-34982"
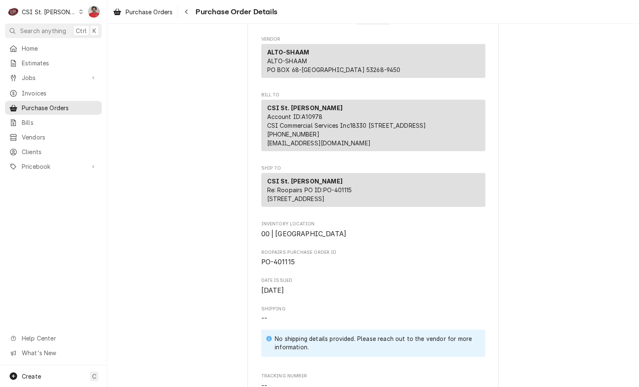
scroll to position [0, 0]
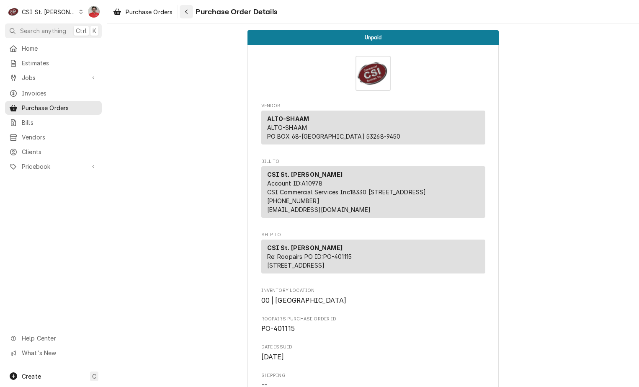
click at [184, 11] on div "Navigate back" at bounding box center [186, 12] width 8 height 8
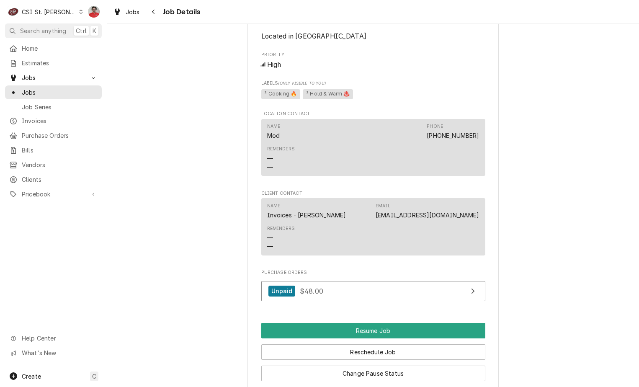
scroll to position [1138, 0]
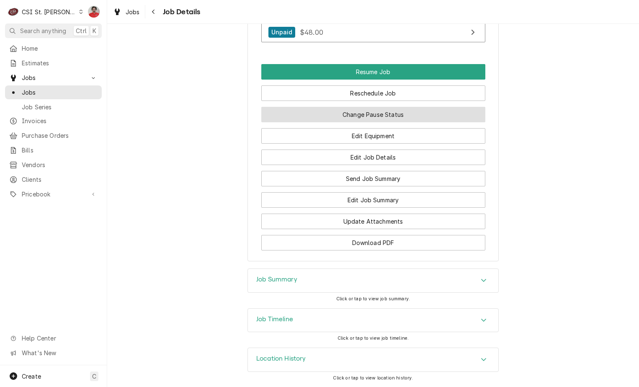
click at [343, 117] on button "Change Pause Status" at bounding box center [373, 114] width 224 height 15
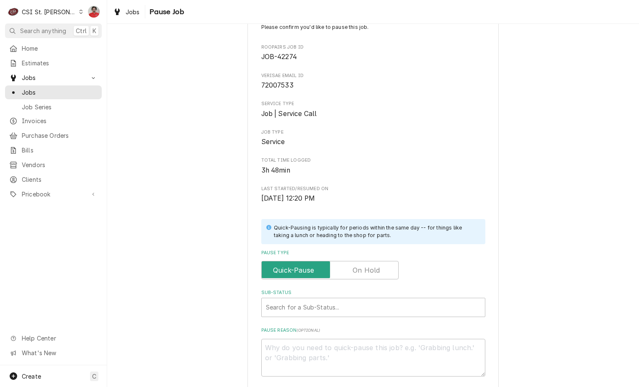
scroll to position [42, 0]
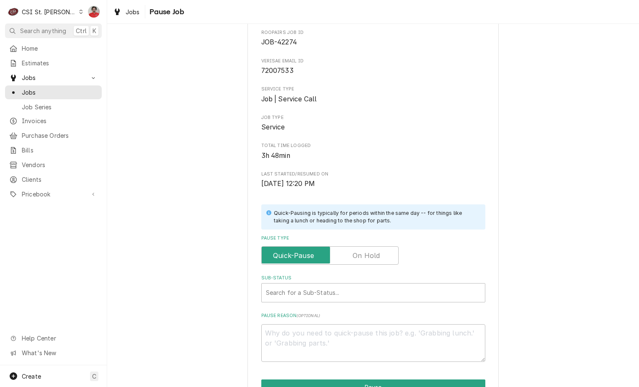
click at [372, 245] on div "Pause Type" at bounding box center [373, 250] width 224 height 30
click at [369, 266] on div "Please confirm you'd like to pause this job. Roopairs Job ID JOB-42274 Verisae …" at bounding box center [373, 185] width 224 height 353
click at [364, 249] on input "Pause Type" at bounding box center [330, 255] width 130 height 18
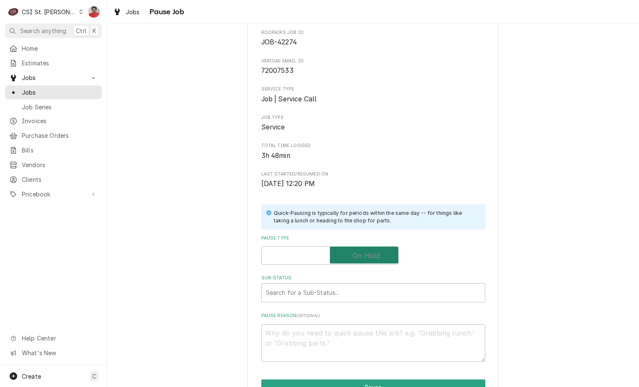
checkbox input "true"
click at [364, 293] on div "Sub-Status" at bounding box center [373, 292] width 215 height 15
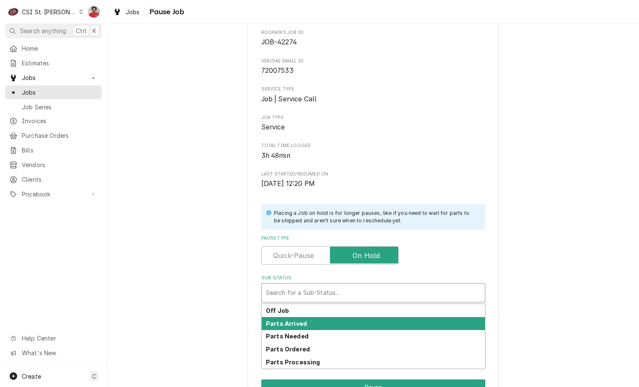
click at [359, 322] on div "Parts Arrived" at bounding box center [373, 323] width 223 height 13
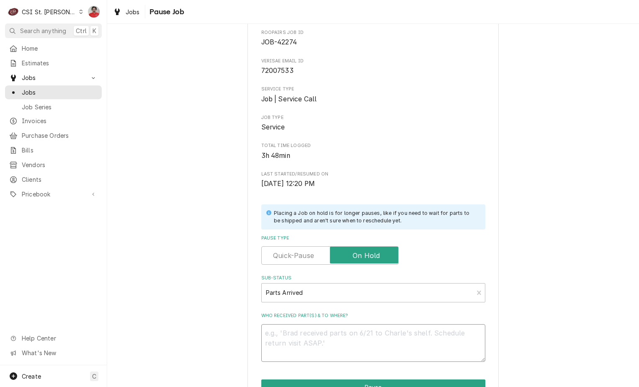
click at [351, 348] on textarea "Who received part(s) & to where?" at bounding box center [373, 343] width 224 height 38
type textarea "x"
type textarea "R"
type textarea "x"
type textarea "Re"
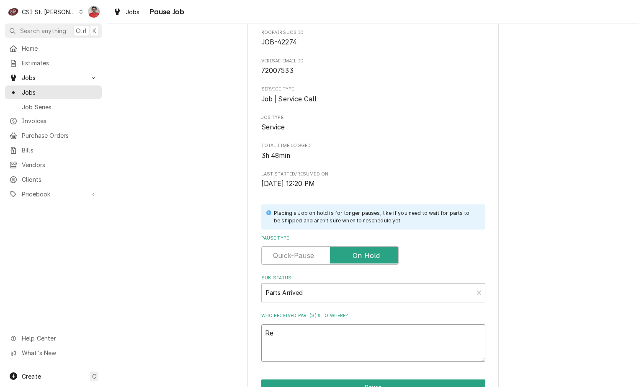
type textarea "x"
type textarea "Rec"
type textarea "x"
type textarea "Rec"
type textarea "x"
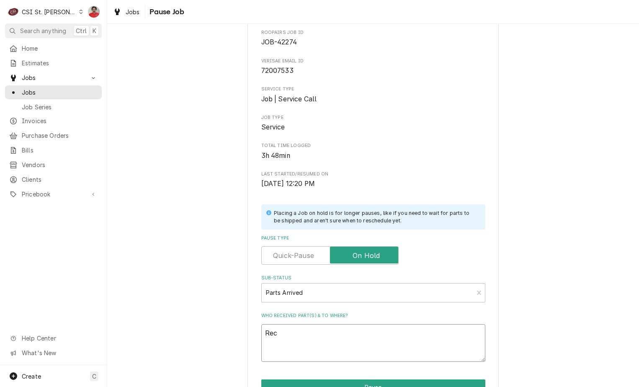
type textarea "Rec t"
type textarea "x"
type textarea "Rec tw"
type textarea "x"
type textarea "Rec two"
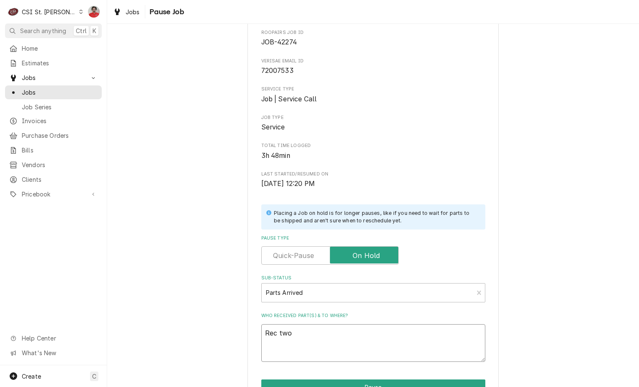
type textarea "x"
type textarea "Rec two"
paste textarea "ALT-TT-34982"
type textarea "x"
type textarea "Rec two ALT-TT-34982"
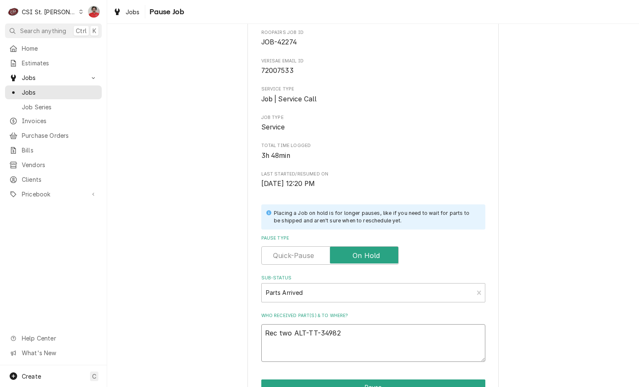
type textarea "x"
type textarea "Rec two ALT-TT-34982"
type textarea "x"
type textarea "Rec two ALT-TT-34982 t"
type textarea "x"
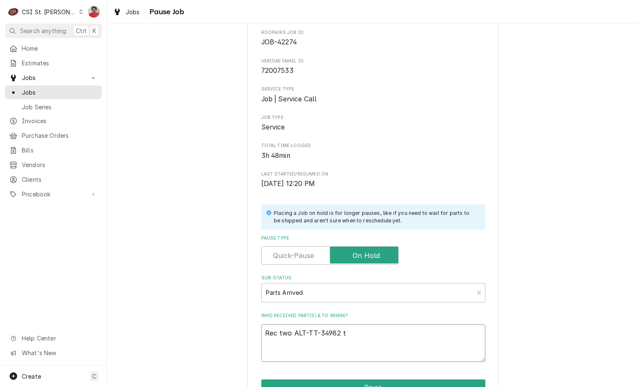
type textarea "Rec two ALT-TT-34982 to"
type textarea "x"
type textarea "Rec two ALT-TT-34982 to"
type textarea "x"
type textarea "Rec two ALT-TT-34982 to C"
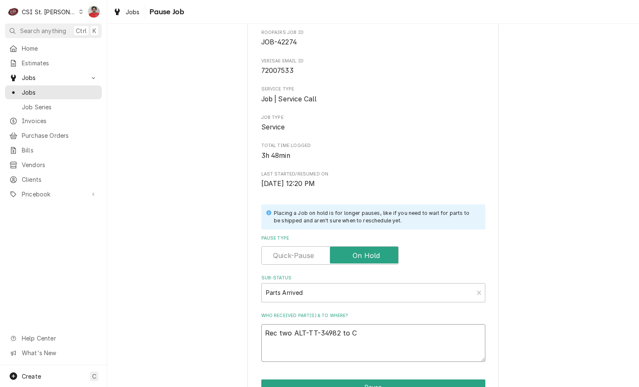
click at [372, 326] on textarea "Rec two ALT-TT-34982 to C" at bounding box center [373, 343] width 224 height 38
type textarea "x"
type textarea "Rec two ALT-TT-34982 to Ch"
type textarea "x"
type textarea "Rec two ALT-TT-34982 to Chu"
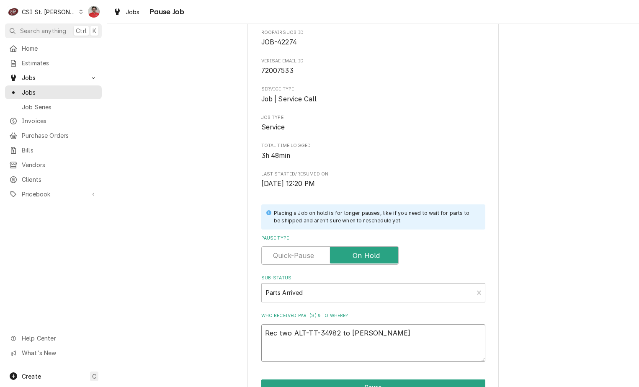
type textarea "x"
type textarea "Rec two ALT-TT-34982 to Chuc"
type textarea "x"
type textarea "Rec two ALT-TT-34982 to Chuck"
type textarea "x"
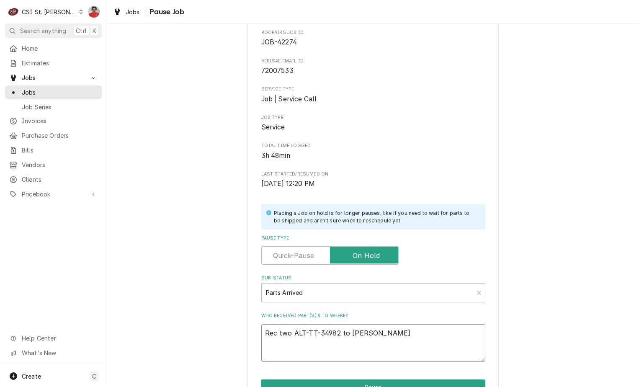
type textarea "Rec two ALT-TT-34982 to Chuck'"
type textarea "x"
type textarea "Rec two ALT-TT-34982 to Chuck's"
type textarea "x"
type textarea "Rec two ALT-TT-34982 to Chuck's"
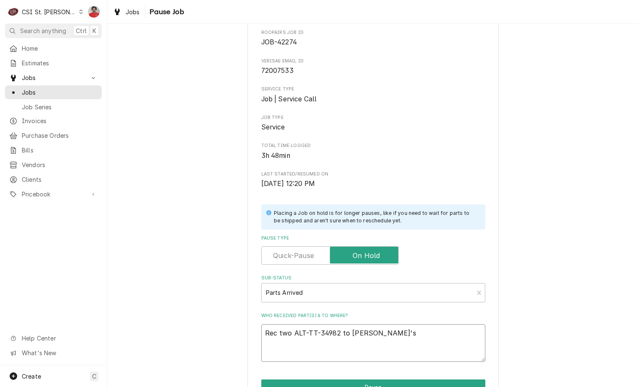
type textarea "x"
type textarea "Rec two ALT-TT-34982 to Chuck's s"
type textarea "x"
type textarea "Rec two ALT-TT-34982 to Chuck's sh"
type textarea "x"
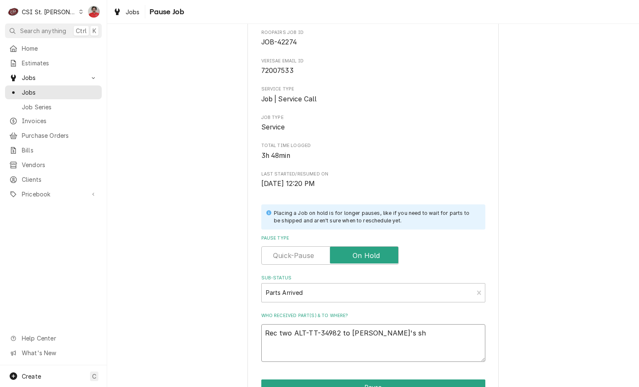
type textarea "Rec two ALT-TT-34982 to Chuck's she"
type textarea "x"
type textarea "Rec two ALT-TT-34982 to Chuck's shel"
type textarea "x"
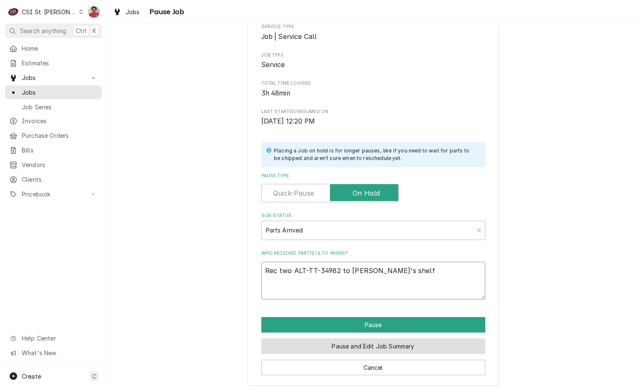
scroll to position [111, 0]
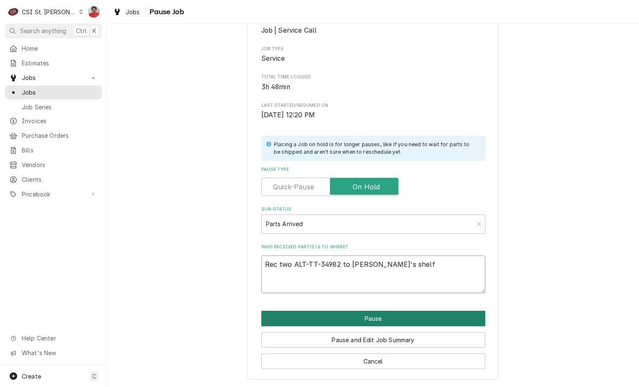
type textarea "Rec two ALT-TT-34982 to Chuck's shelf"
click at [376, 320] on button "Pause" at bounding box center [373, 318] width 224 height 15
type textarea "x"
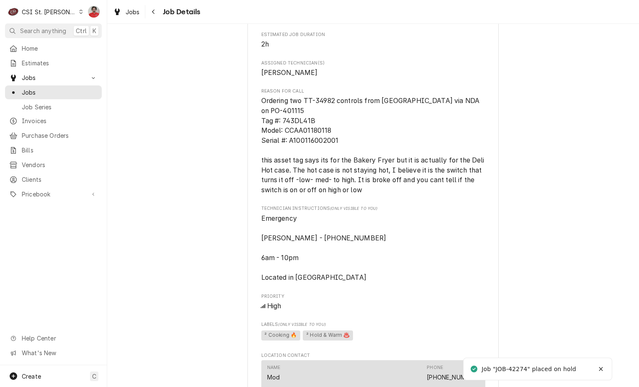
scroll to position [921, 0]
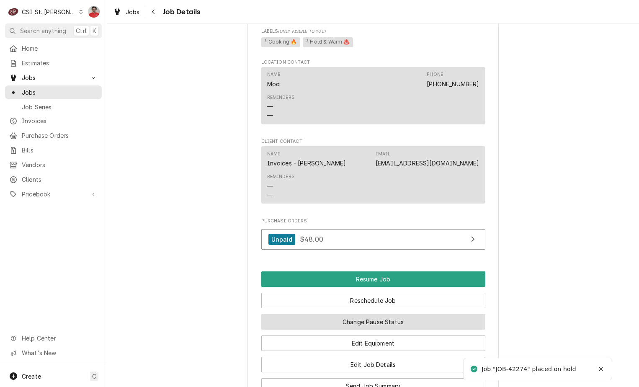
click at [375, 326] on button "Change Pause Status" at bounding box center [373, 321] width 224 height 15
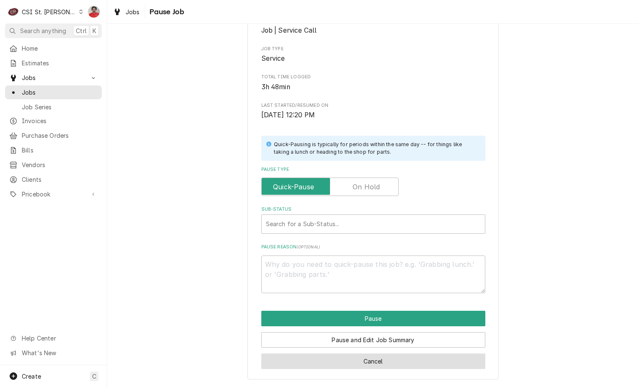
click at [379, 360] on button "Cancel" at bounding box center [373, 360] width 224 height 15
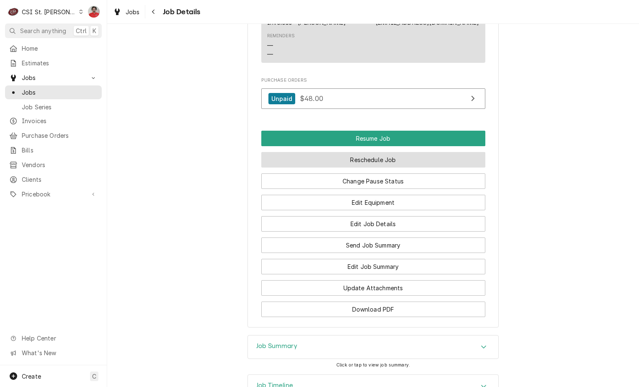
scroll to position [1129, 0]
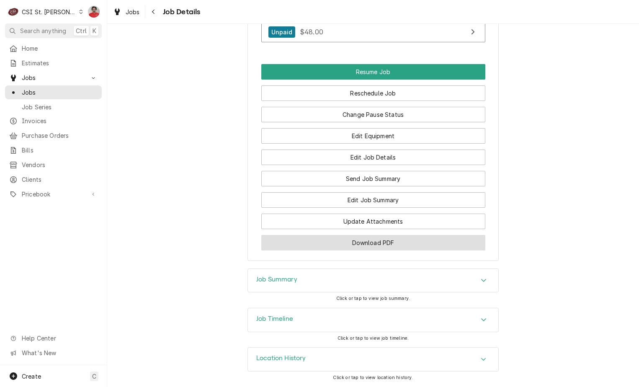
click at [378, 245] on button "Download PDF" at bounding box center [373, 242] width 224 height 15
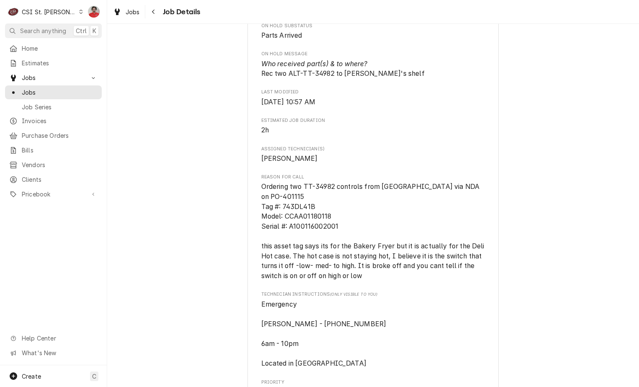
scroll to position [207, 0]
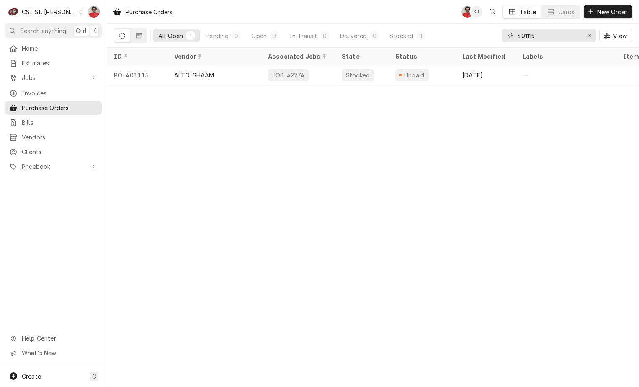
click at [543, 44] on div "401115 View" at bounding box center [567, 35] width 130 height 23
click at [539, 36] on input "401115" at bounding box center [548, 35] width 63 height 13
click at [43, 78] on span "Jobs" at bounding box center [53, 77] width 63 height 9
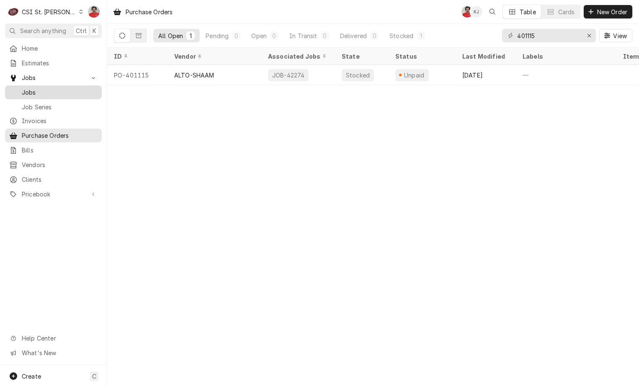
click at [43, 91] on span "Jobs" at bounding box center [60, 92] width 76 height 9
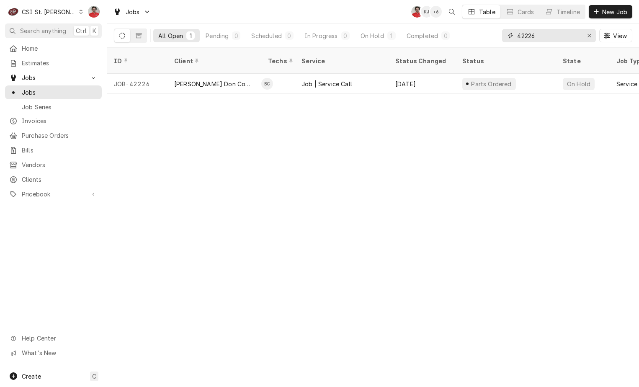
click at [537, 40] on input "42226" at bounding box center [548, 35] width 63 height 13
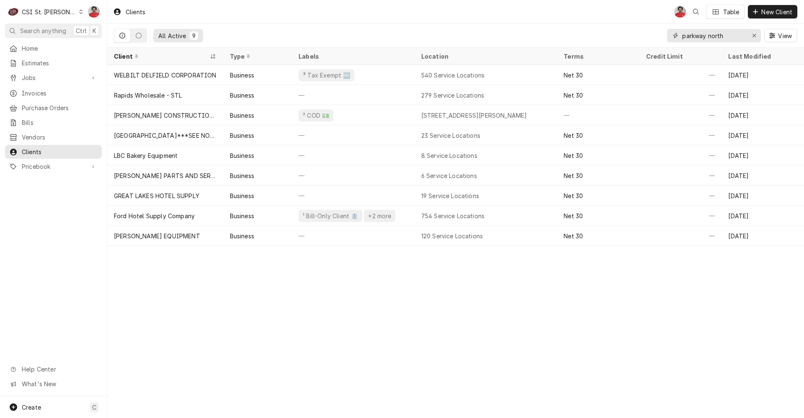
click at [642, 36] on input "parkway north" at bounding box center [713, 35] width 63 height 13
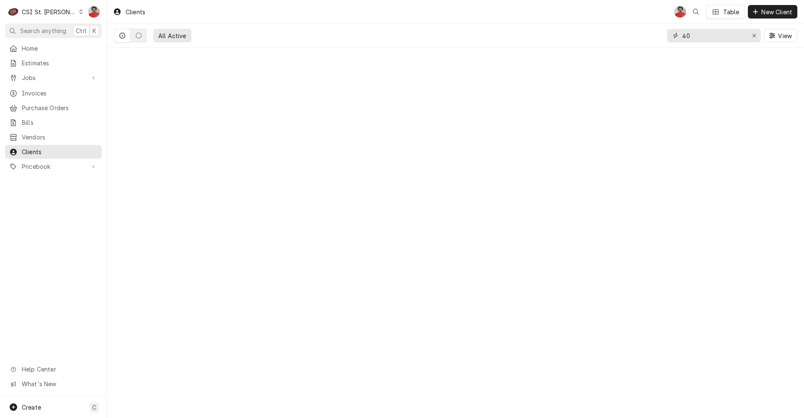
type input "4"
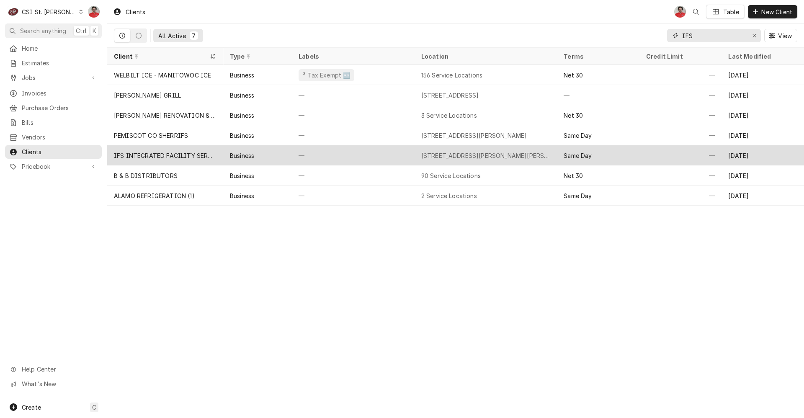
type input "IFS"
click at [333, 160] on div "—" at bounding box center [353, 155] width 123 height 20
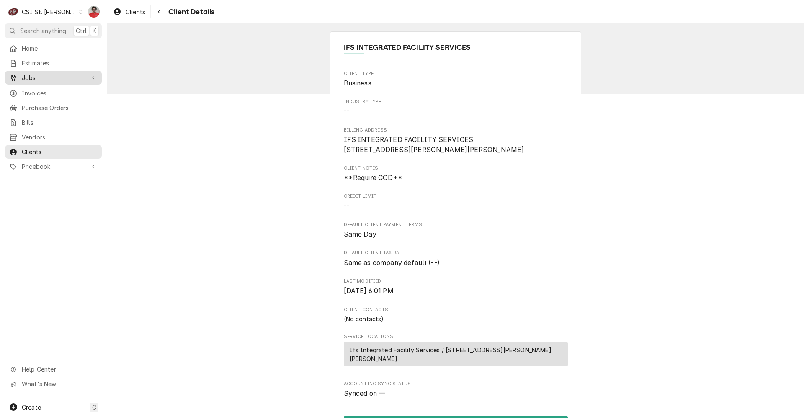
click at [45, 75] on span "Jobs" at bounding box center [53, 77] width 63 height 9
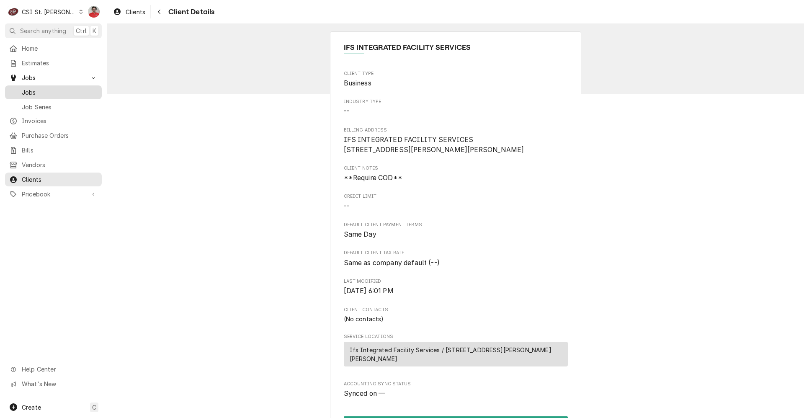
click at [37, 91] on span "Jobs" at bounding box center [60, 92] width 76 height 9
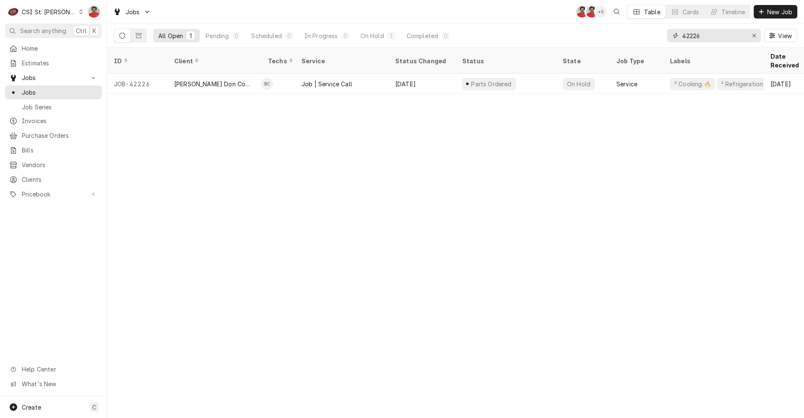
click at [701, 33] on input "42226" at bounding box center [713, 35] width 63 height 13
type input "duke"
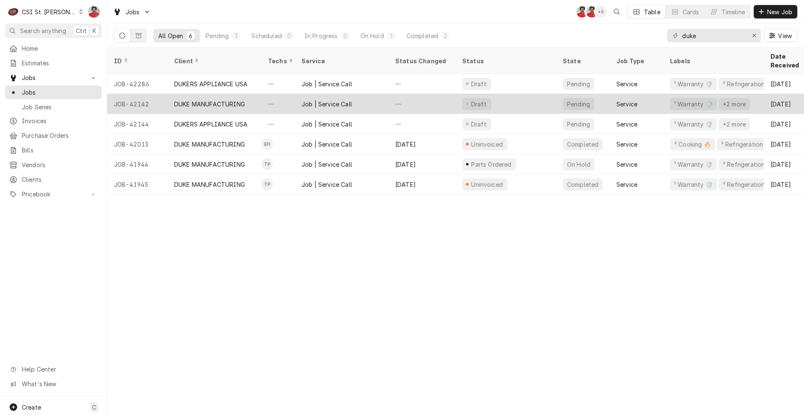
click at [503, 94] on div "Draft" at bounding box center [506, 104] width 101 height 20
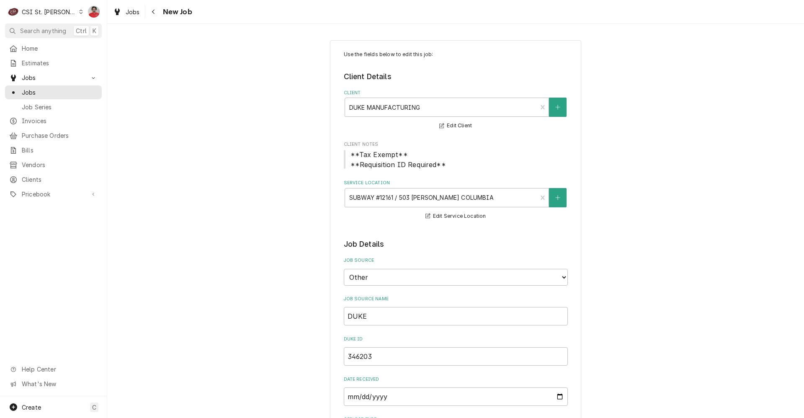
type textarea "x"
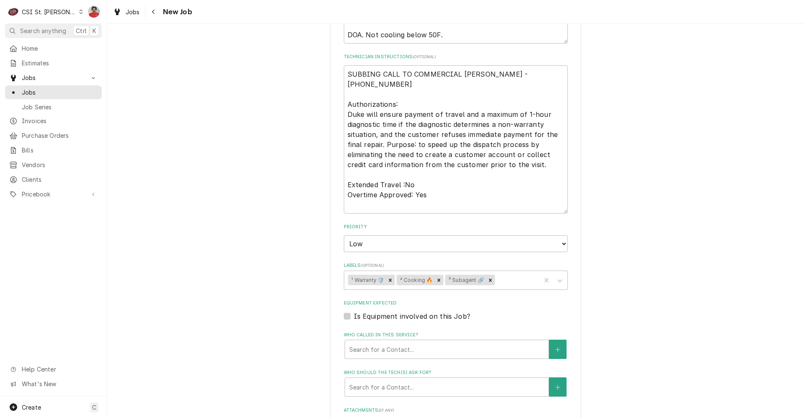
scroll to position [544, 0]
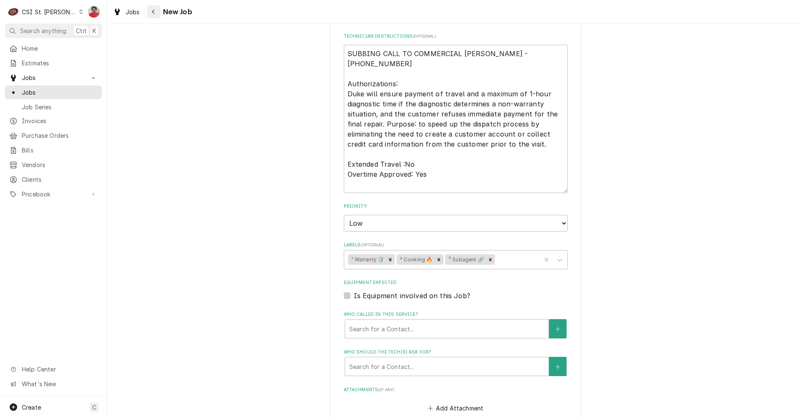
click at [155, 13] on icon "Navigate back" at bounding box center [154, 12] width 4 height 6
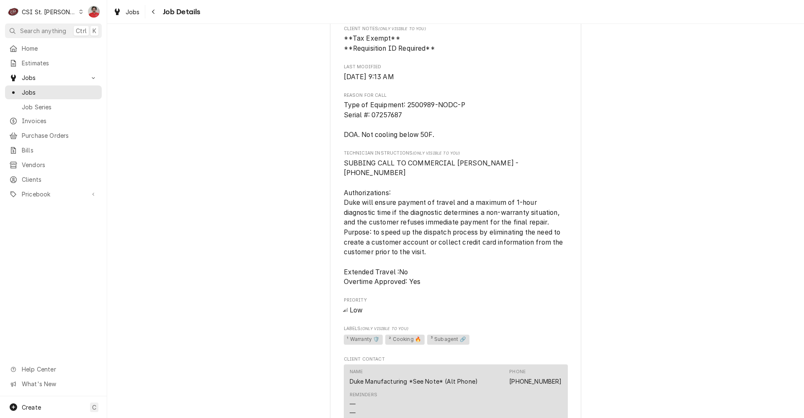
scroll to position [293, 0]
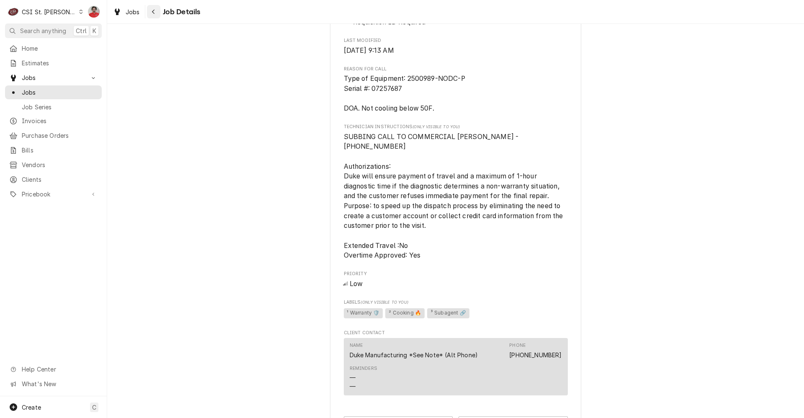
click at [153, 12] on icon "Navigate back" at bounding box center [154, 12] width 4 height 6
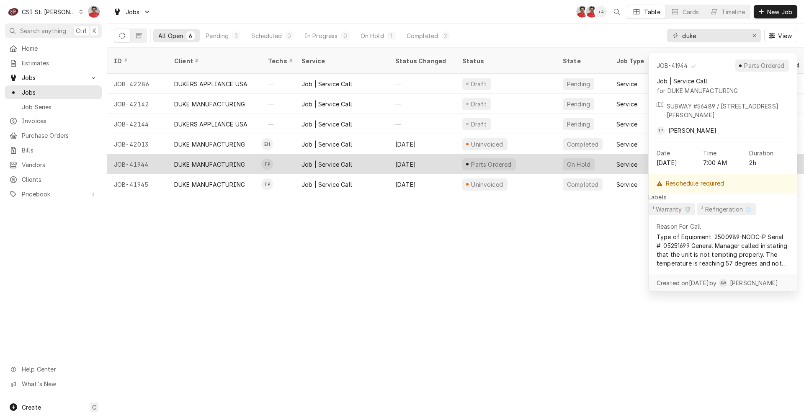
click at [328, 160] on div "Job | Service Call" at bounding box center [327, 164] width 51 height 9
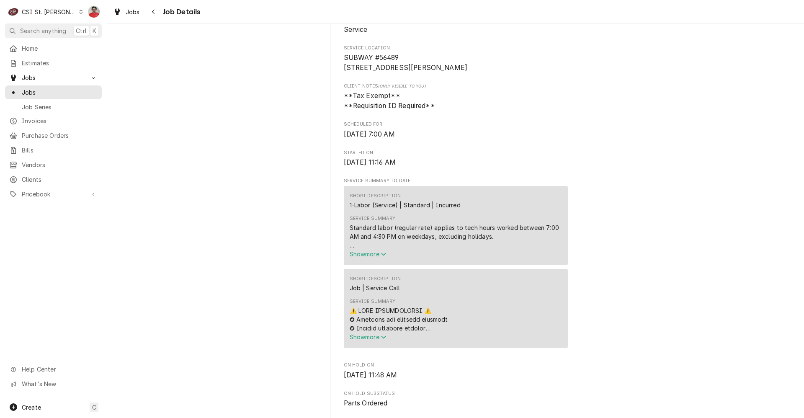
scroll to position [377, 0]
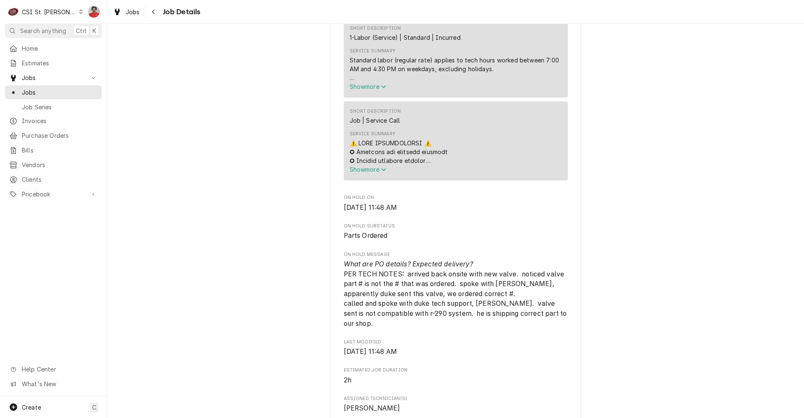
click at [369, 173] on span "Show more" at bounding box center [368, 169] width 37 height 7
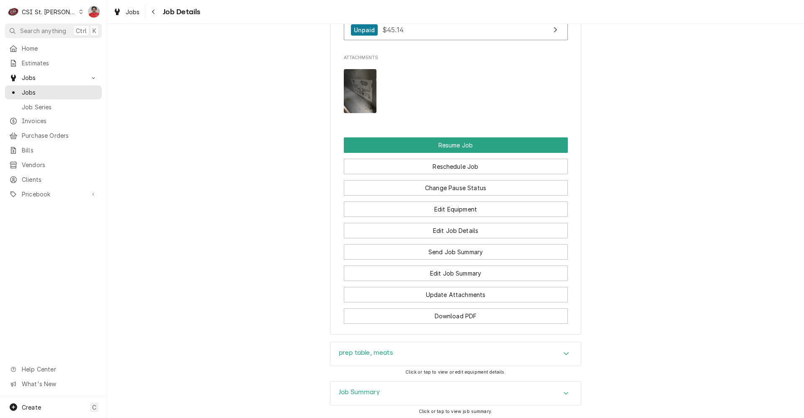
scroll to position [1910, 0]
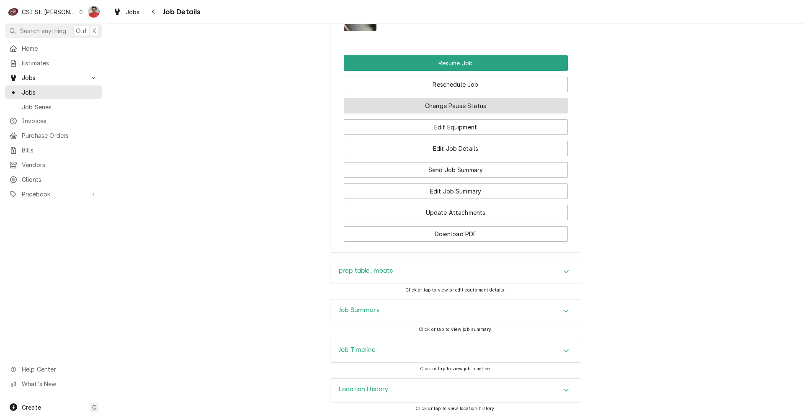
click at [443, 105] on button "Change Pause Status" at bounding box center [456, 105] width 224 height 15
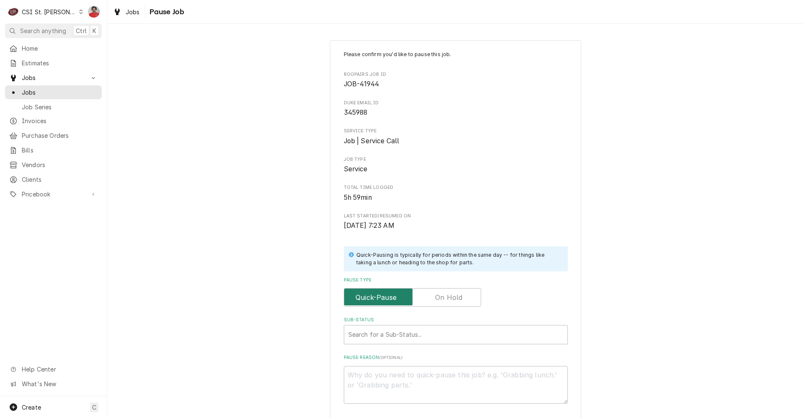
drag, startPoint x: 474, startPoint y: 302, endPoint x: 467, endPoint y: 306, distance: 8.1
click at [472, 302] on input "Pause Type" at bounding box center [413, 297] width 130 height 18
checkbox input "true"
click at [453, 333] on div "Sub-Status" at bounding box center [455, 334] width 215 height 15
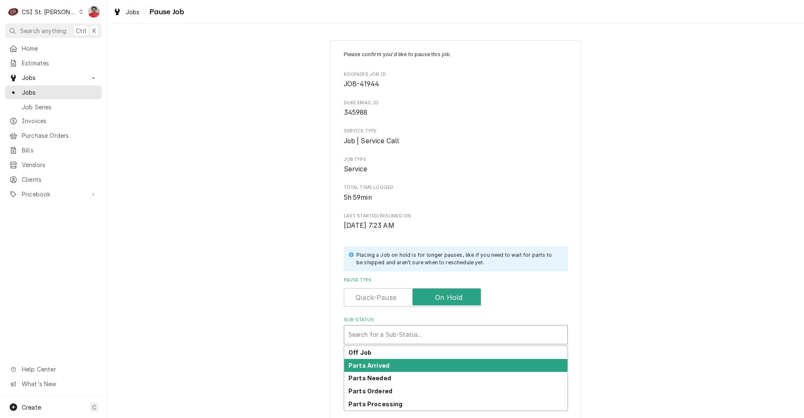
click at [442, 362] on div "Parts Arrived" at bounding box center [455, 365] width 223 height 13
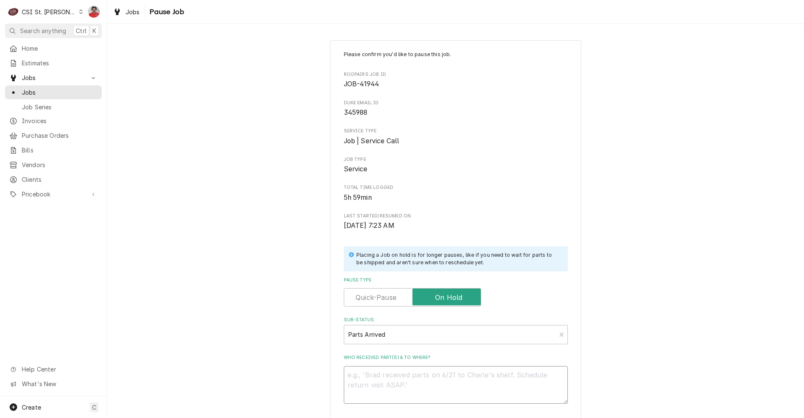
click at [441, 378] on textarea "Who received part(s) & to where?" at bounding box center [456, 385] width 224 height 38
type textarea "x"
type textarea "R"
type textarea "x"
type textarea "RE"
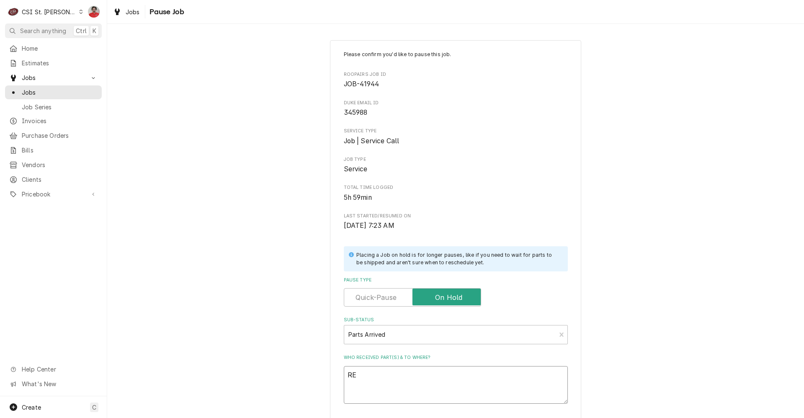
type textarea "x"
type textarea "REc"
type textarea "x"
type textarea "REc"
type textarea "x"
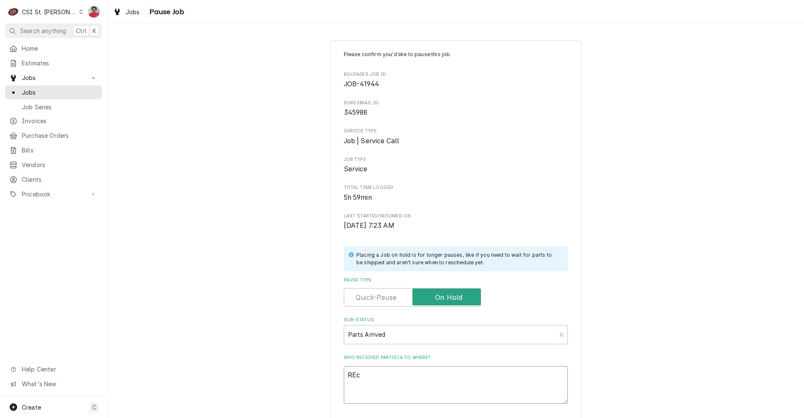
type textarea "REc ="
type textarea "x"
type textarea "REc =="
type textarea "x"
type textarea "REc ="
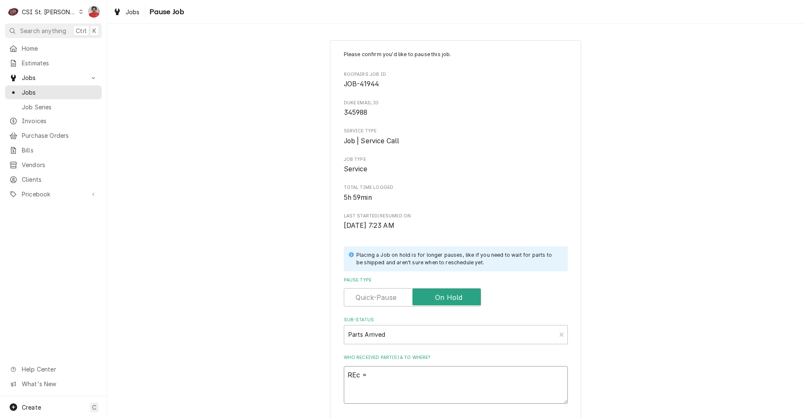
type textarea "x"
type textarea "REc"
type textarea "x"
type textarea "REc"
type textarea "x"
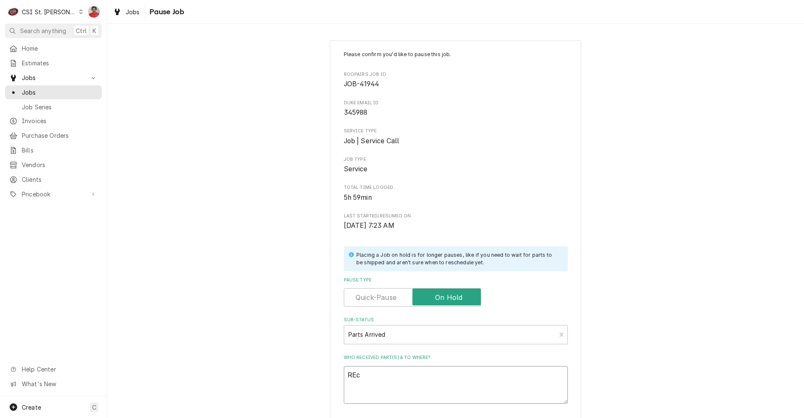
type textarea "RE"
type textarea "x"
type textarea "R"
type textarea "x"
type textarea "Re"
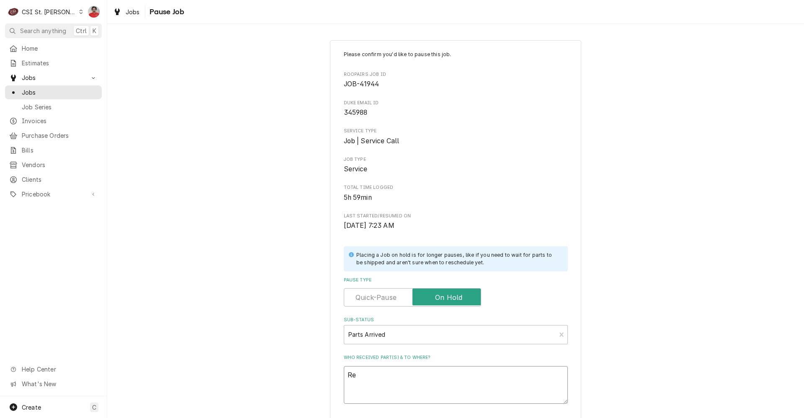
type textarea "x"
type textarea "Rec"
type textarea "x"
type textarea "Rec"
type textarea "x"
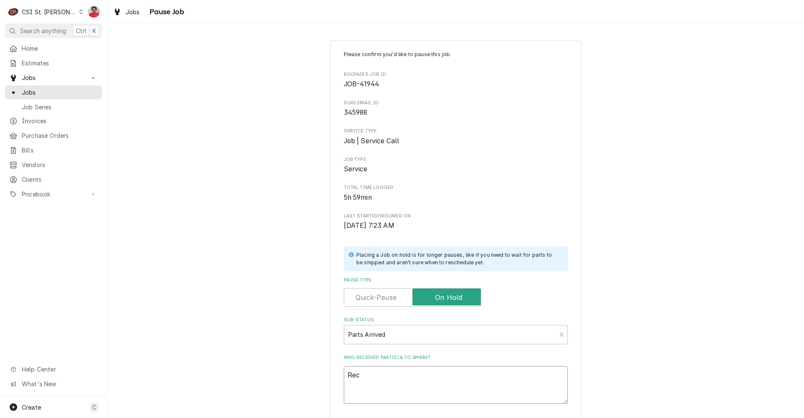
type textarea "Rec p"
type textarea "x"
type textarea "Rec pa"
type textarea "x"
type textarea "Rec par"
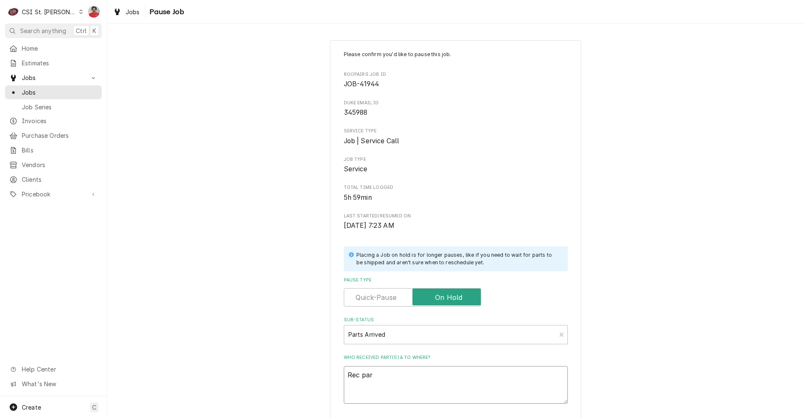
type textarea "x"
type textarea "Rec part"
type textarea "x"
type textarea "Rec part"
type textarea "x"
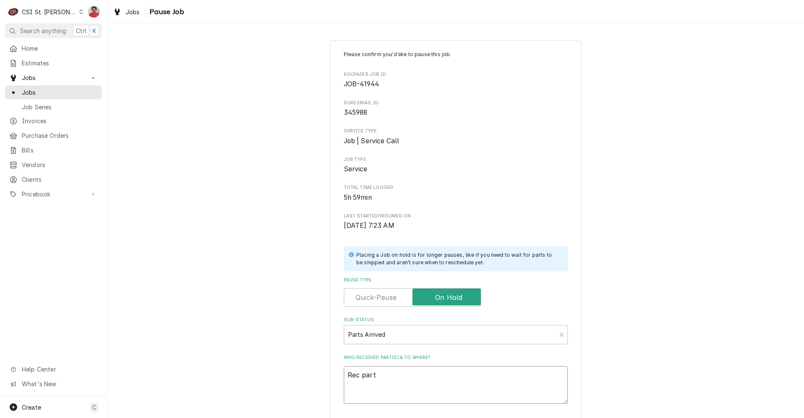
type textarea "Rec part t"
type textarea "x"
type textarea "Rec part to"
type textarea "x"
type textarea "Rec part to"
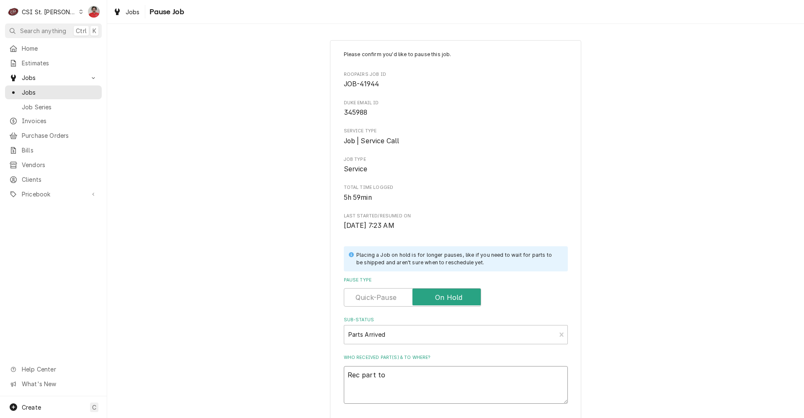
type textarea "x"
type textarea "Rec part to T"
type textarea "x"
type textarea "Rec part to To"
type textarea "x"
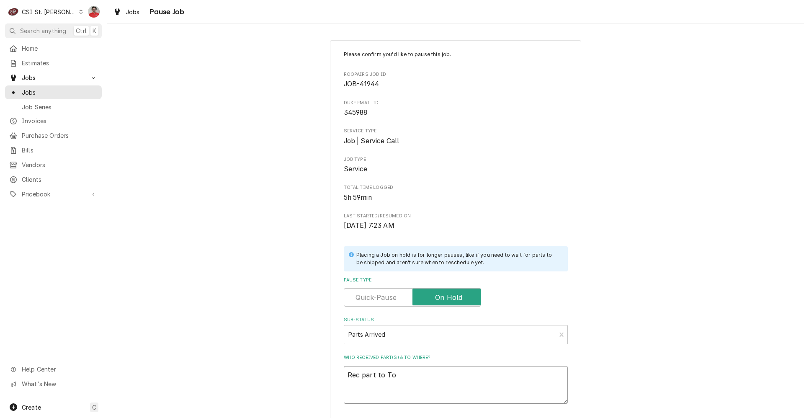
type textarea "Rec part to Ton"
type textarea "x"
type textarea "Rec part to Tony"
type textarea "x"
type textarea "Rec part to Tony'"
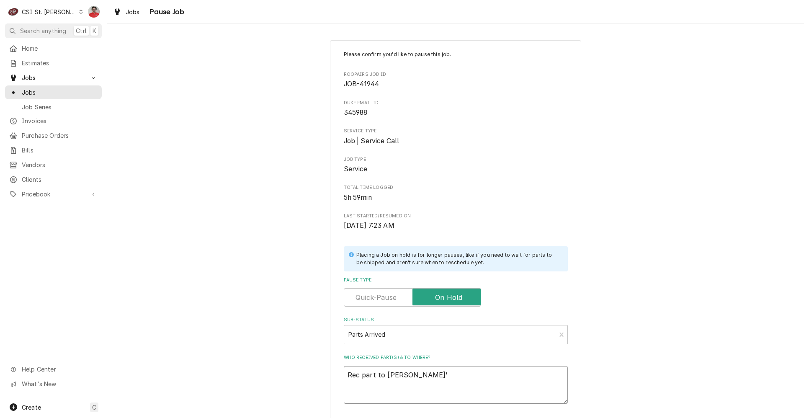
type textarea "x"
type textarea "Rec part to Tony's"
type textarea "x"
type textarea "Rec part to Tony's"
type textarea "x"
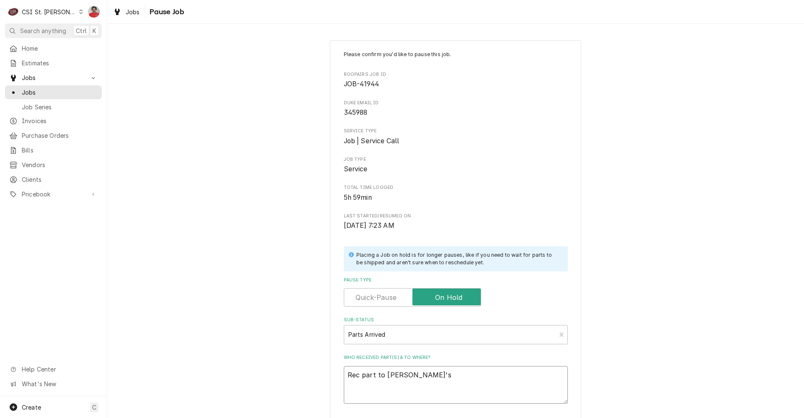
type textarea "Rec part to Tony's s"
type textarea "x"
type textarea "Rec part to Tony's sh"
type textarea "x"
type textarea "Rec part to Tony's she"
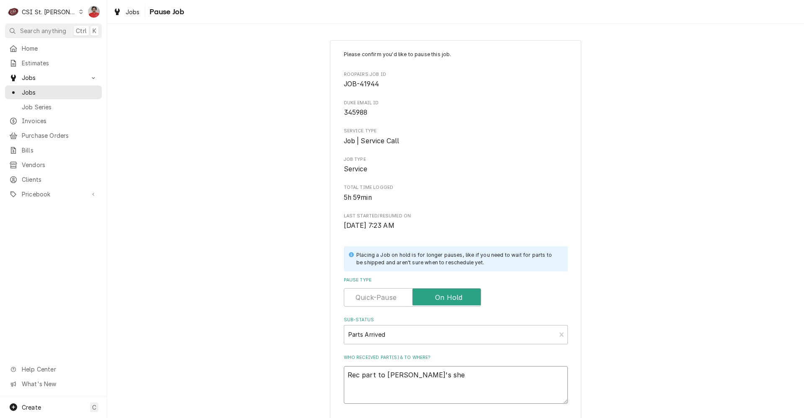
type textarea "x"
type textarea "Rec part to Tony's shel"
type textarea "x"
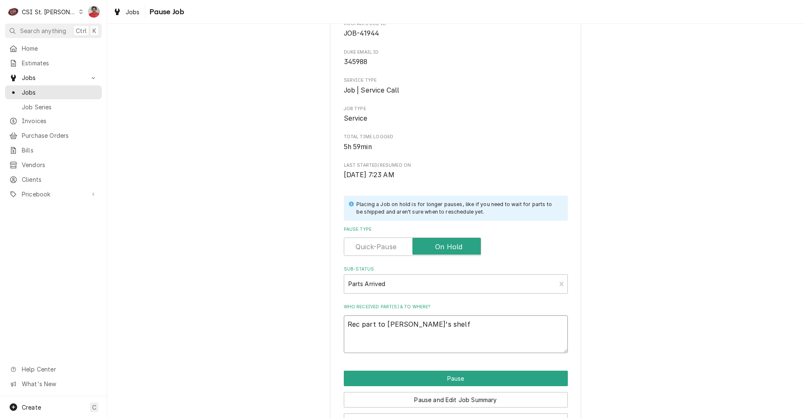
scroll to position [80, 0]
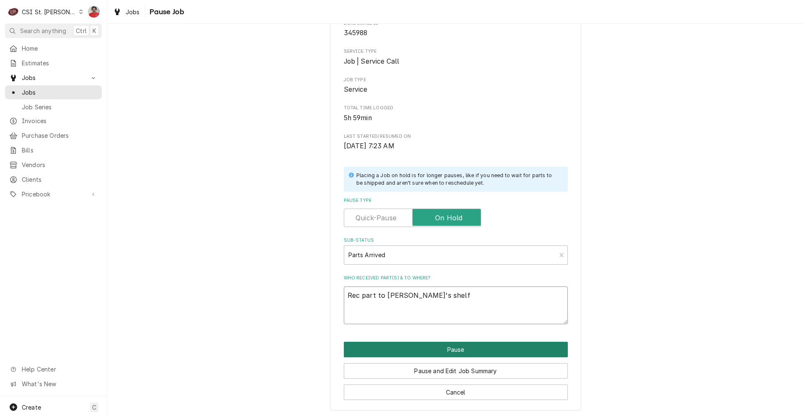
type textarea "Rec part to [PERSON_NAME]'s shelf"
click at [433, 356] on button "Pause" at bounding box center [456, 349] width 224 height 15
type textarea "x"
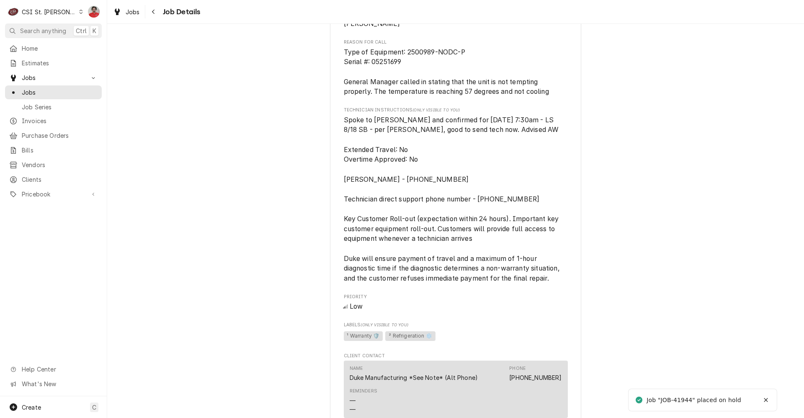
scroll to position [1089, 0]
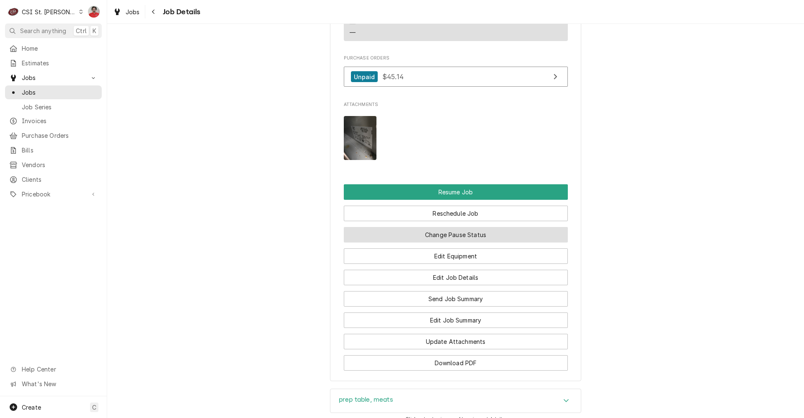
click at [417, 242] on button "Change Pause Status" at bounding box center [456, 234] width 224 height 15
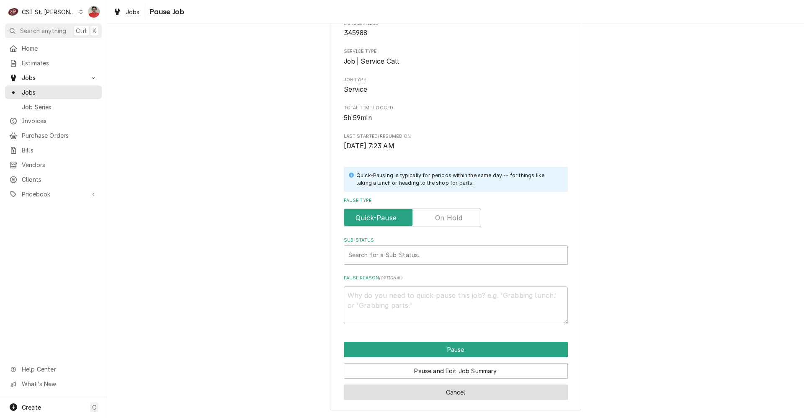
click at [467, 392] on button "Cancel" at bounding box center [456, 391] width 224 height 15
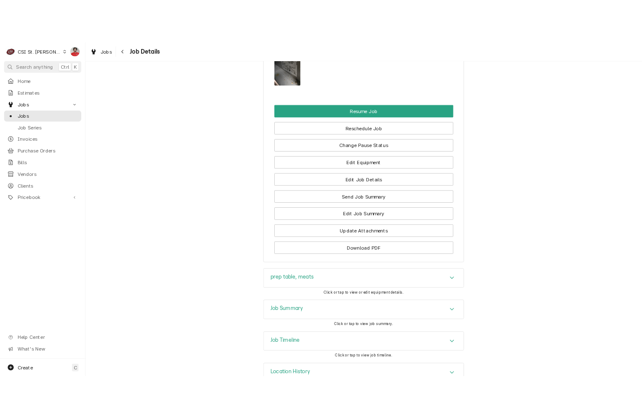
scroll to position [1228, 0]
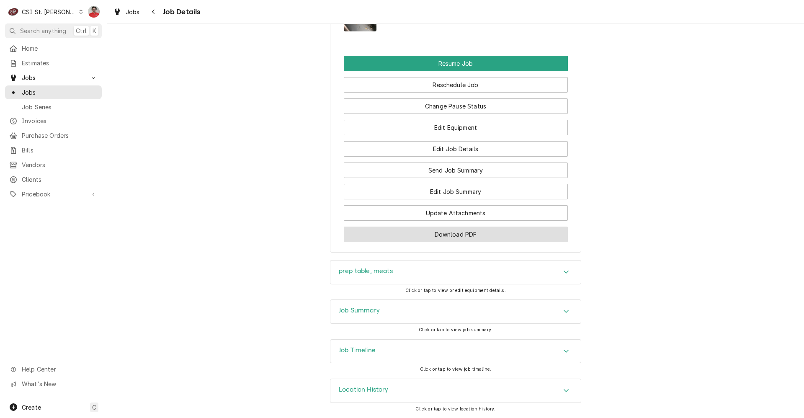
click at [446, 234] on button "Download PDF" at bounding box center [456, 234] width 224 height 15
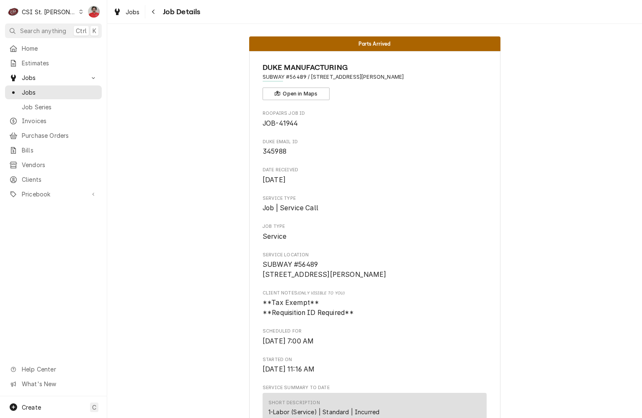
scroll to position [0, 0]
